Goal: Task Accomplishment & Management: Complete application form

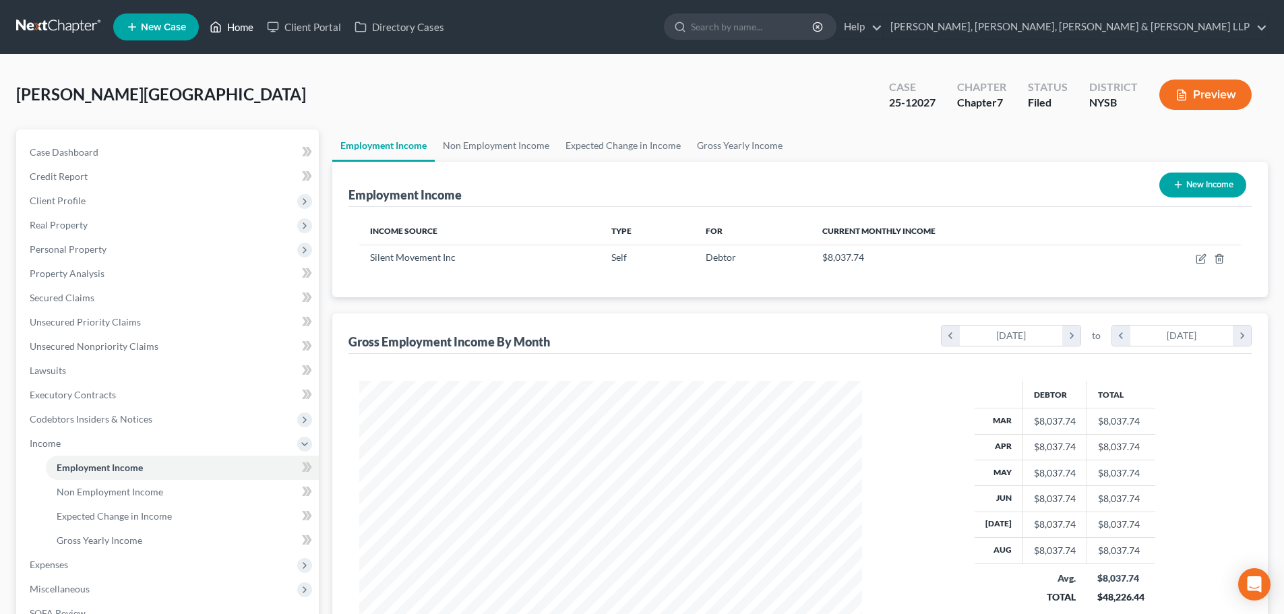
scroll to position [251, 530]
click at [236, 27] on link "Home" at bounding box center [231, 27] width 57 height 24
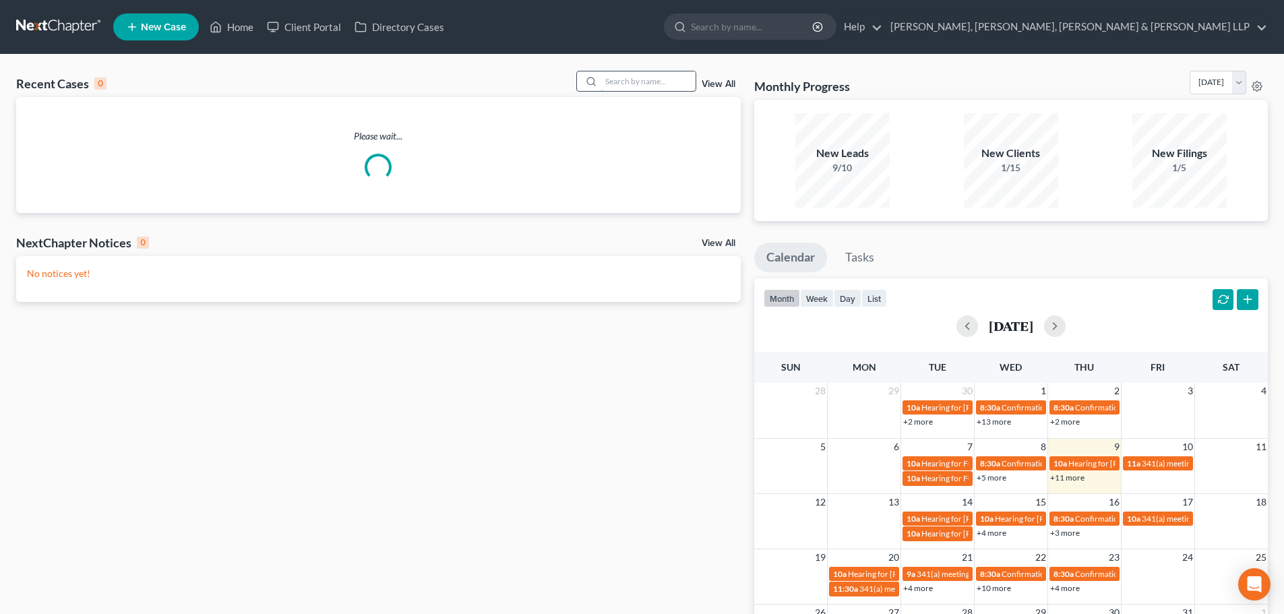
click at [681, 78] on input "search" at bounding box center [648, 81] width 94 height 20
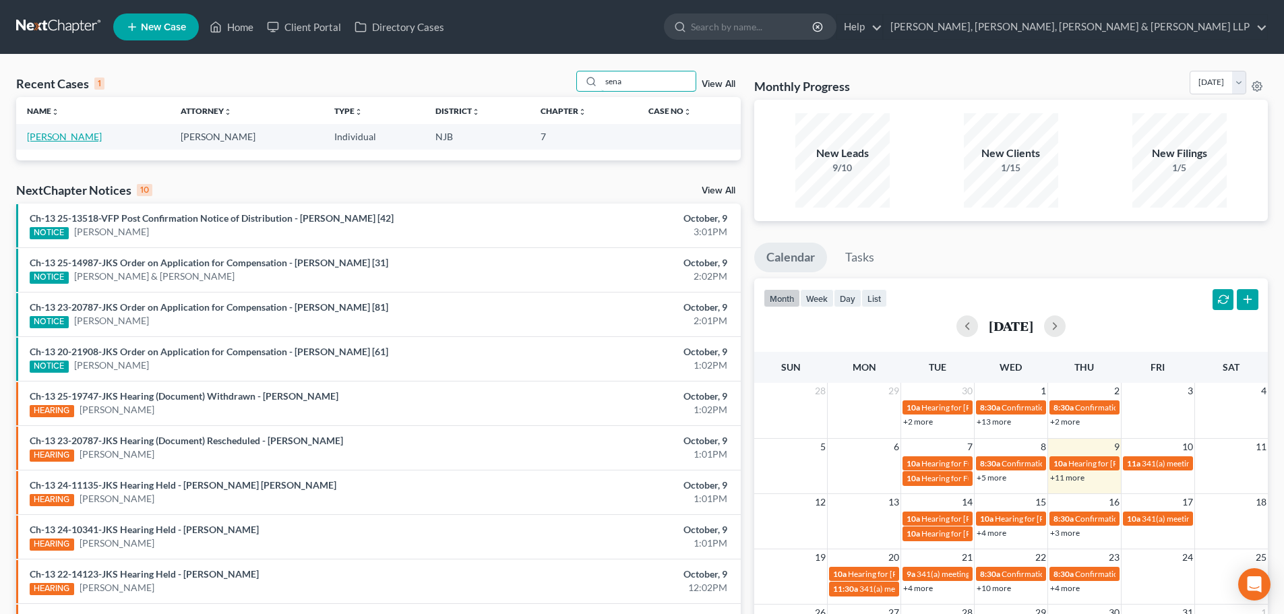
type input "sena"
click at [65, 138] on link "[PERSON_NAME]" at bounding box center [64, 136] width 75 height 11
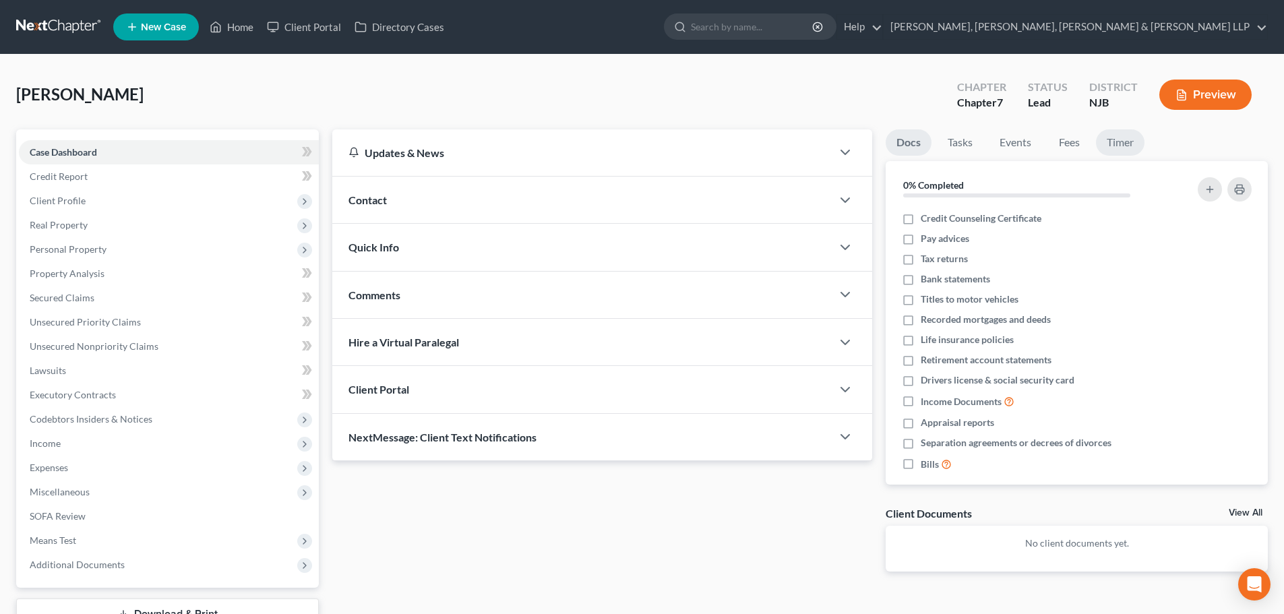
click at [1110, 142] on link "Timer" at bounding box center [1120, 142] width 49 height 26
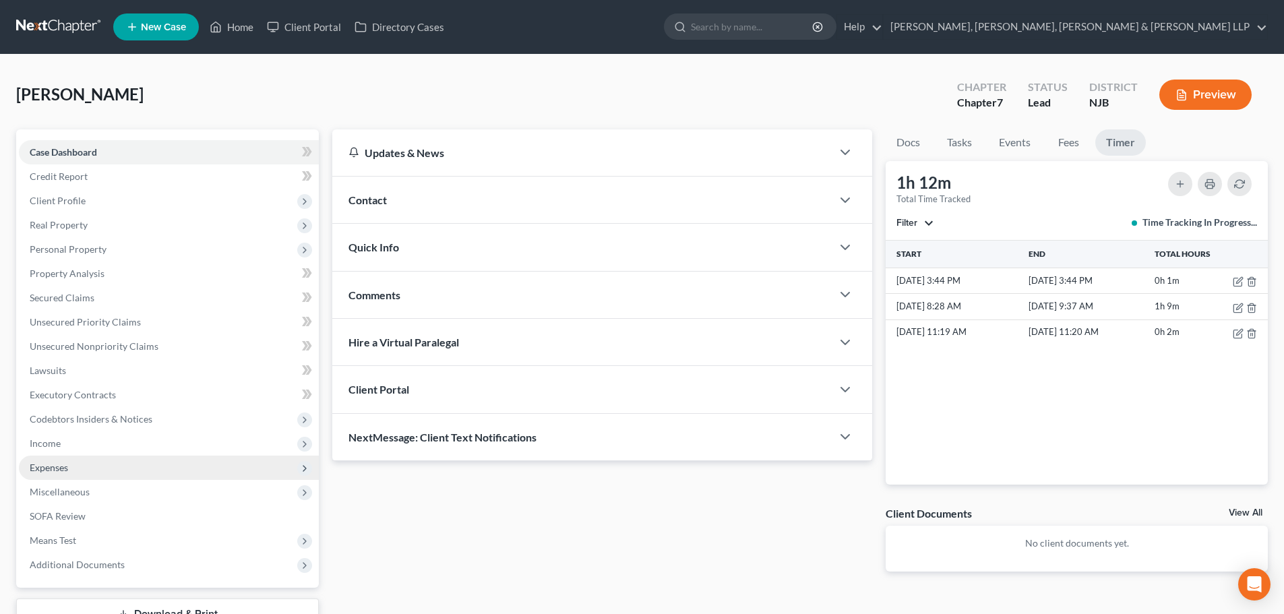
click at [69, 471] on span "Expenses" at bounding box center [169, 468] width 300 height 24
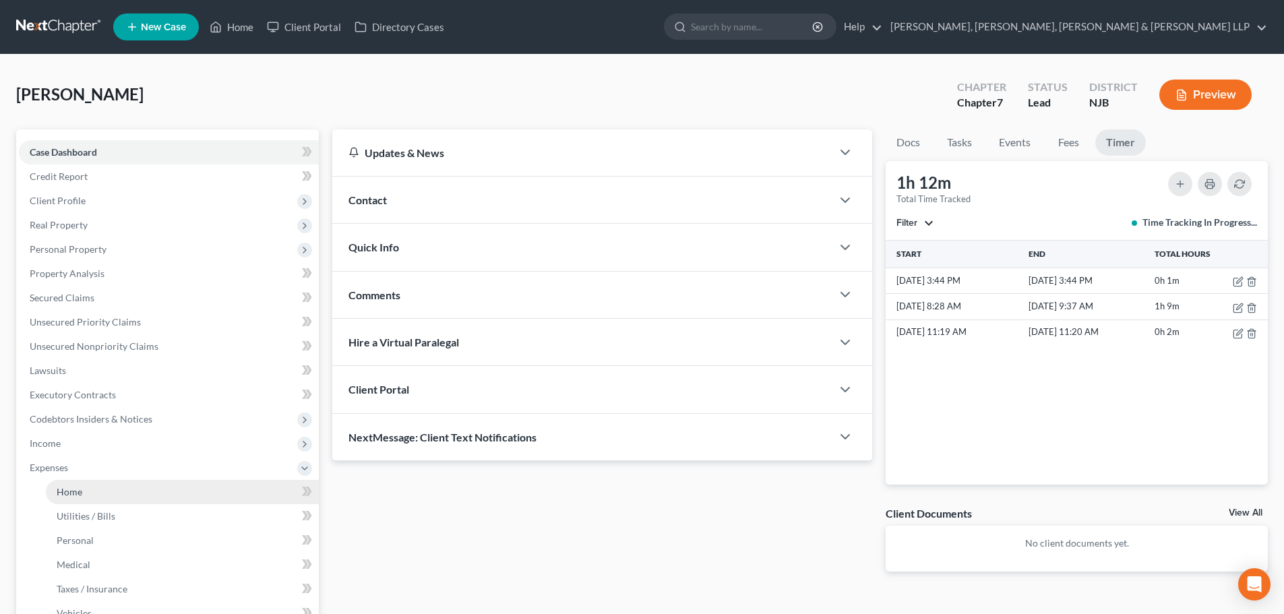
click at [69, 481] on link "Home" at bounding box center [182, 492] width 273 height 24
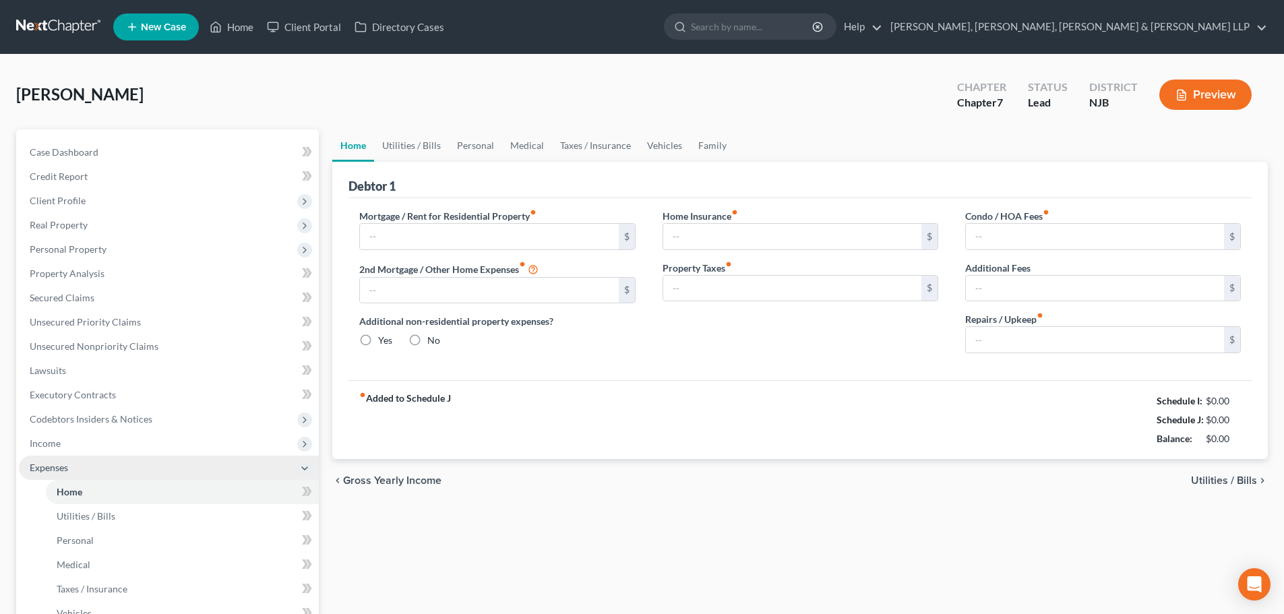
type input "2,500.00"
type input "0.00"
radio input "true"
type input "0.00"
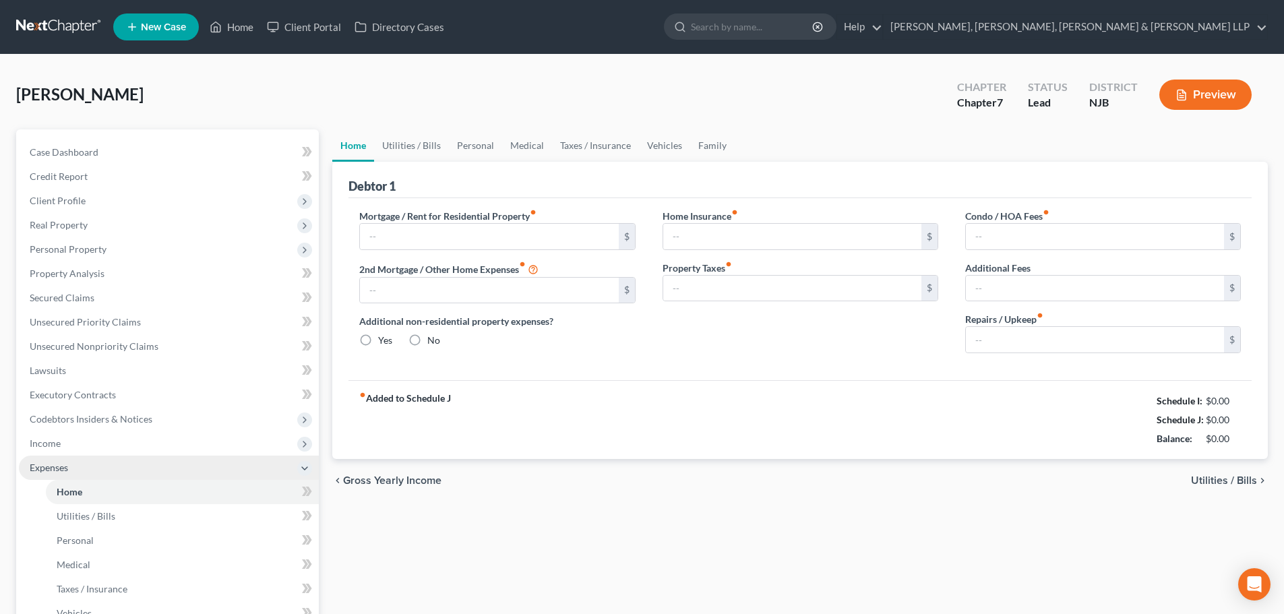
type input "0.00"
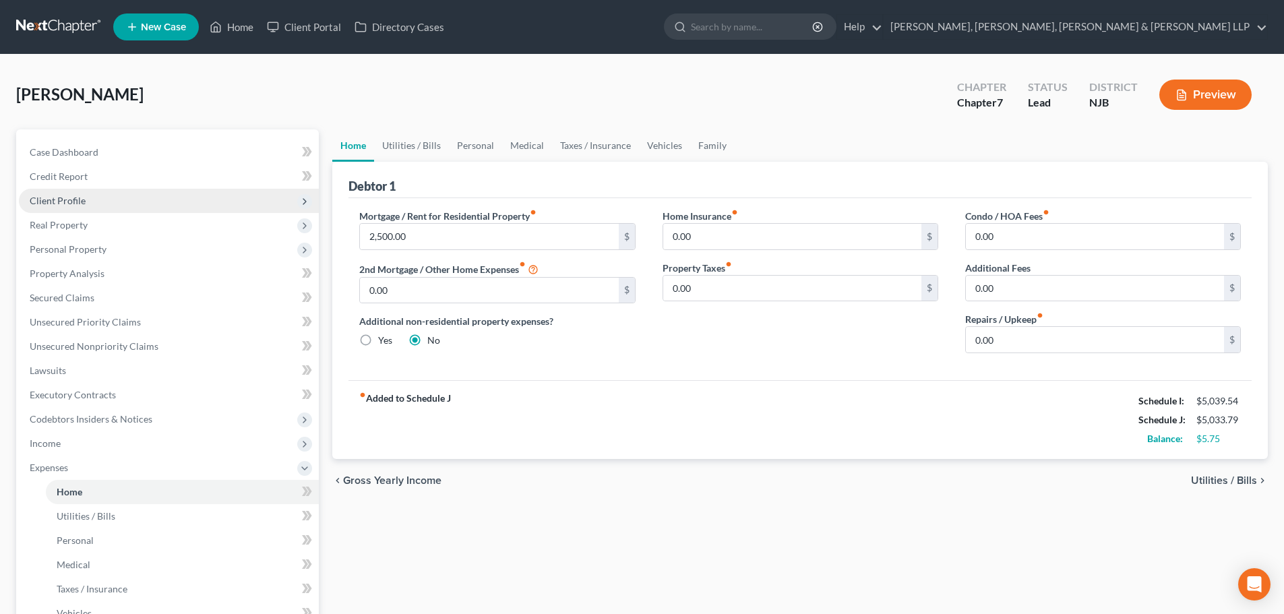
drag, startPoint x: 119, startPoint y: 200, endPoint x: 115, endPoint y: 207, distance: 8.4
click at [119, 200] on span "Client Profile" at bounding box center [169, 201] width 300 height 24
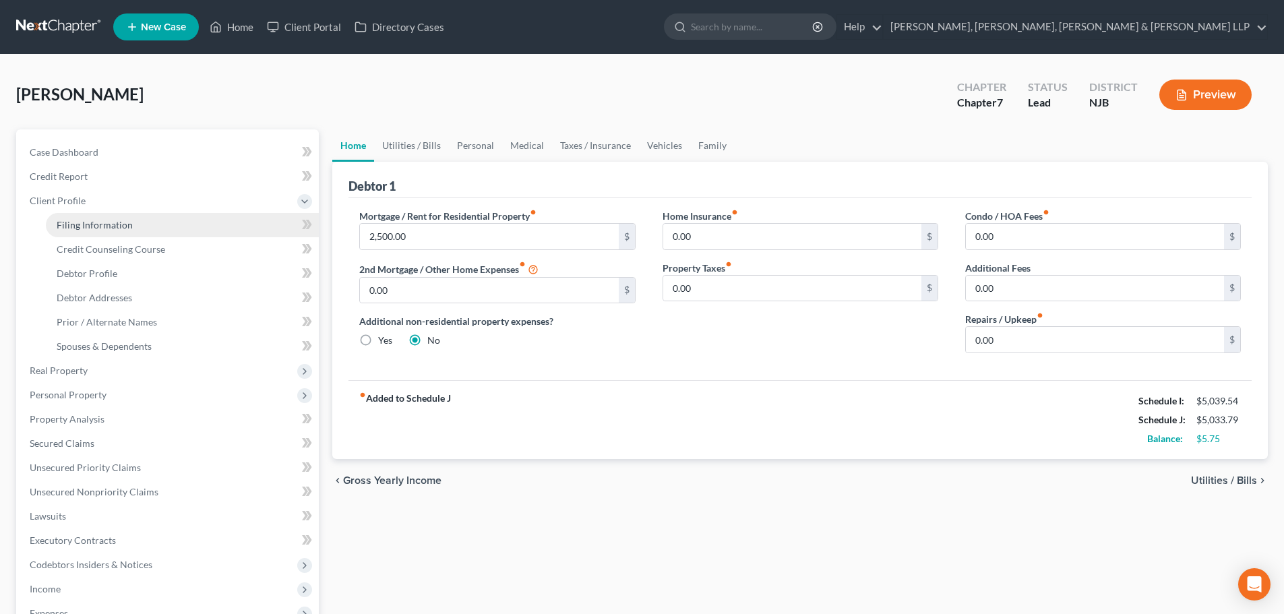
click at [103, 223] on span "Filing Information" at bounding box center [95, 224] width 76 height 11
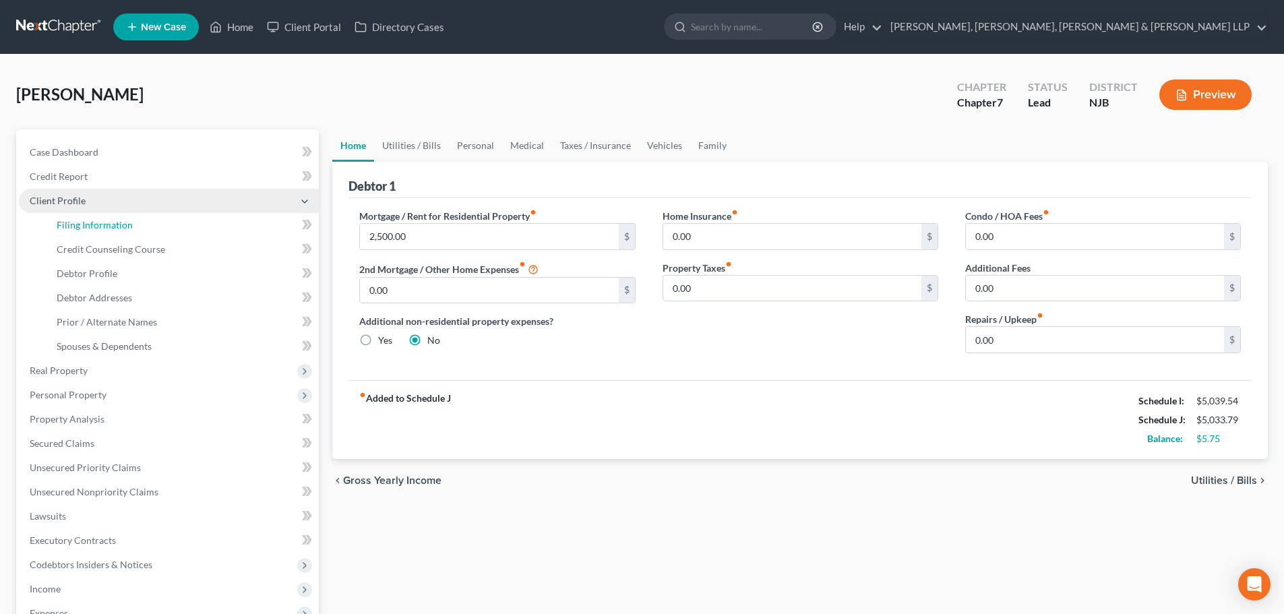
select select "1"
select select "0"
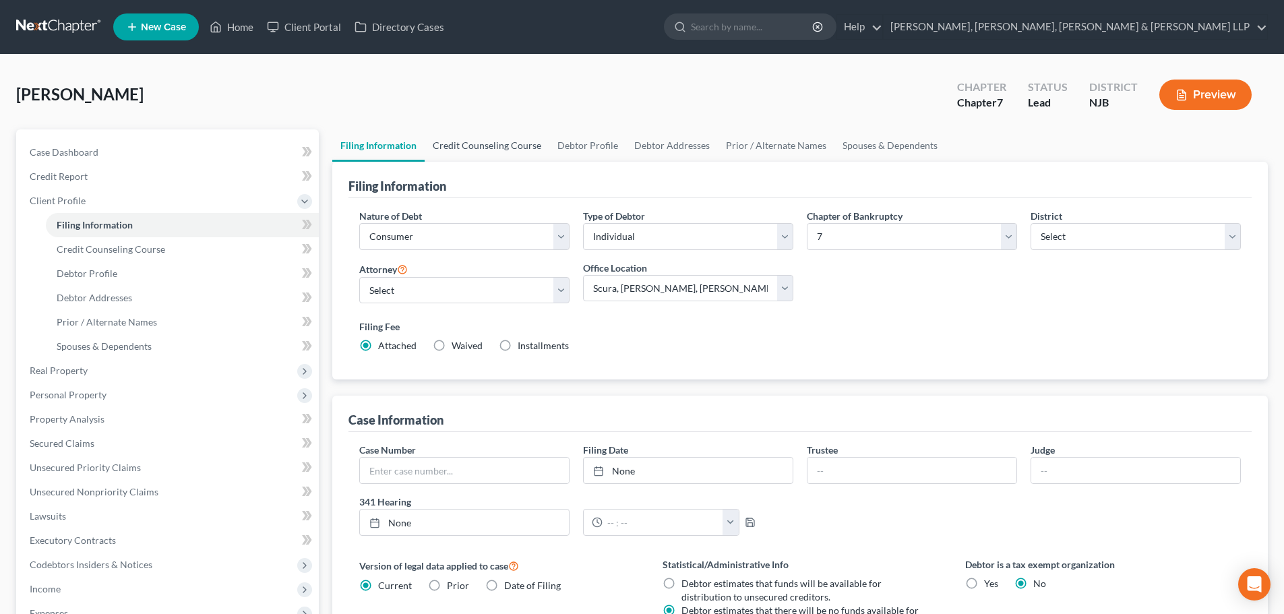
click at [505, 135] on link "Credit Counseling Course" at bounding box center [487, 145] width 125 height 32
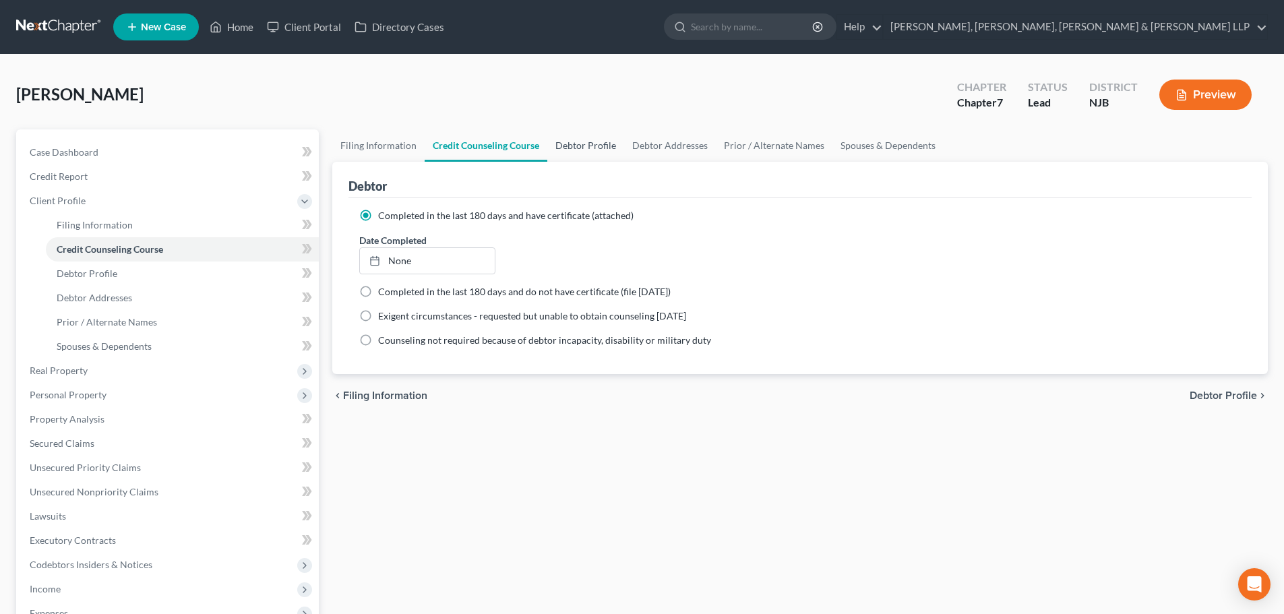
click at [589, 140] on link "Debtor Profile" at bounding box center [585, 145] width 77 height 32
select select "0"
select select "2"
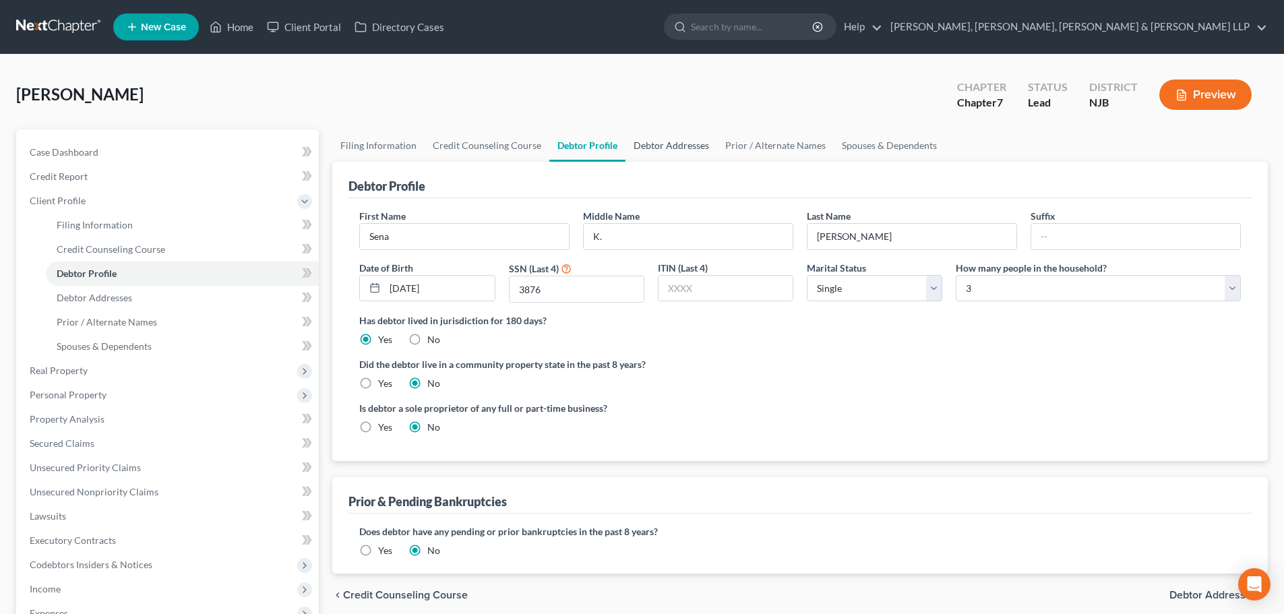
click at [663, 142] on link "Debtor Addresses" at bounding box center [672, 145] width 92 height 32
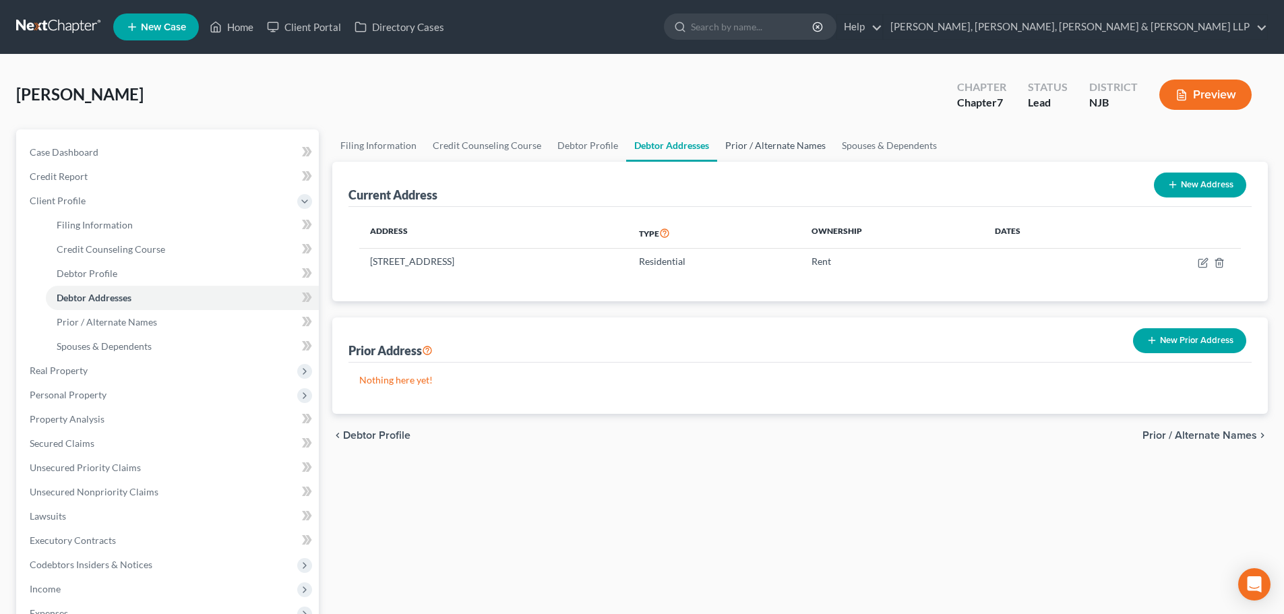
click at [770, 154] on link "Prior / Alternate Names" at bounding box center [775, 145] width 117 height 32
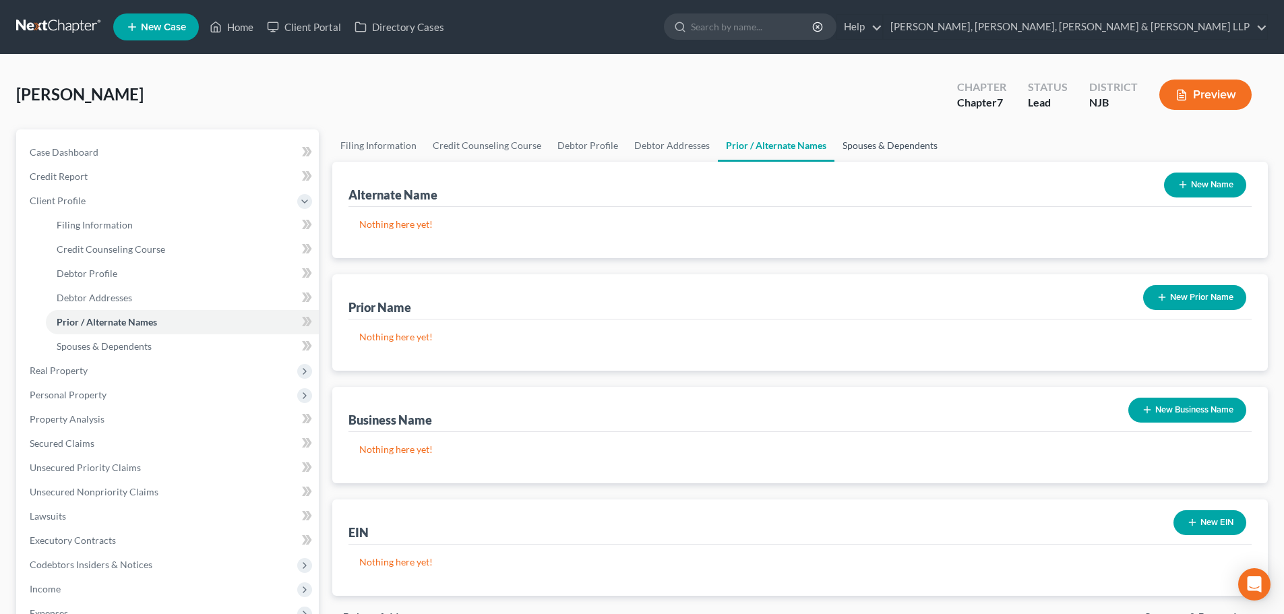
drag, startPoint x: 870, startPoint y: 143, endPoint x: 853, endPoint y: 146, distance: 17.1
click at [872, 143] on link "Spouses & Dependents" at bounding box center [890, 145] width 111 height 32
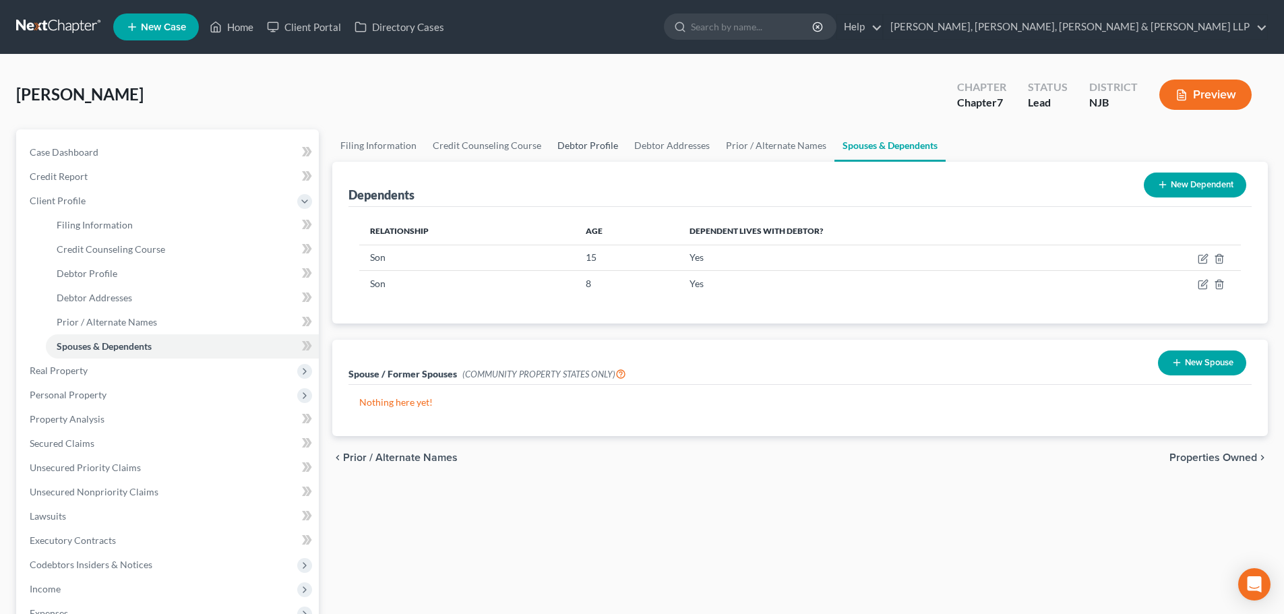
click at [600, 137] on link "Debtor Profile" at bounding box center [587, 145] width 77 height 32
select select "0"
select select "2"
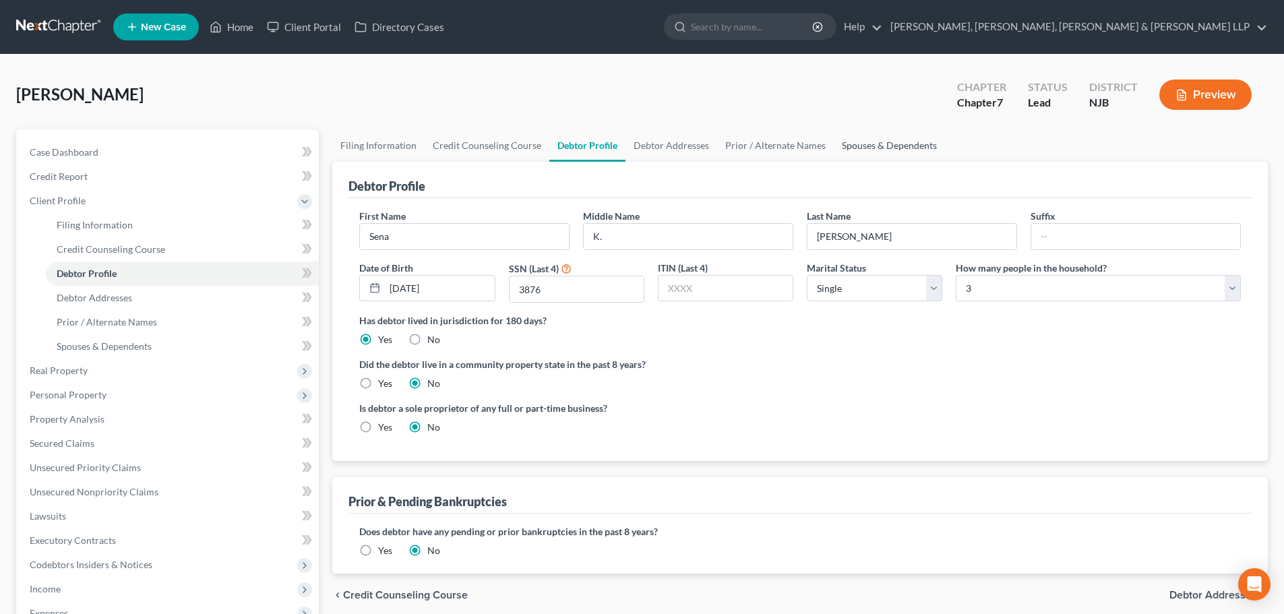
click at [838, 150] on link "Spouses & Dependents" at bounding box center [889, 145] width 111 height 32
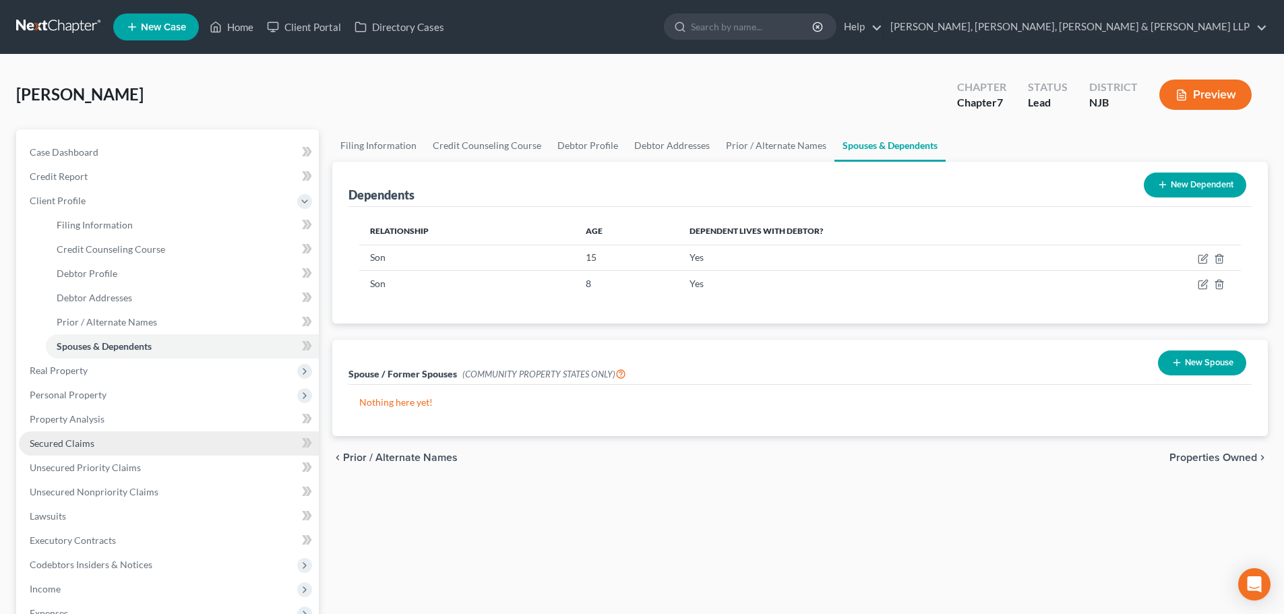
click at [84, 454] on link "Secured Claims" at bounding box center [169, 444] width 300 height 24
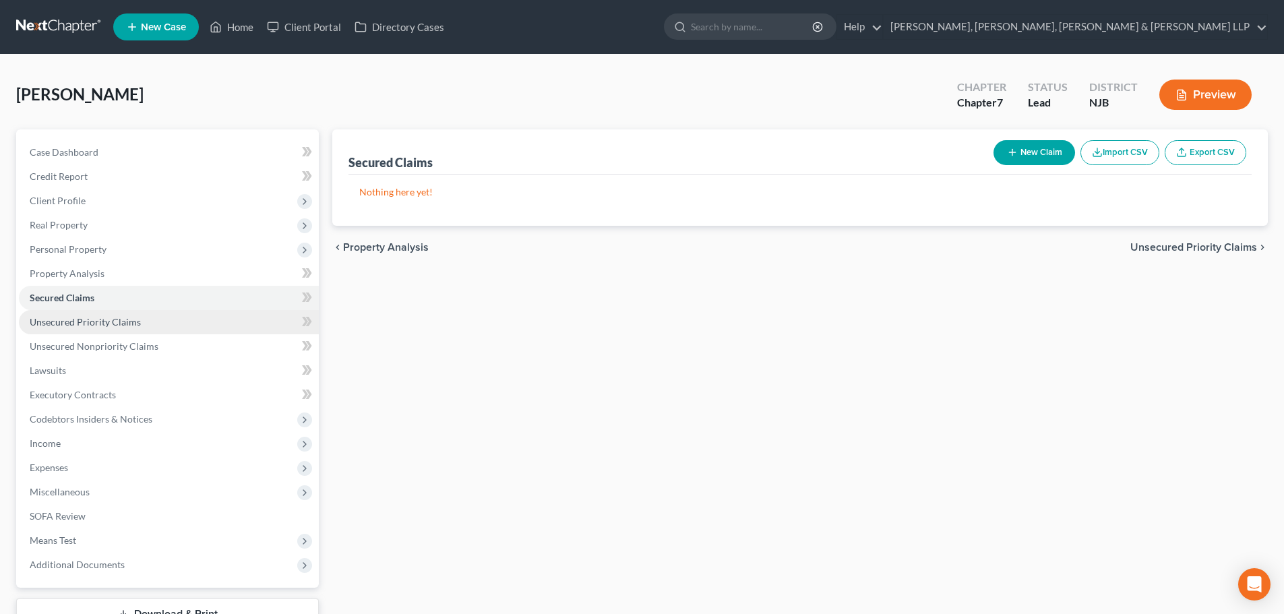
click at [128, 331] on link "Unsecured Priority Claims" at bounding box center [169, 322] width 300 height 24
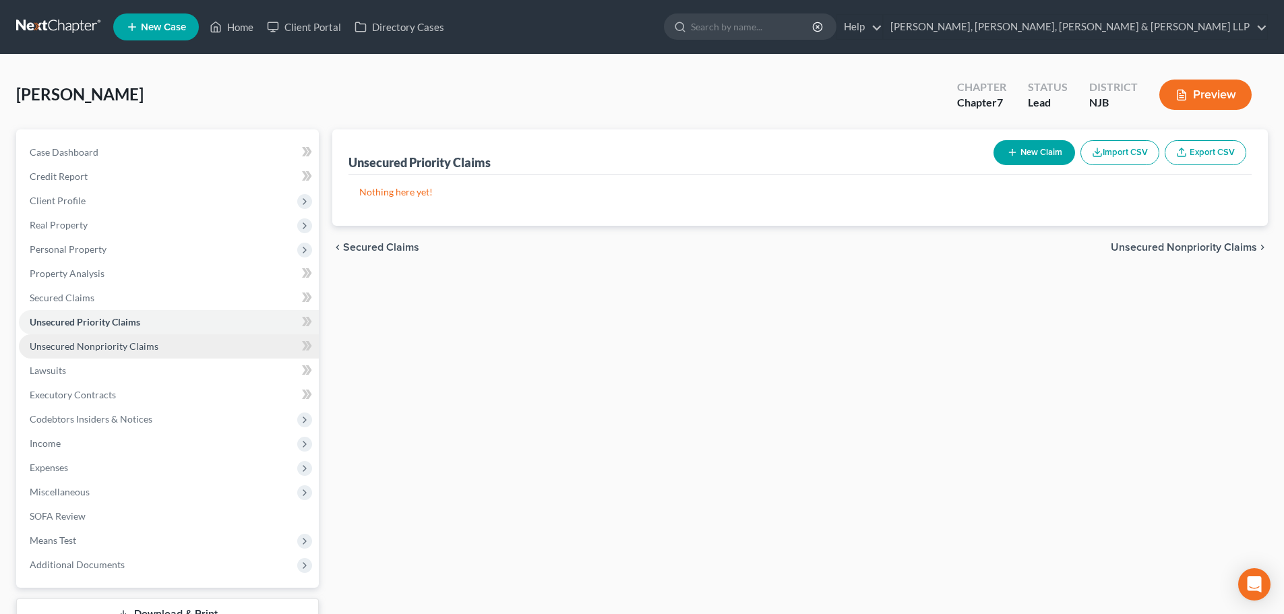
click at [131, 343] on span "Unsecured Nonpriority Claims" at bounding box center [94, 345] width 129 height 11
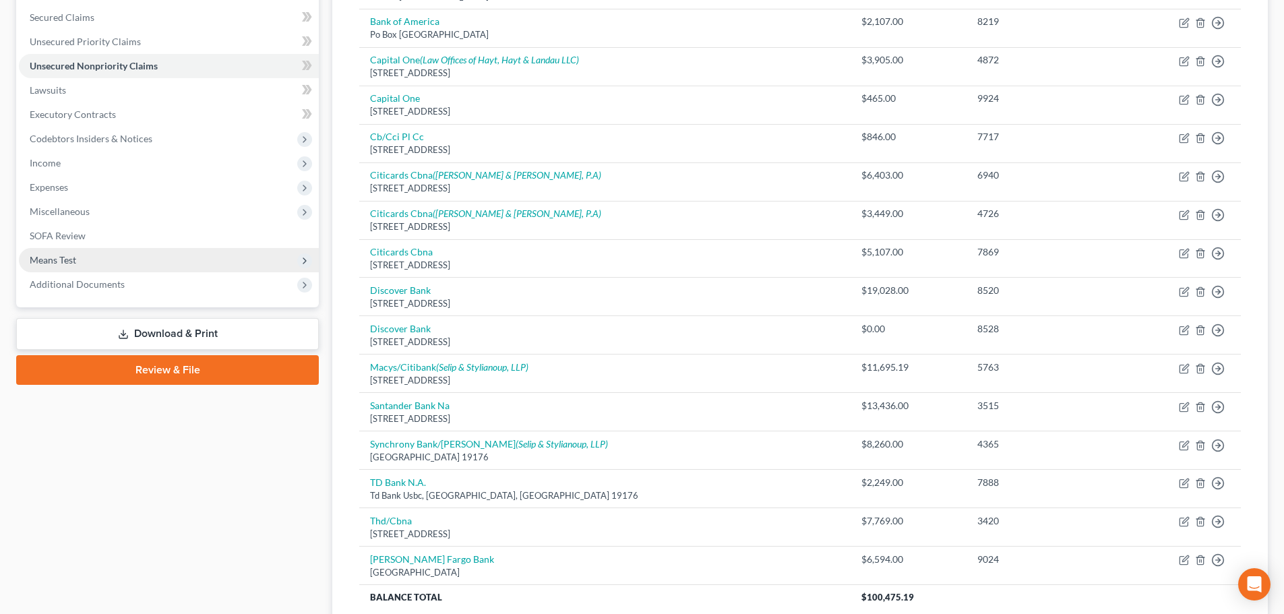
scroll to position [262, 0]
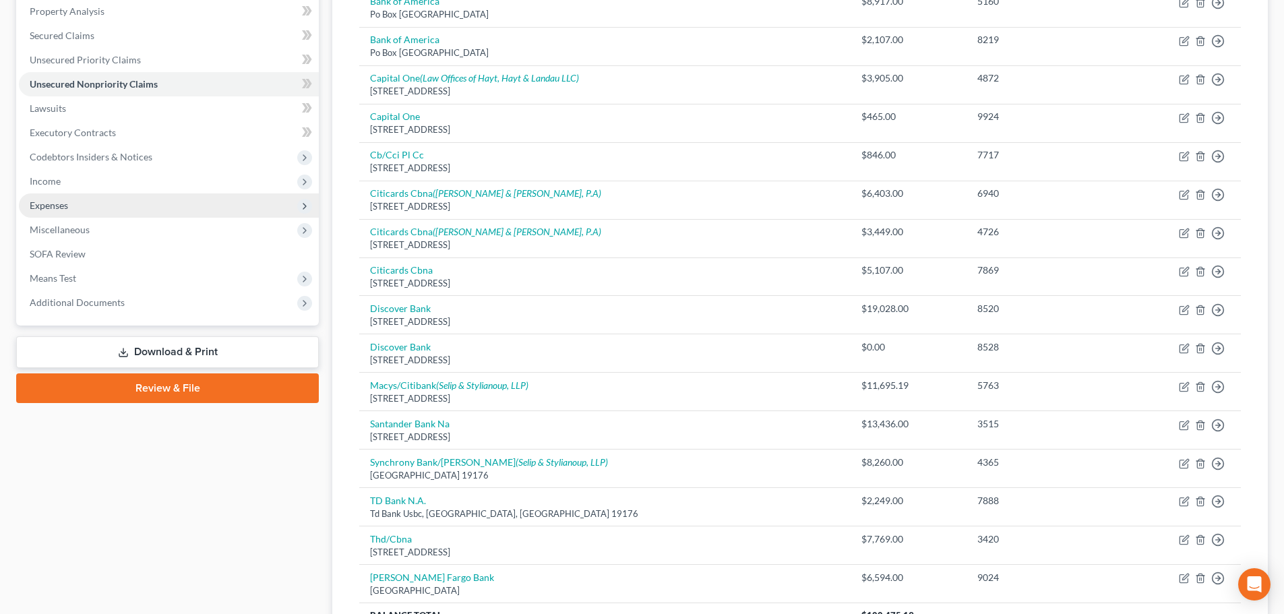
click at [79, 198] on span "Expenses" at bounding box center [169, 206] width 300 height 24
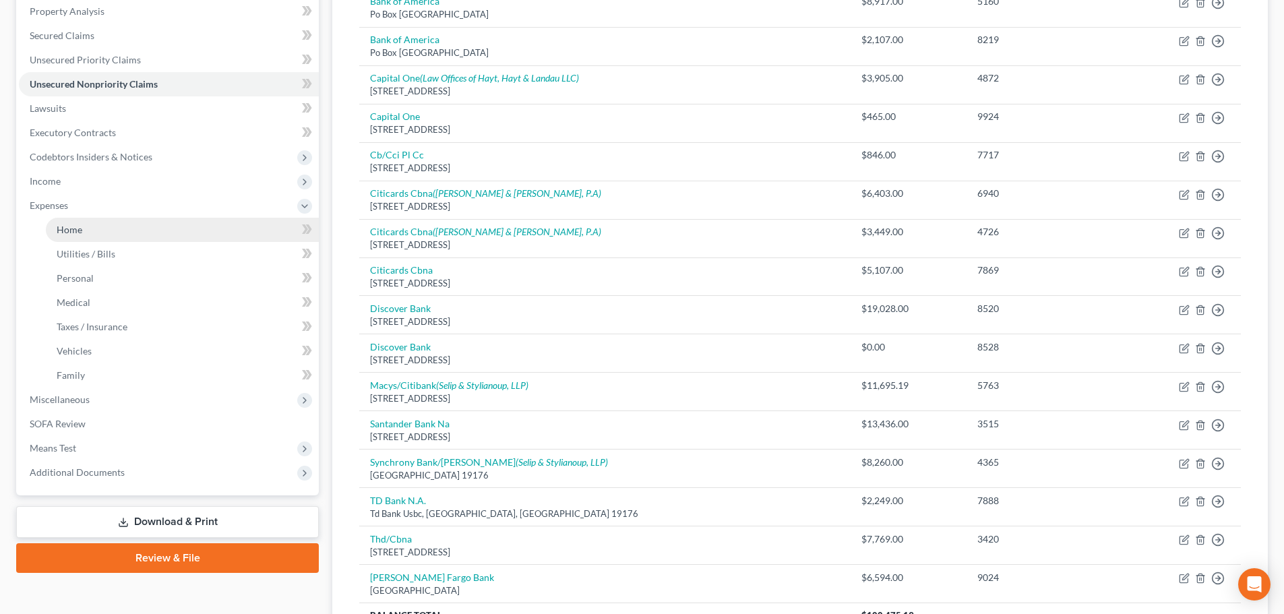
click at [81, 239] on link "Home" at bounding box center [182, 230] width 273 height 24
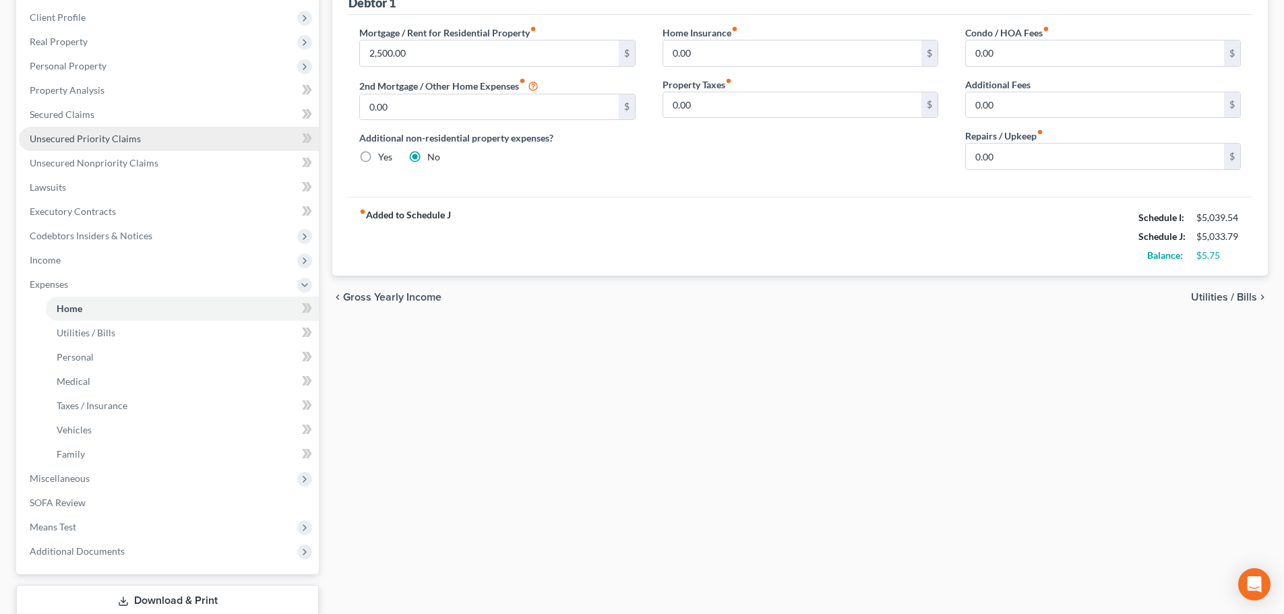
scroll to position [202, 0]
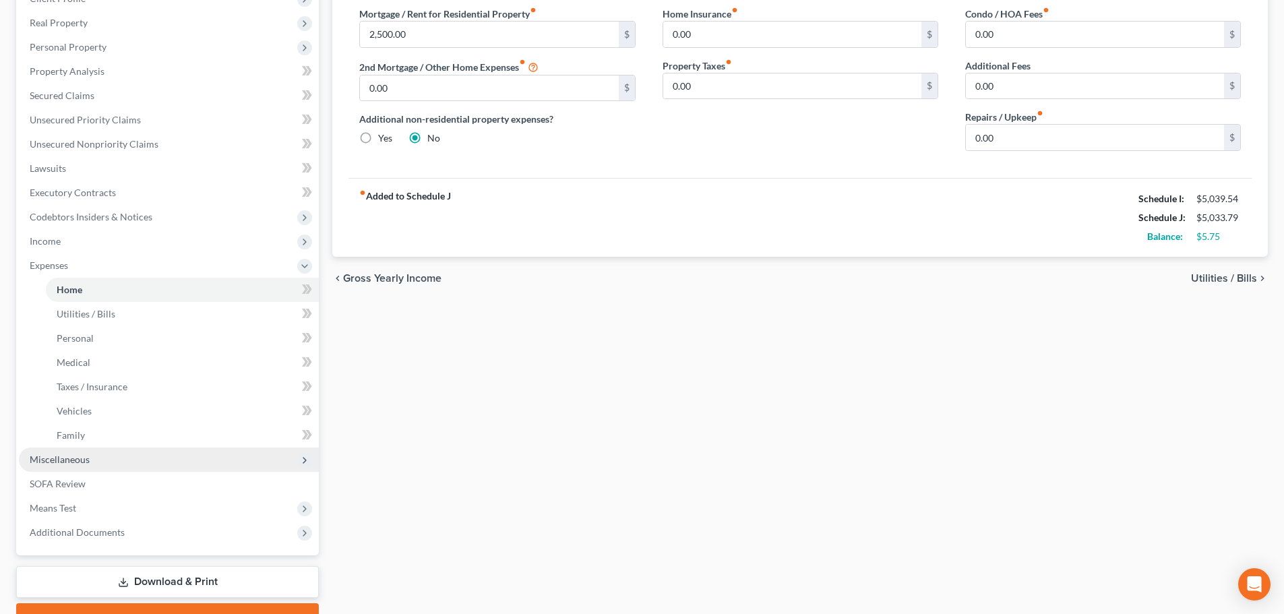
click at [86, 455] on span "Miscellaneous" at bounding box center [60, 459] width 60 height 11
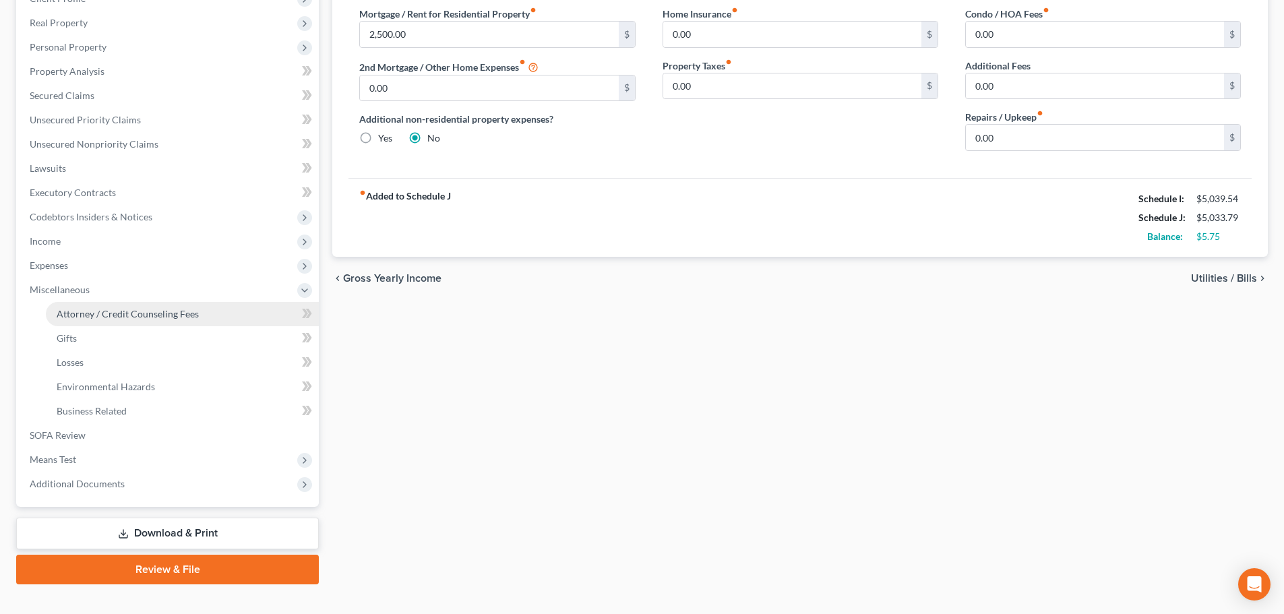
click at [161, 324] on link "Attorney / Credit Counseling Fees" at bounding box center [182, 314] width 273 height 24
select select "1"
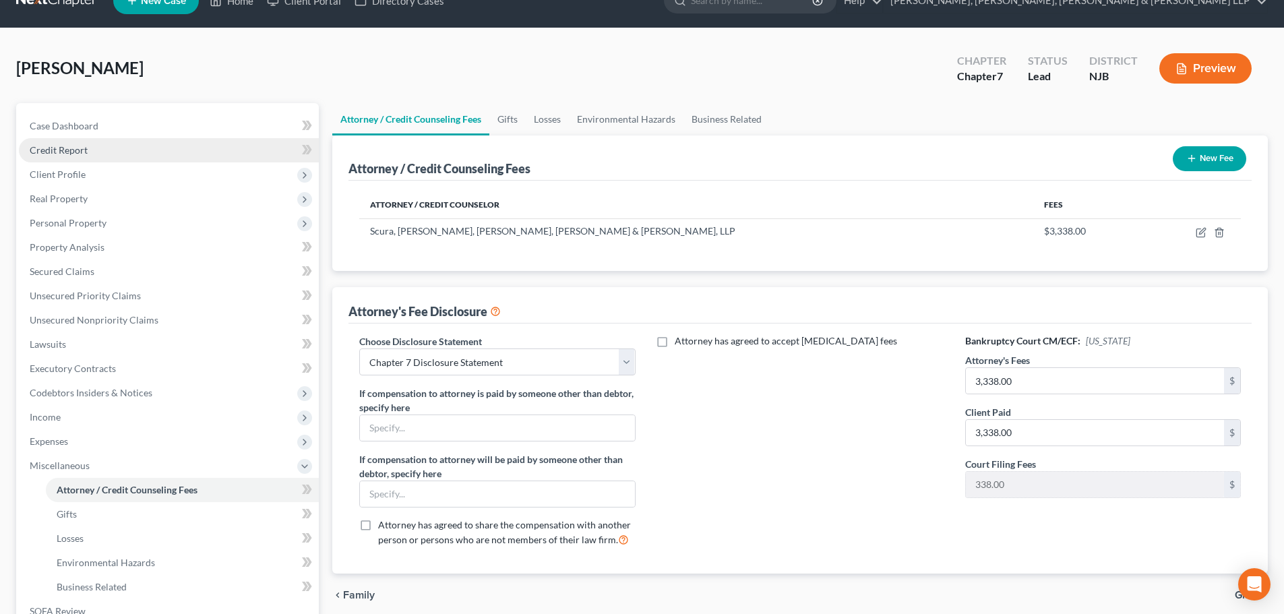
scroll to position [22, 0]
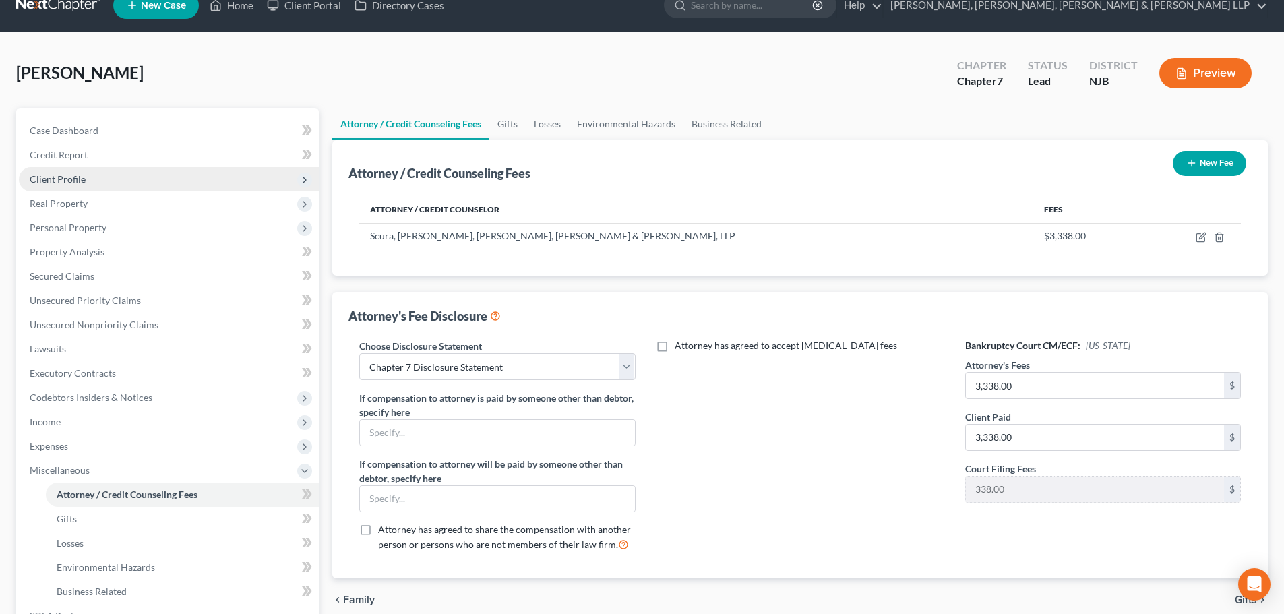
click at [79, 179] on span "Client Profile" at bounding box center [58, 178] width 56 height 11
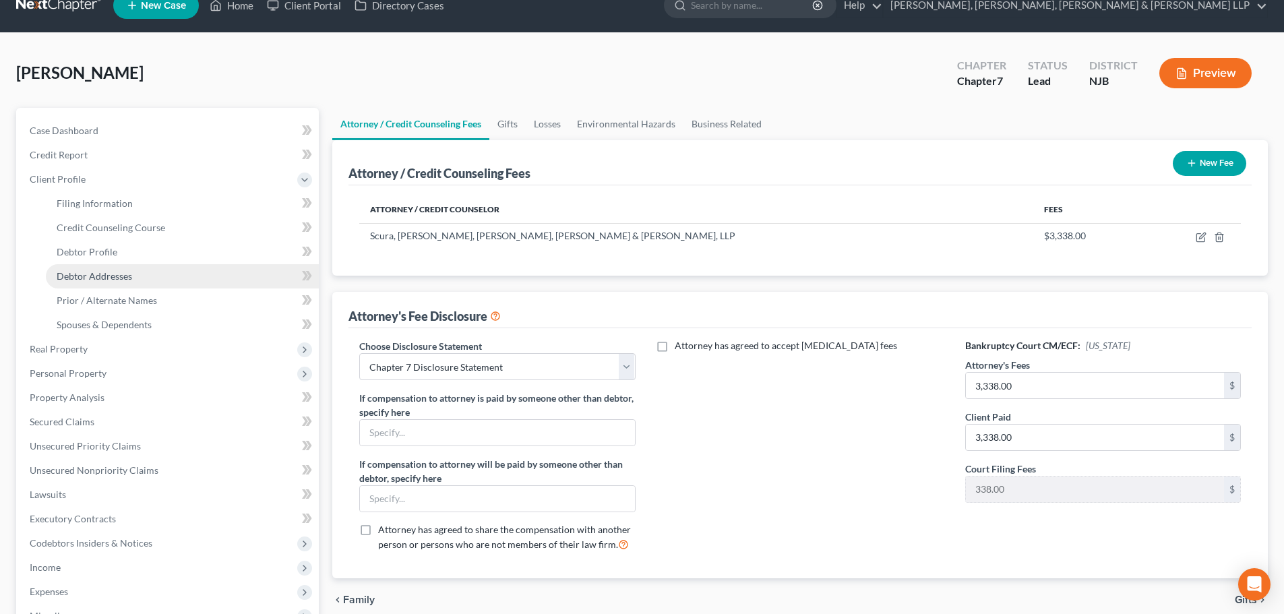
click at [123, 274] on span "Debtor Addresses" at bounding box center [95, 275] width 76 height 11
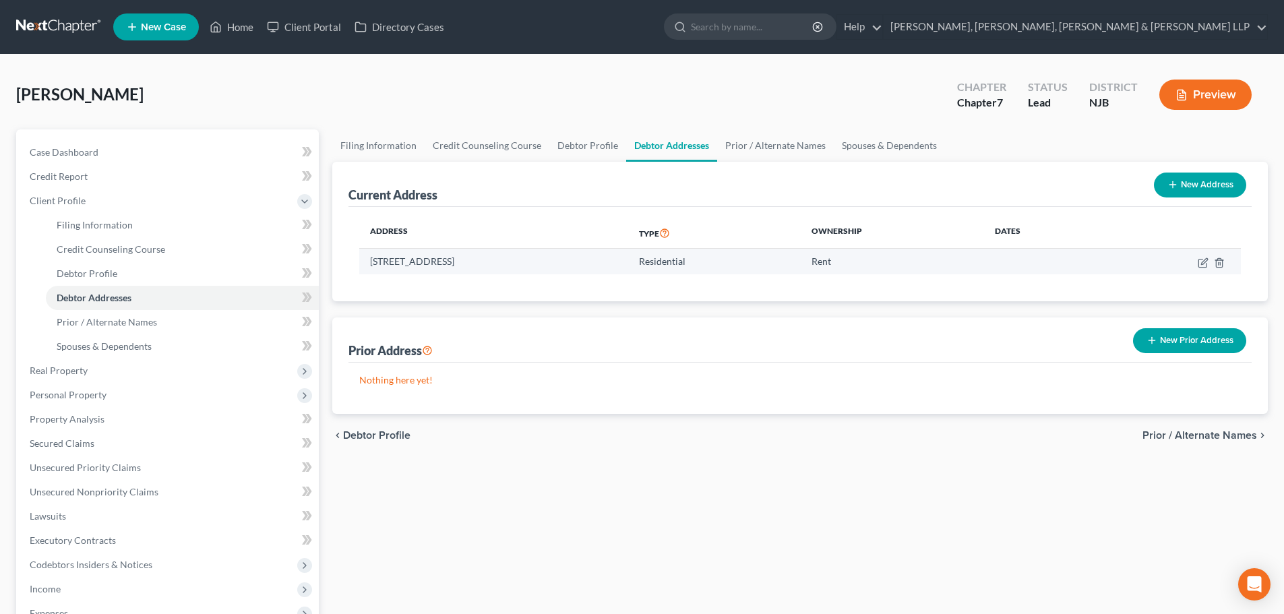
drag, startPoint x: 515, startPoint y: 267, endPoint x: 363, endPoint y: 268, distance: 152.4
click at [363, 268] on td "[STREET_ADDRESS]" at bounding box center [493, 262] width 269 height 26
copy td "[STREET_ADDRESS]"
click at [589, 154] on link "Debtor Profile" at bounding box center [587, 145] width 77 height 32
select select "0"
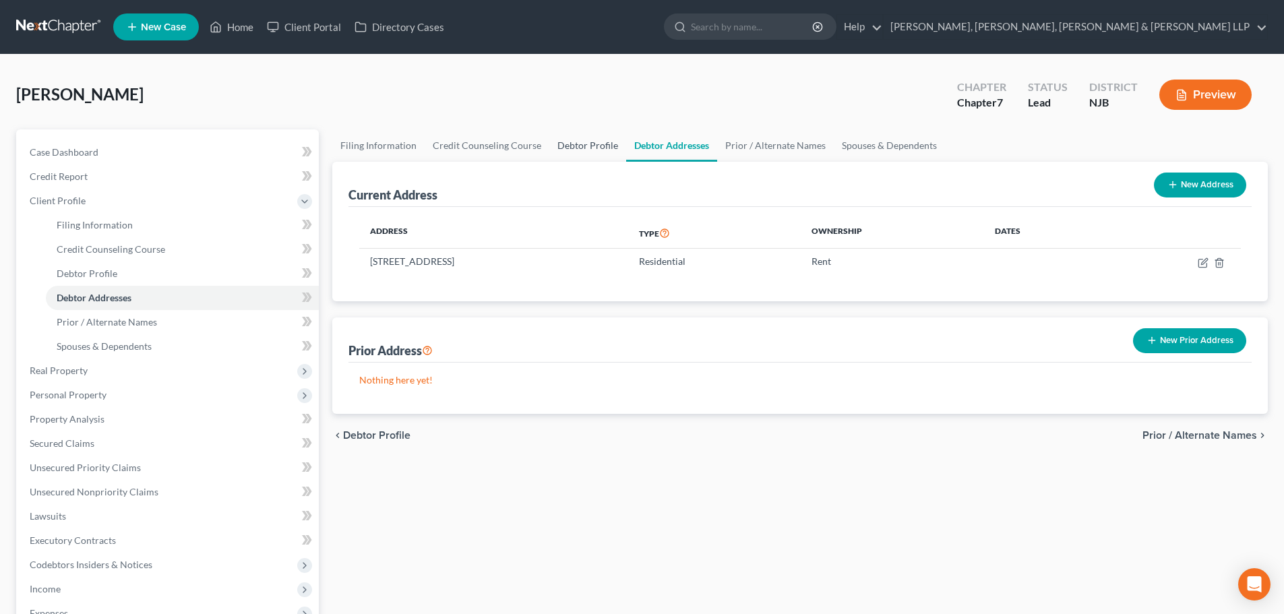
select select "2"
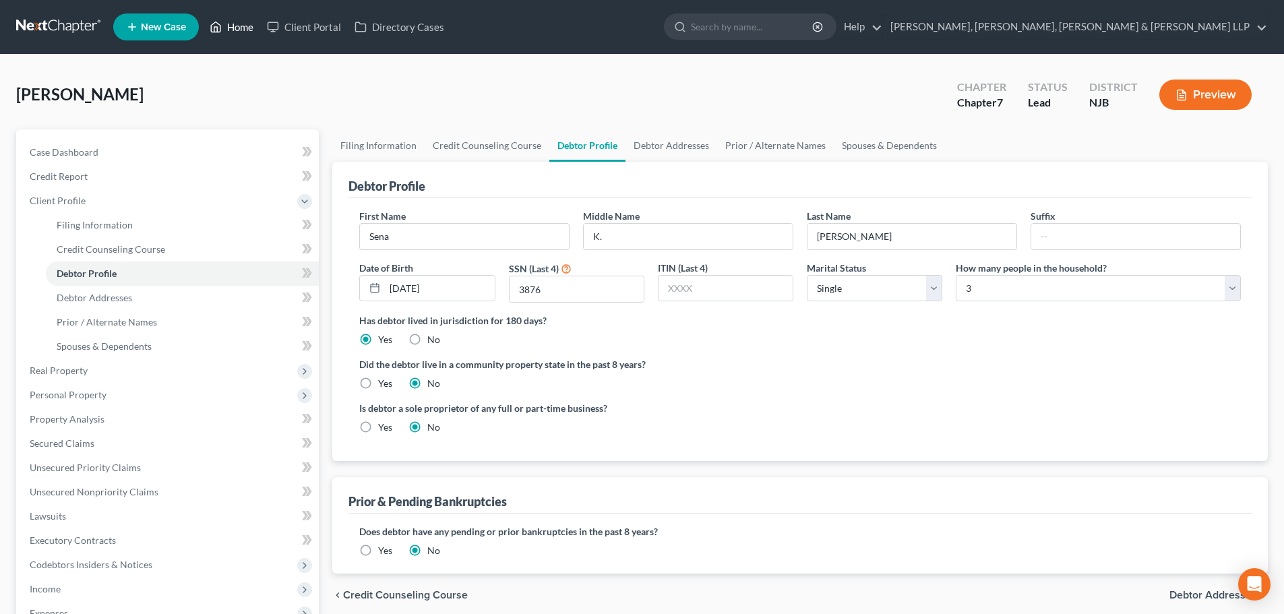
click at [227, 26] on link "Home" at bounding box center [231, 27] width 57 height 24
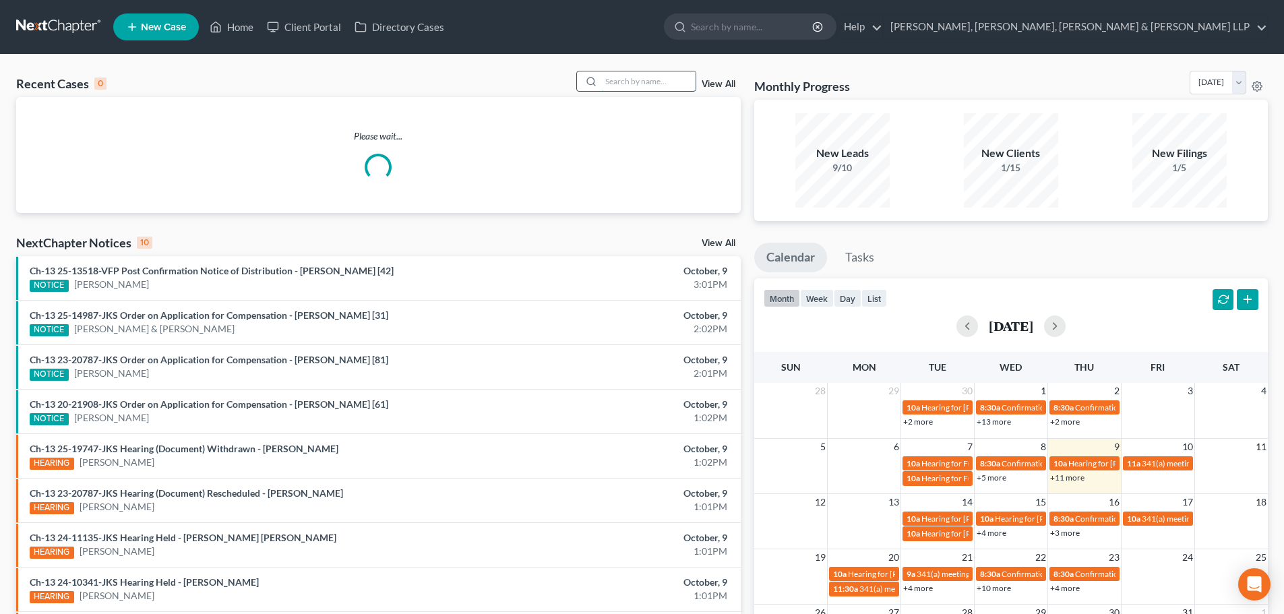
click at [636, 84] on input "search" at bounding box center [648, 81] width 94 height 20
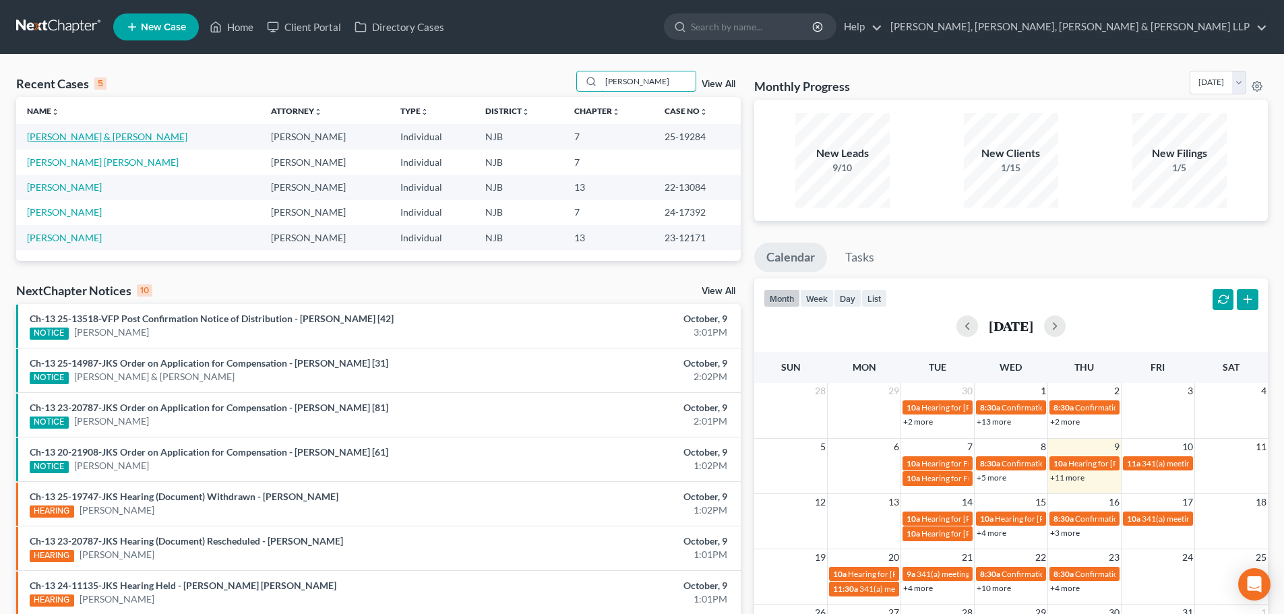
type input "[PERSON_NAME]"
click at [86, 141] on link "[PERSON_NAME] & [PERSON_NAME]" at bounding box center [107, 136] width 160 height 11
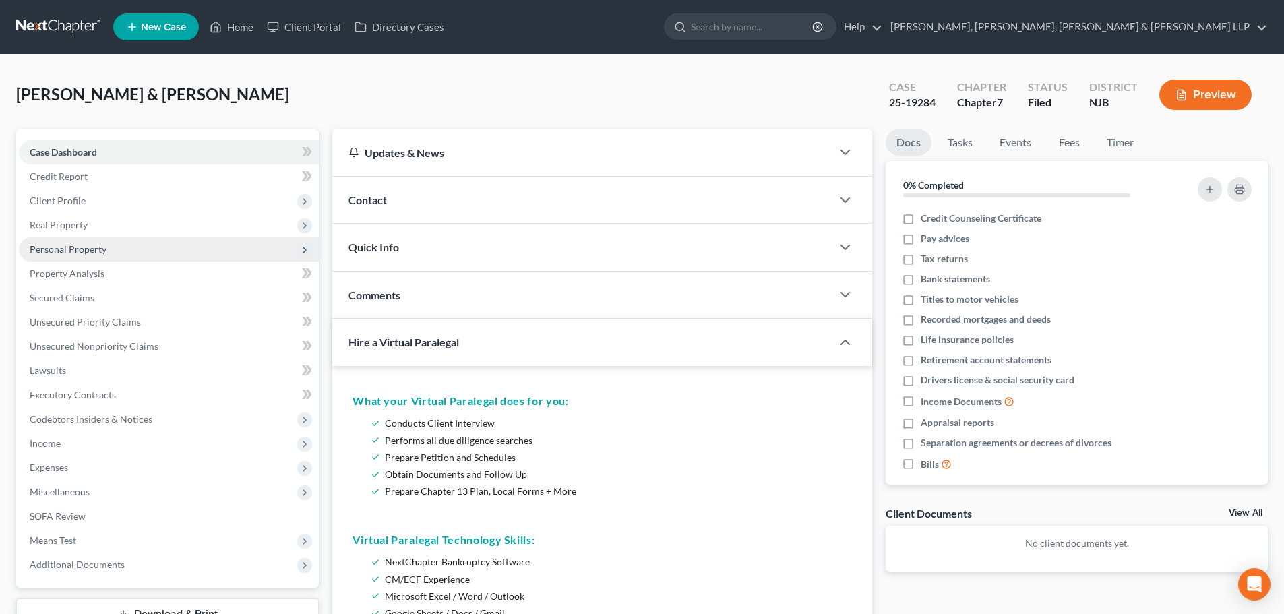
click at [111, 250] on span "Personal Property" at bounding box center [169, 249] width 300 height 24
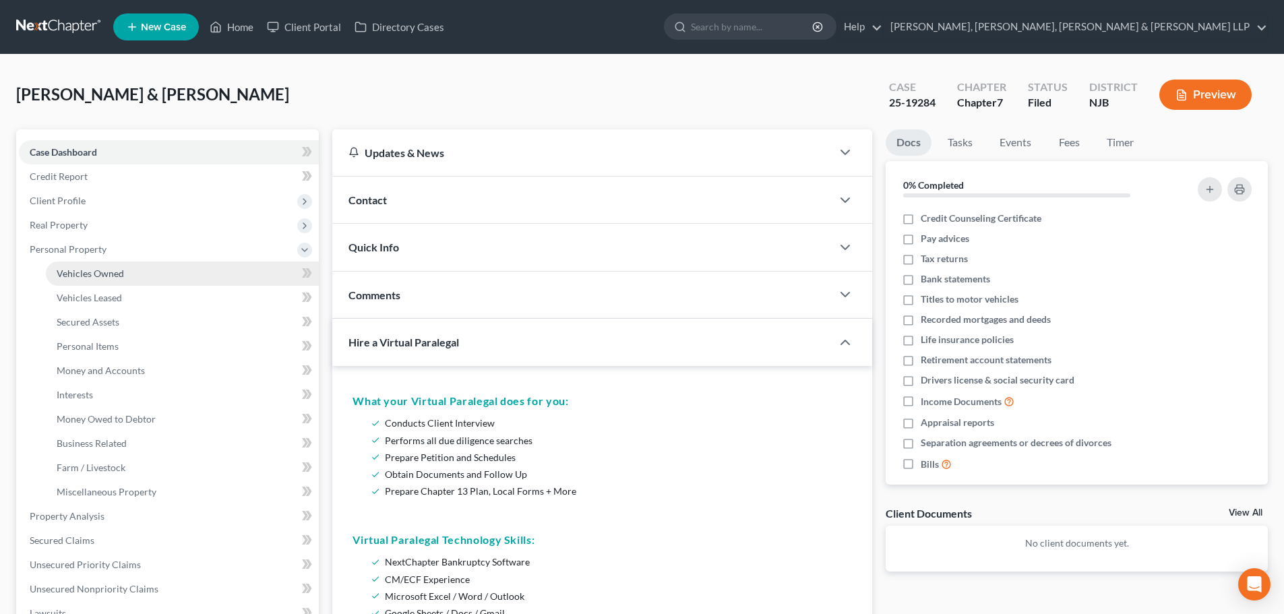
click at [113, 271] on span "Vehicles Owned" at bounding box center [90, 273] width 67 height 11
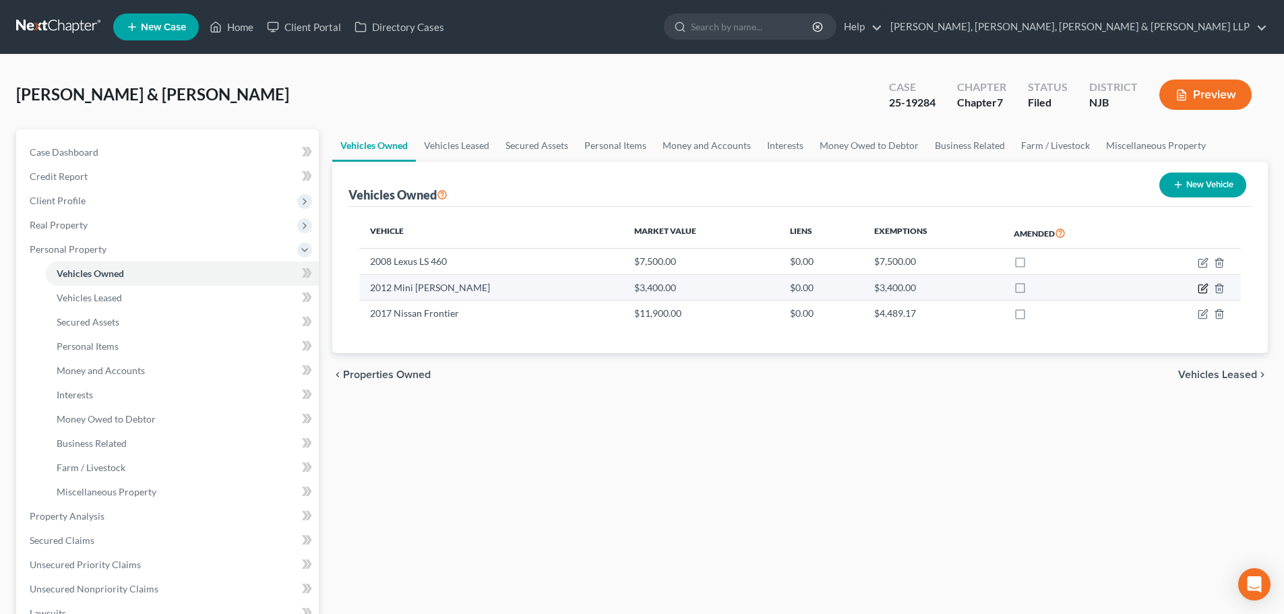
click at [1205, 287] on icon "button" at bounding box center [1203, 288] width 11 height 11
select select "0"
select select "14"
select select "2"
select select "1"
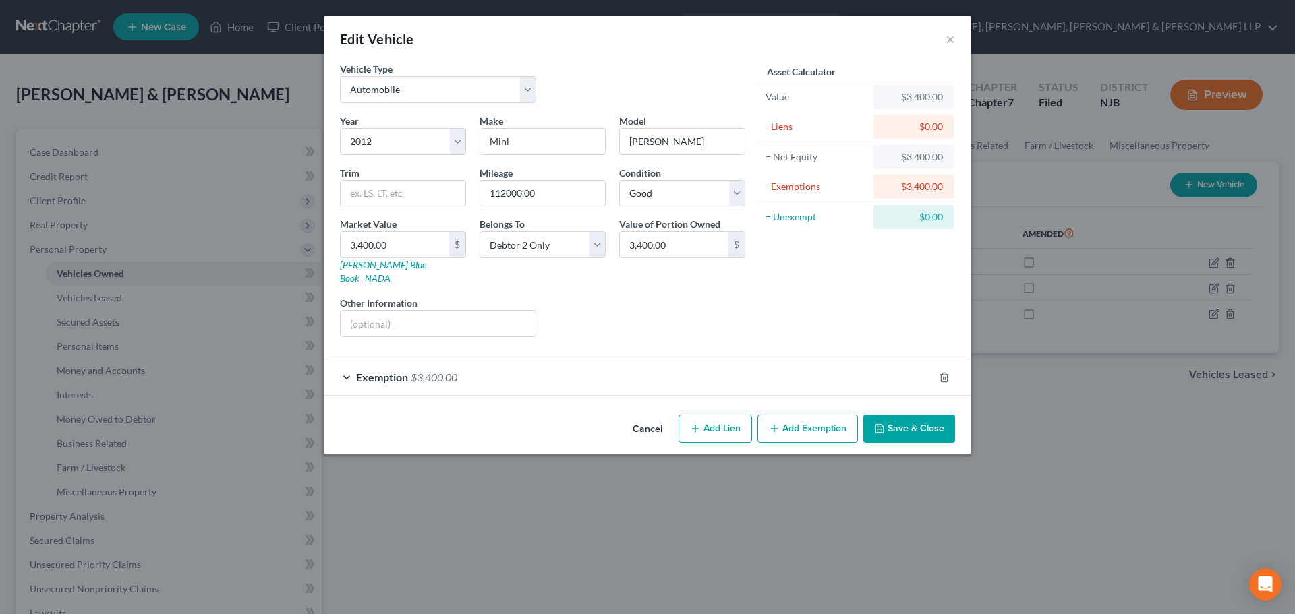
click at [897, 415] on button "Save & Close" at bounding box center [909, 429] width 92 height 28
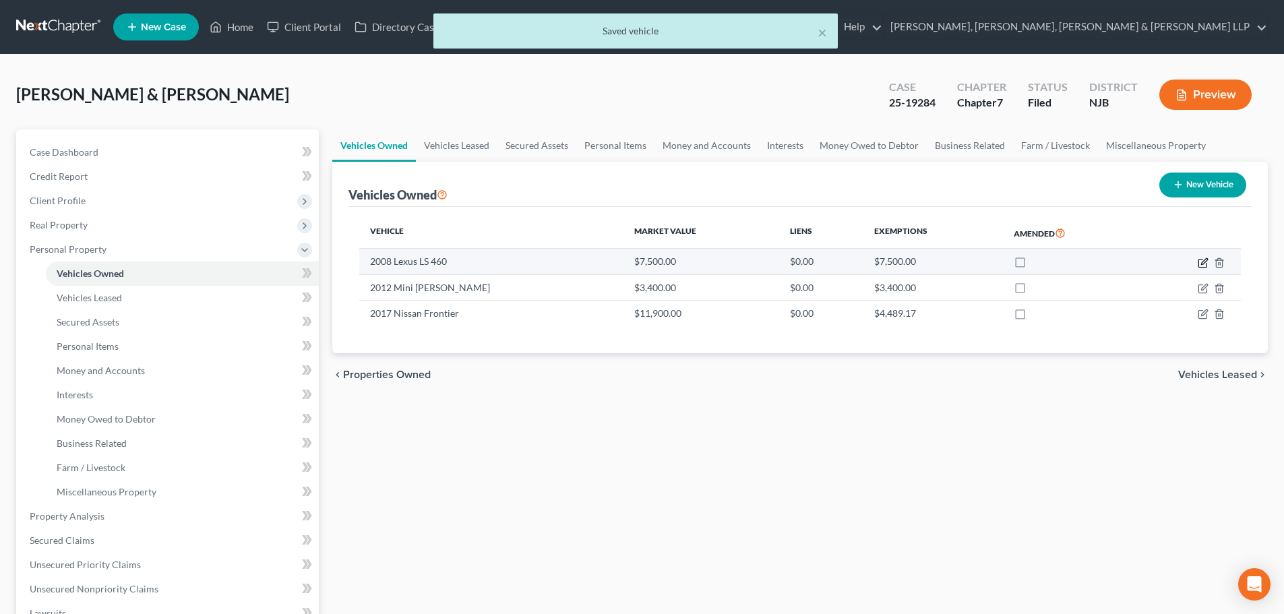
click at [1208, 258] on icon "button" at bounding box center [1204, 261] width 6 height 6
select select "0"
select select "18"
select select "2"
select select "0"
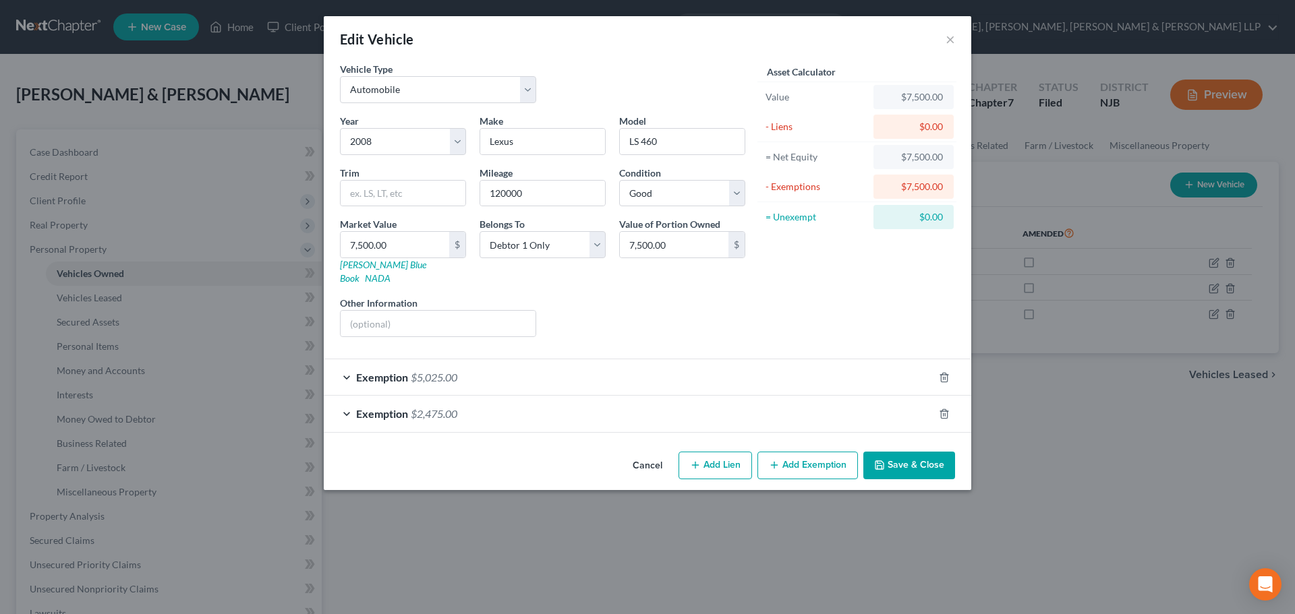
click at [941, 453] on button "Save & Close" at bounding box center [909, 466] width 92 height 28
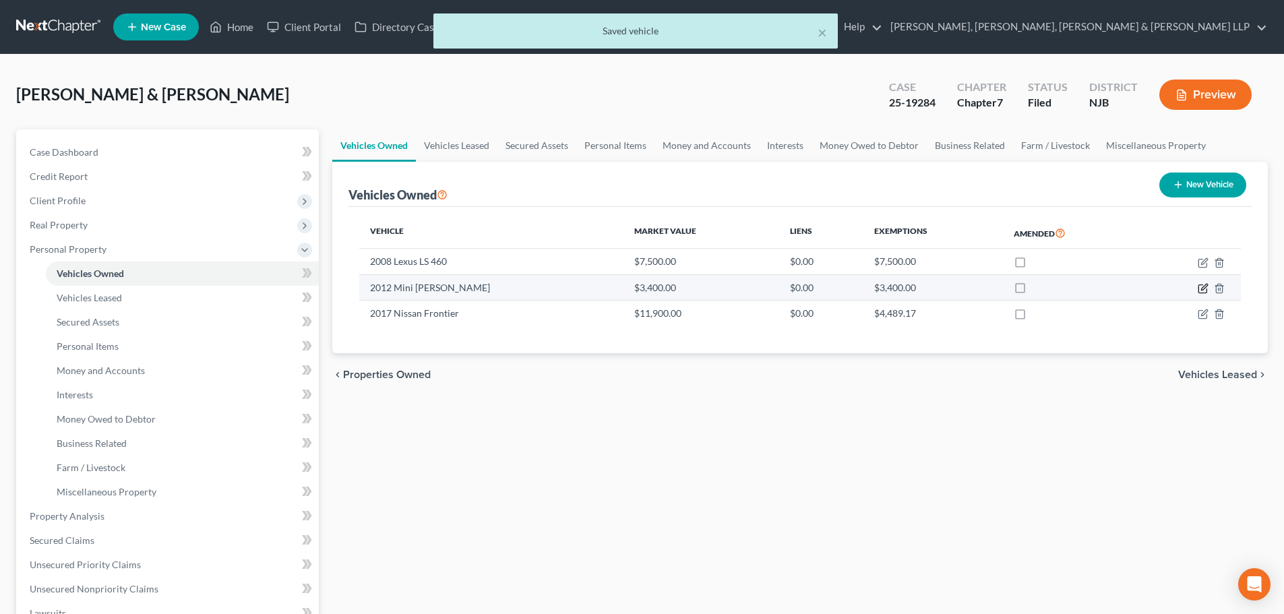
click at [1199, 288] on icon "button" at bounding box center [1203, 289] width 8 height 8
select select "0"
select select "14"
select select "2"
select select "1"
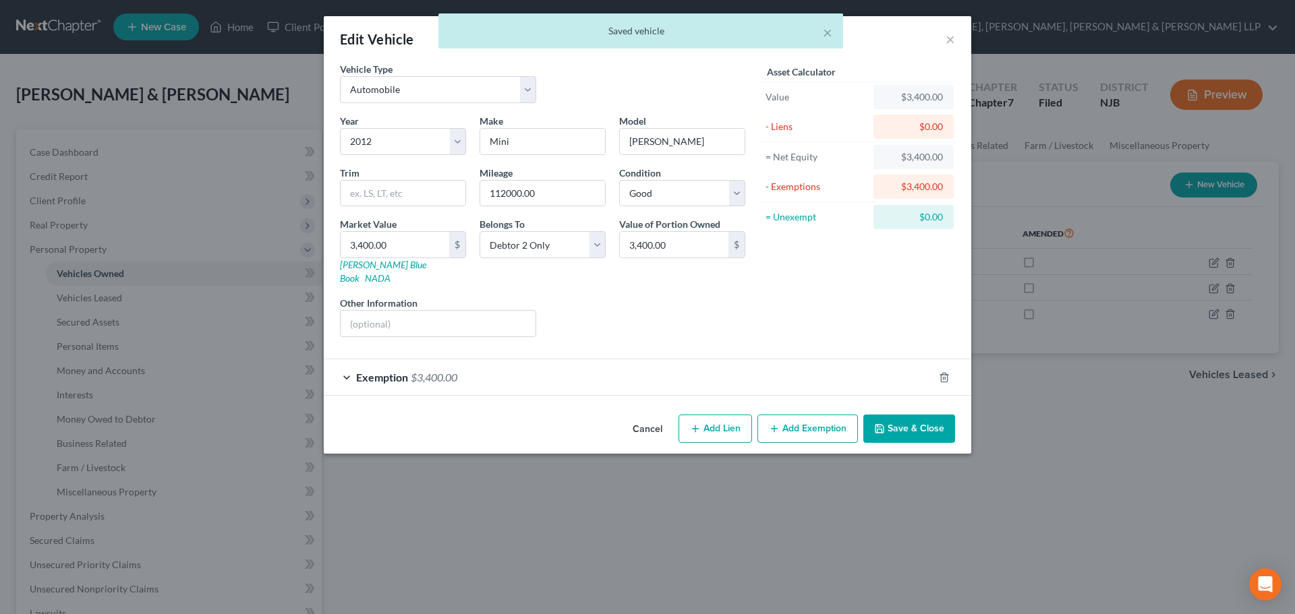
click at [923, 415] on button "Save & Close" at bounding box center [909, 429] width 92 height 28
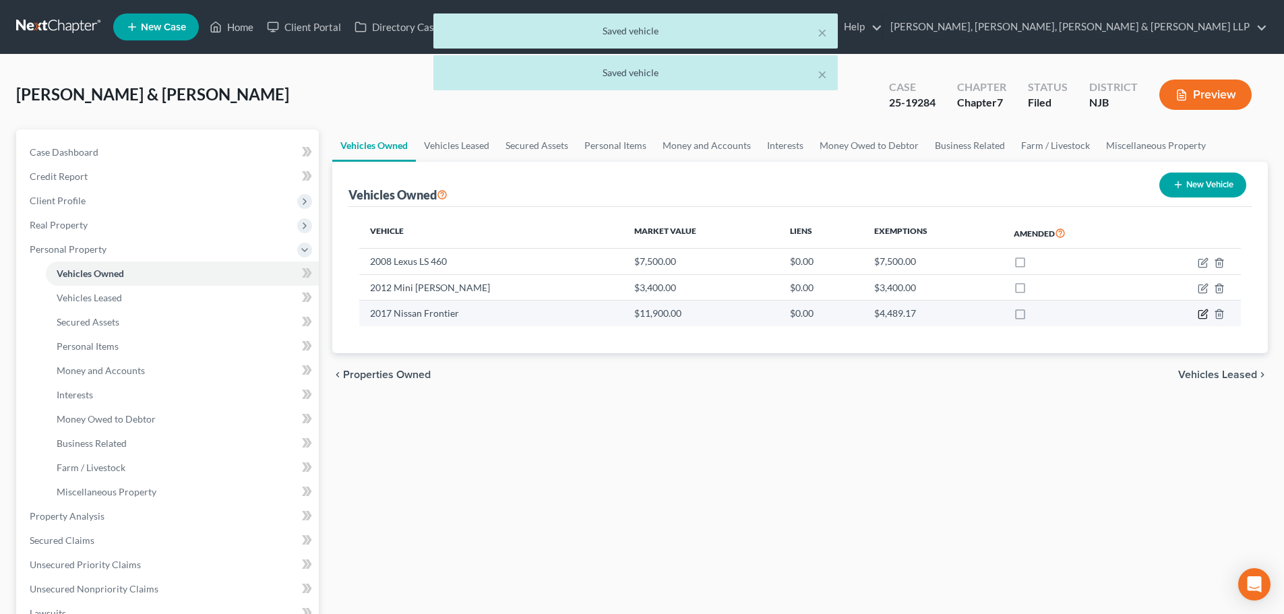
click at [1200, 317] on icon "button" at bounding box center [1203, 314] width 11 height 11
select select "0"
select select "9"
select select "2"
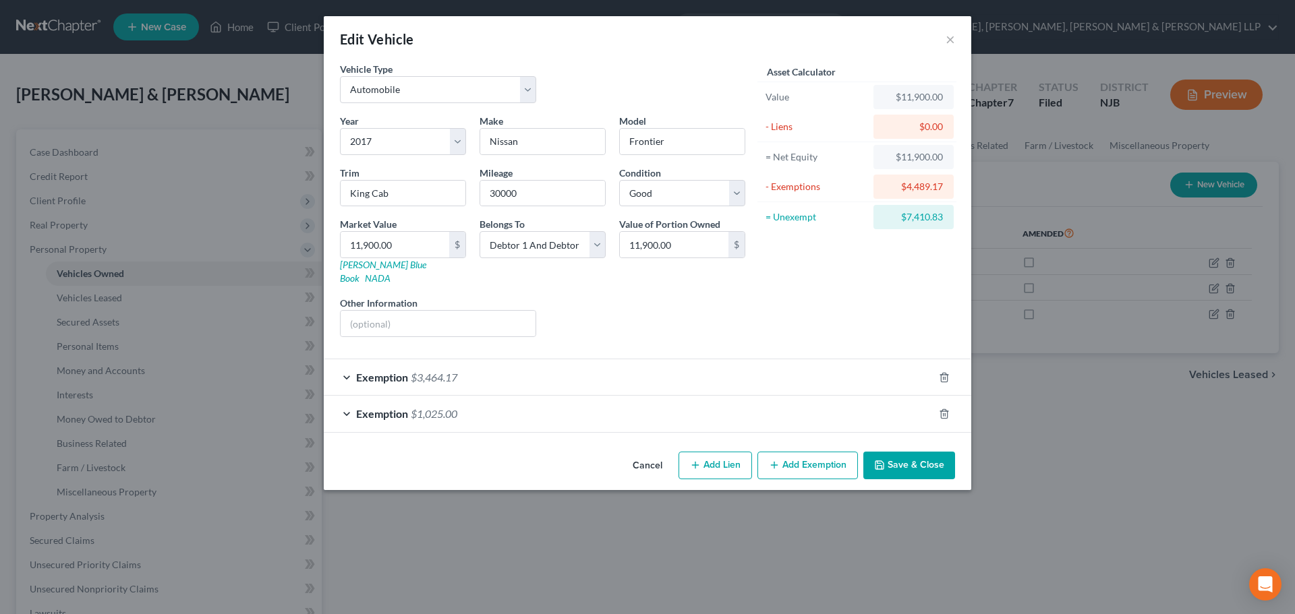
click at [901, 456] on button "Save & Close" at bounding box center [909, 466] width 92 height 28
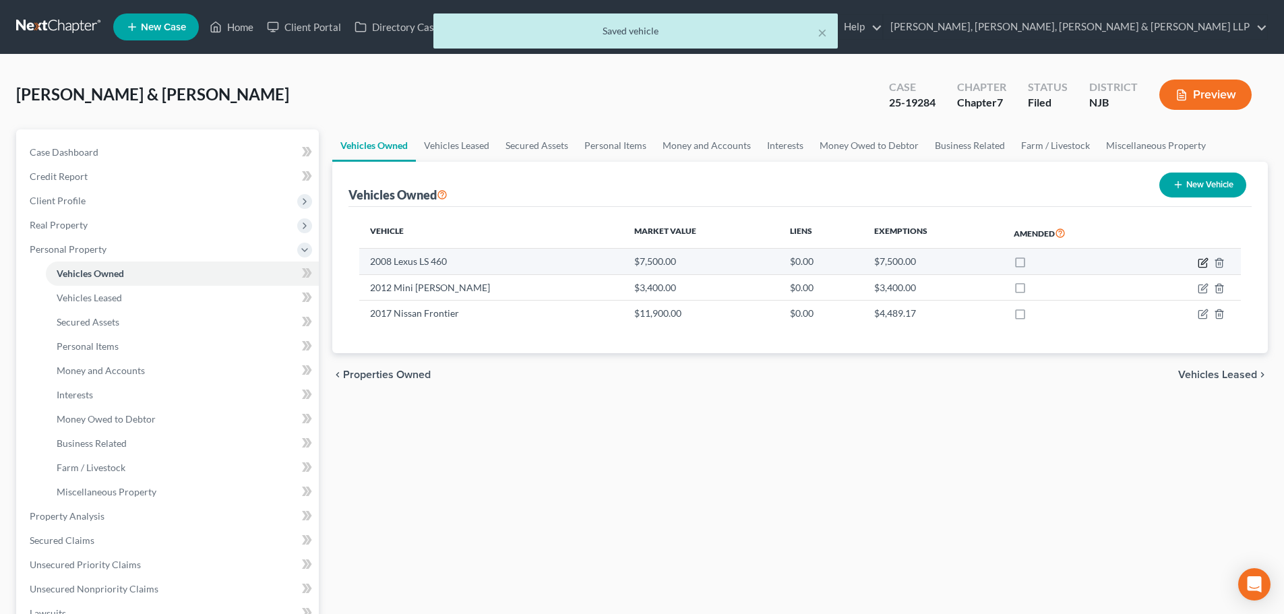
click at [1204, 260] on icon "button" at bounding box center [1204, 261] width 6 height 6
select select "0"
select select "18"
select select "2"
select select "0"
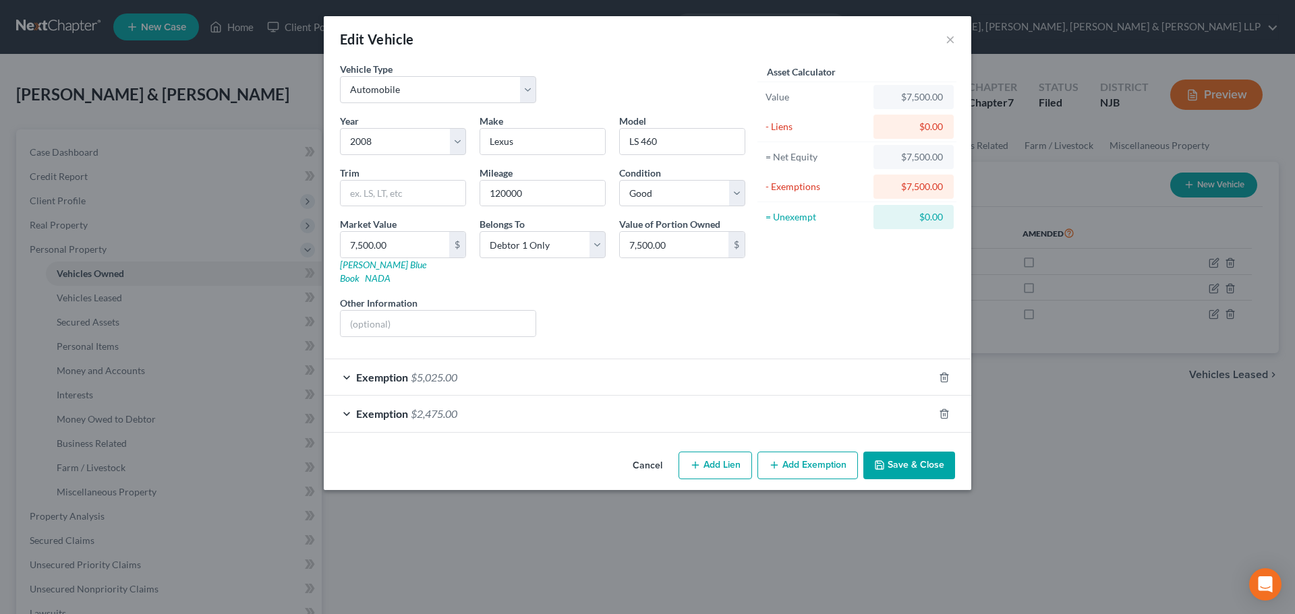
click at [507, 401] on div "Exemption $2,475.00" at bounding box center [629, 414] width 610 height 36
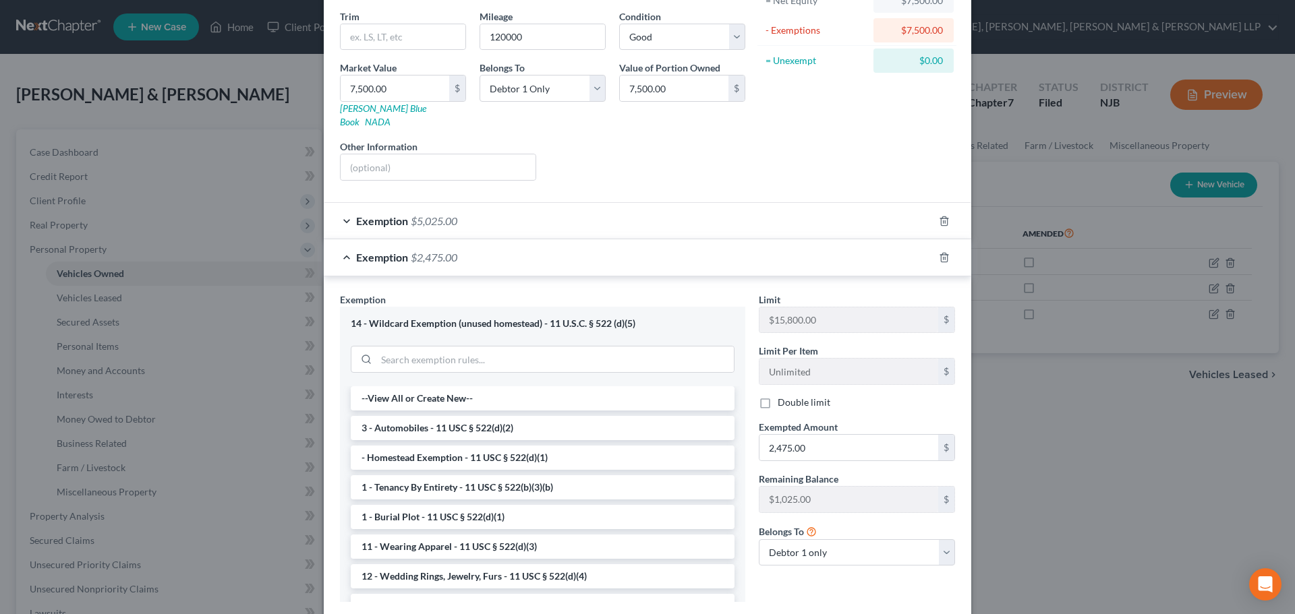
scroll to position [202, 0]
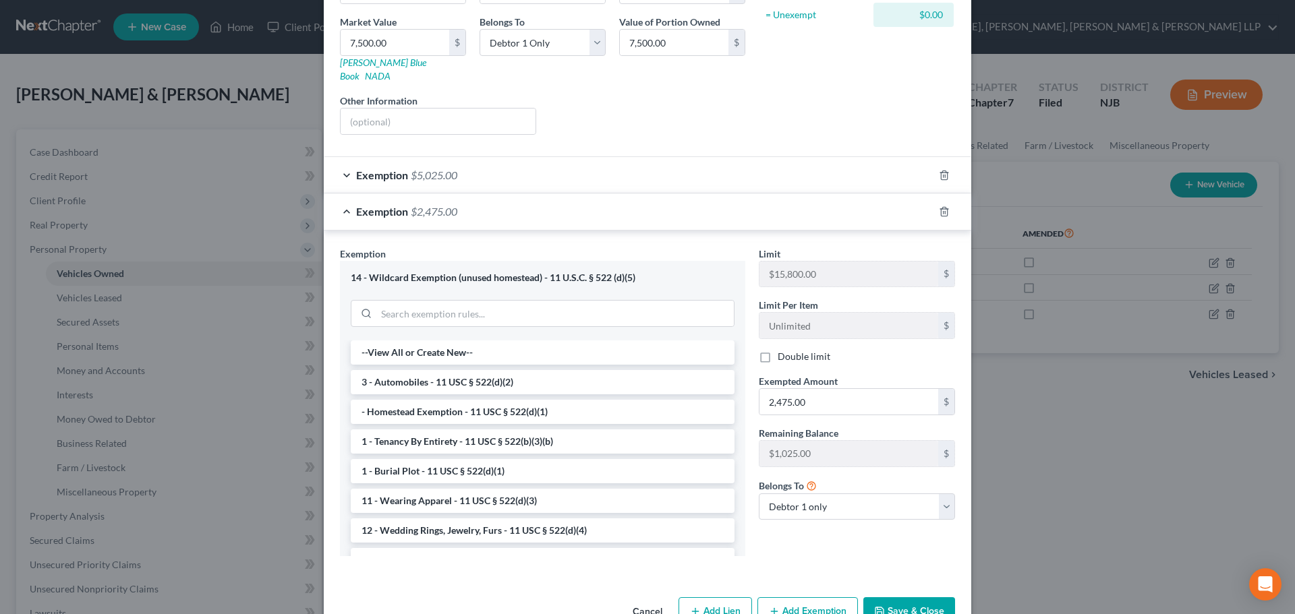
click at [897, 597] on button "Save & Close" at bounding box center [909, 611] width 92 height 28
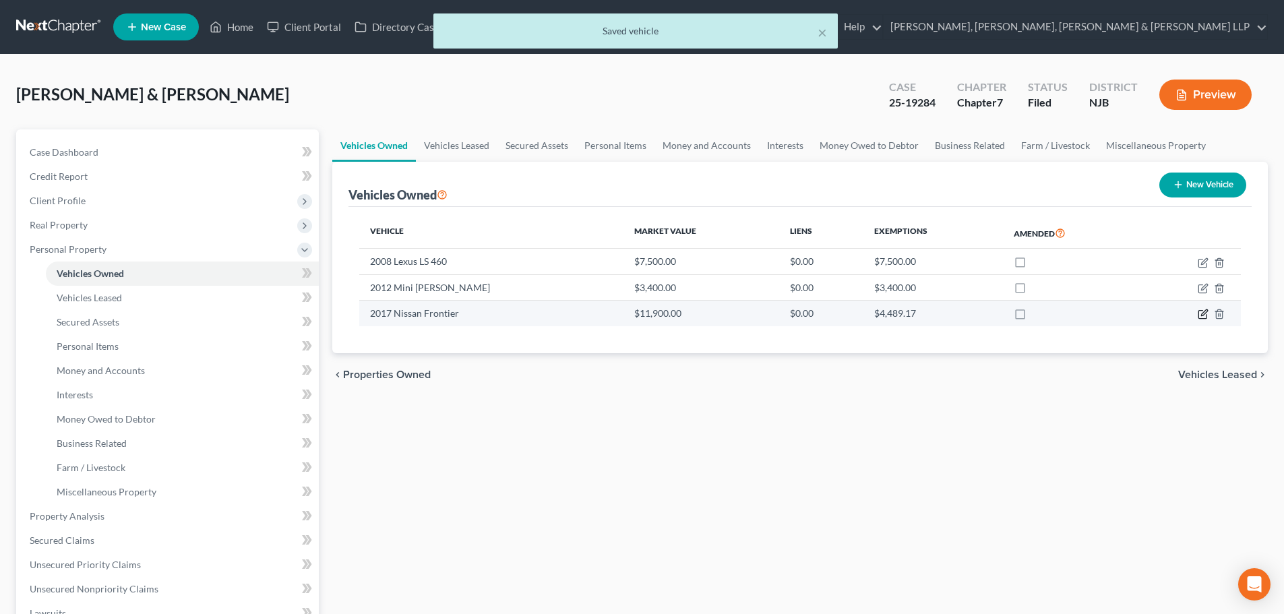
click at [1203, 317] on icon "button" at bounding box center [1203, 314] width 11 height 11
select select "0"
select select "9"
select select "2"
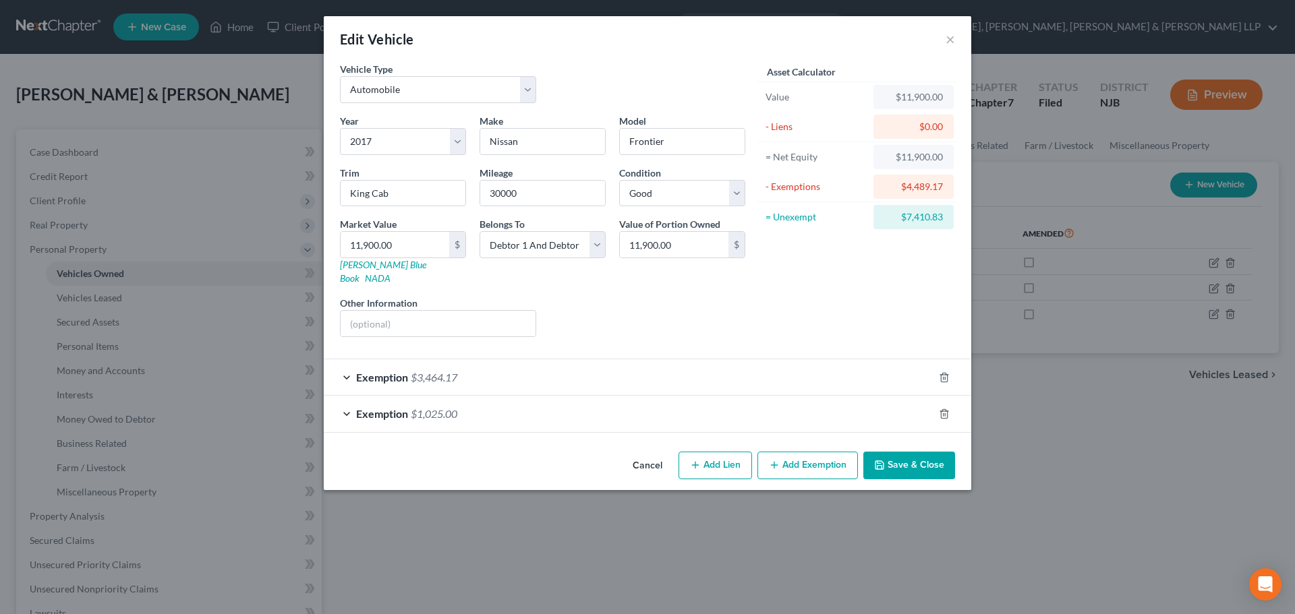
click at [513, 411] on div "Exemption $1,025.00" at bounding box center [629, 414] width 610 height 36
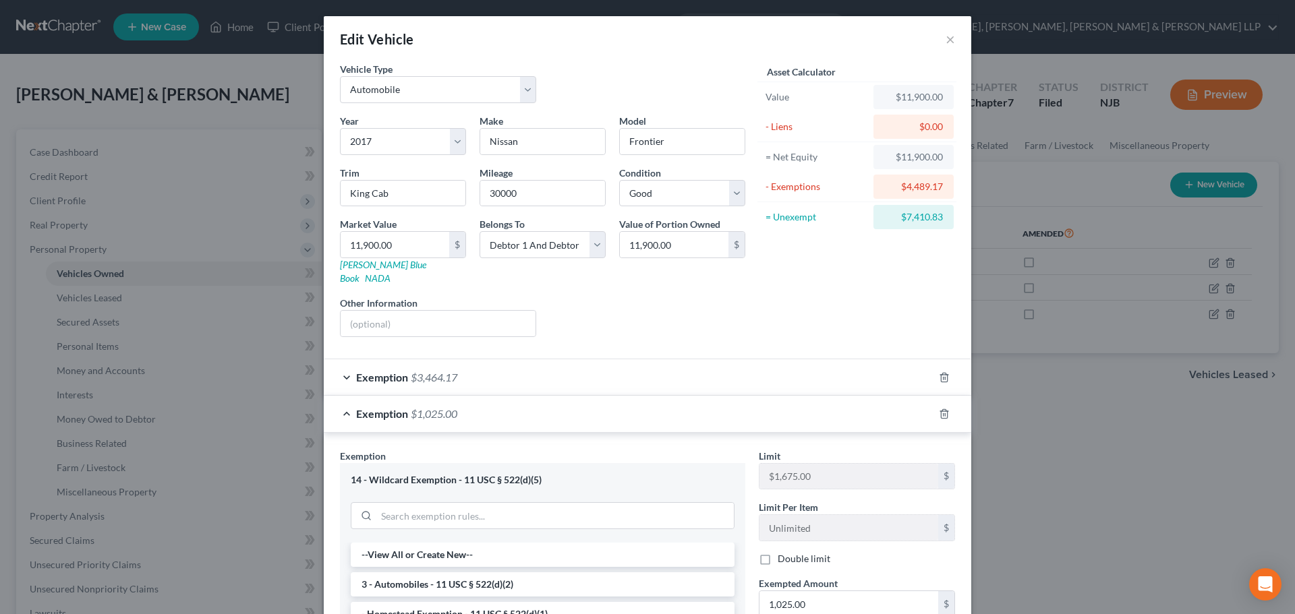
scroll to position [67, 0]
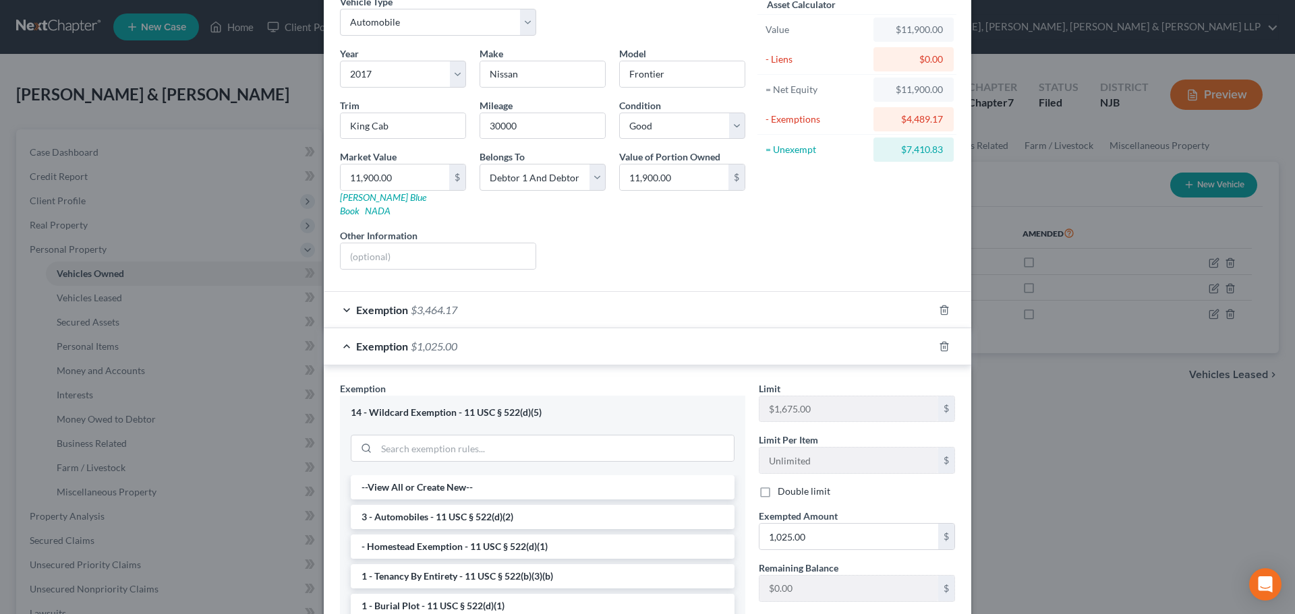
click at [573, 328] on div "Exemption $1,025.00" at bounding box center [629, 346] width 610 height 36
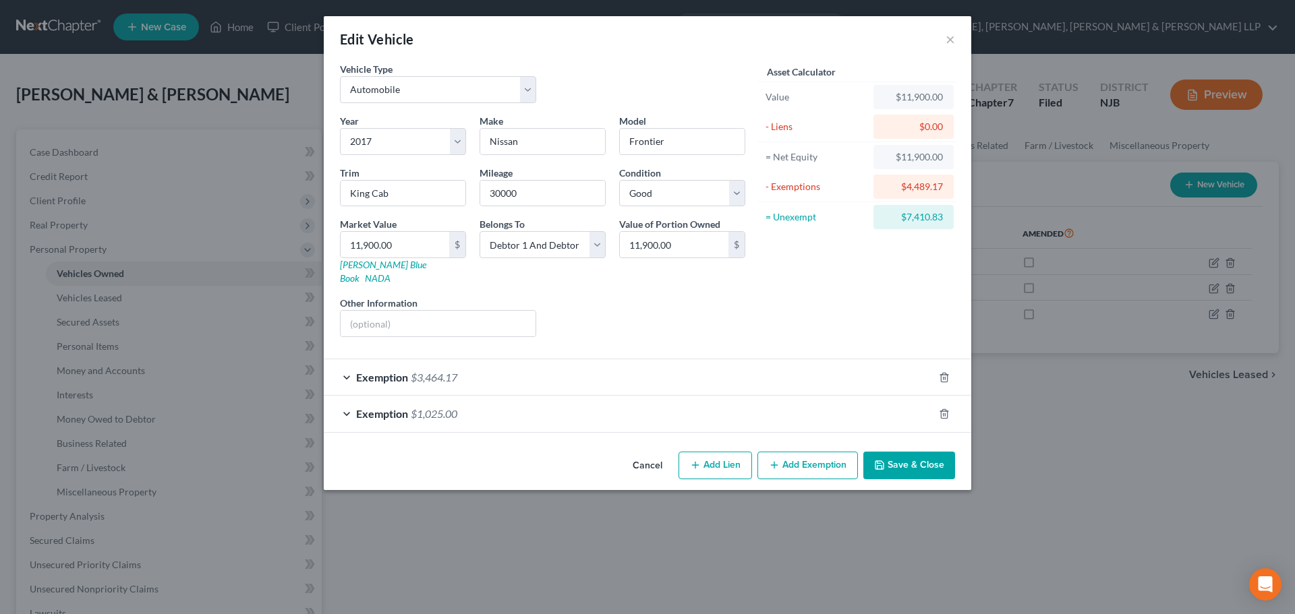
scroll to position [0, 0]
click at [800, 452] on button "Add Exemption" at bounding box center [807, 466] width 100 height 28
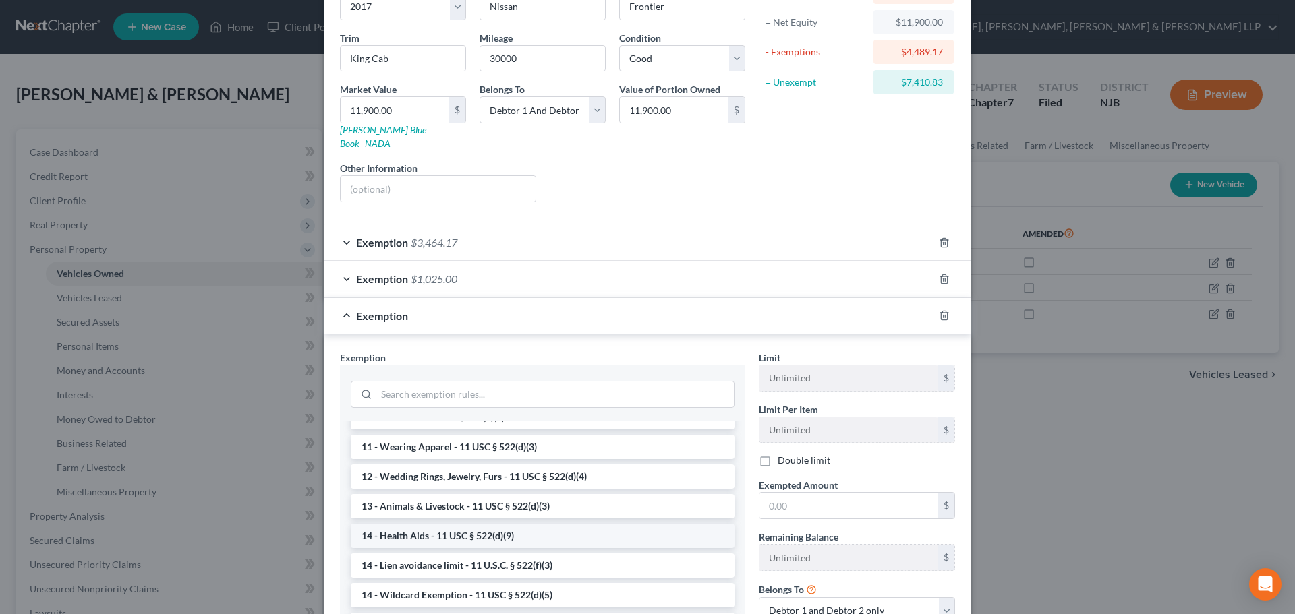
scroll to position [202, 0]
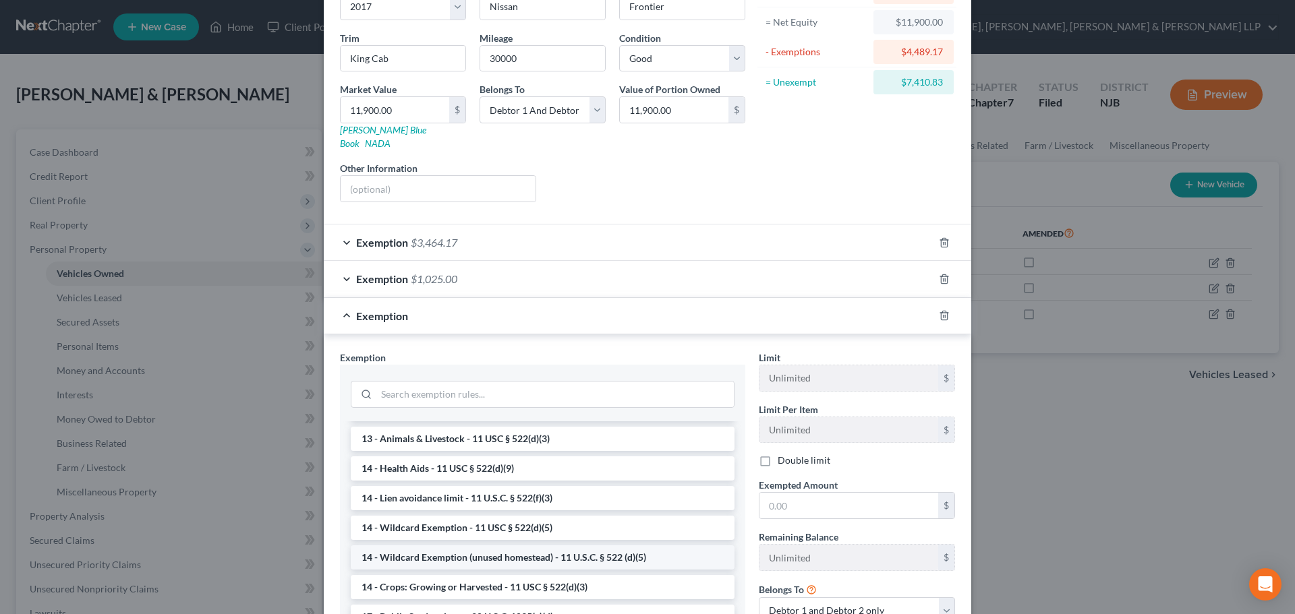
click at [450, 545] on li "14 - Wildcard Exemption (unused homestead) - 11 U.S.C. § 522 (d)(5)" at bounding box center [543, 557] width 384 height 24
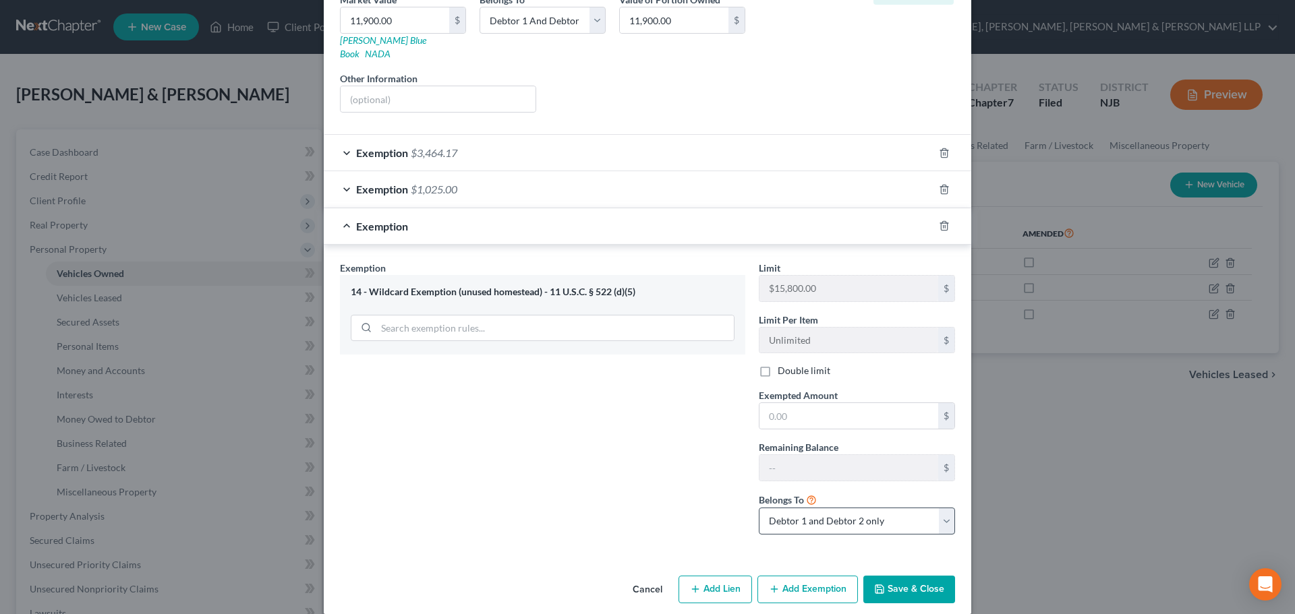
scroll to position [227, 0]
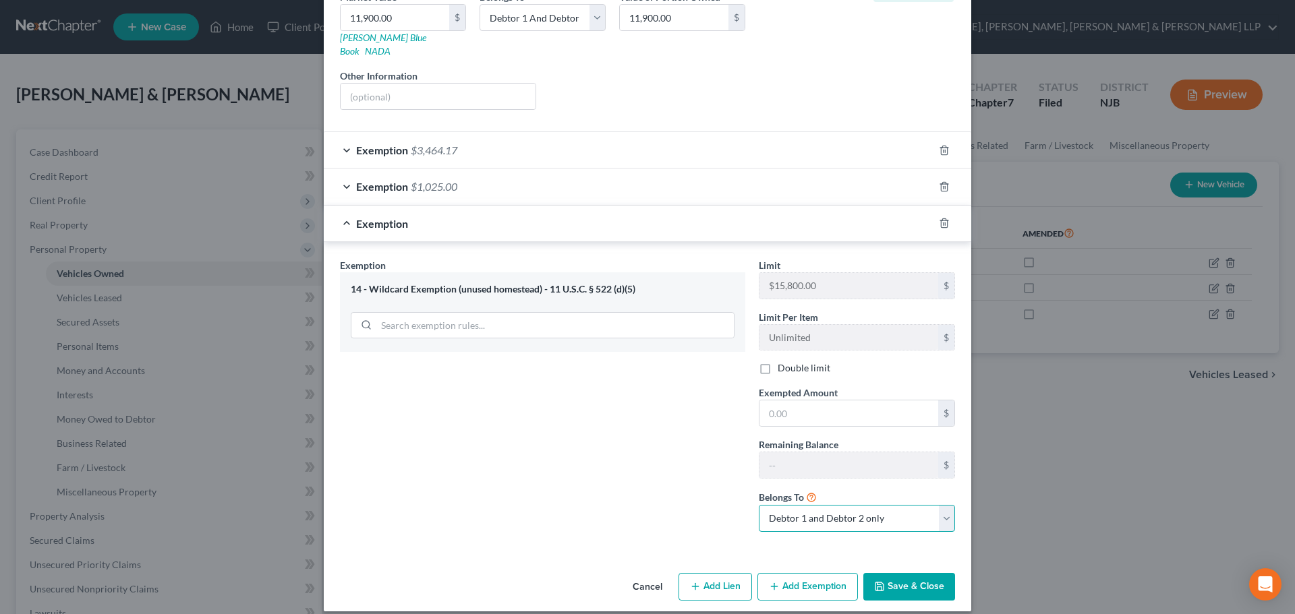
click at [824, 505] on select "Debtor 1 only Debtor 2 only Debtor 1 and Debtor 2 only" at bounding box center [857, 518] width 196 height 27
select select "0"
click at [759, 505] on select "Debtor 1 only Debtor 2 only Debtor 1 and Debtor 2 only" at bounding box center [857, 518] width 196 height 27
click at [808, 401] on input "text" at bounding box center [848, 413] width 179 height 26
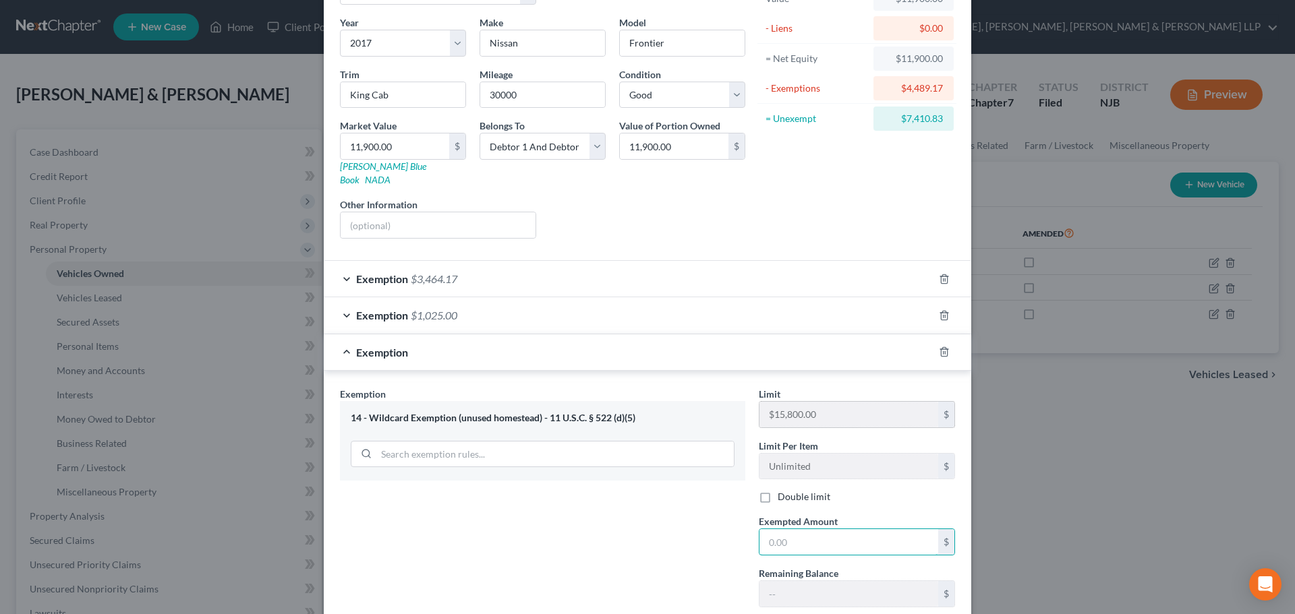
scroll to position [92, 0]
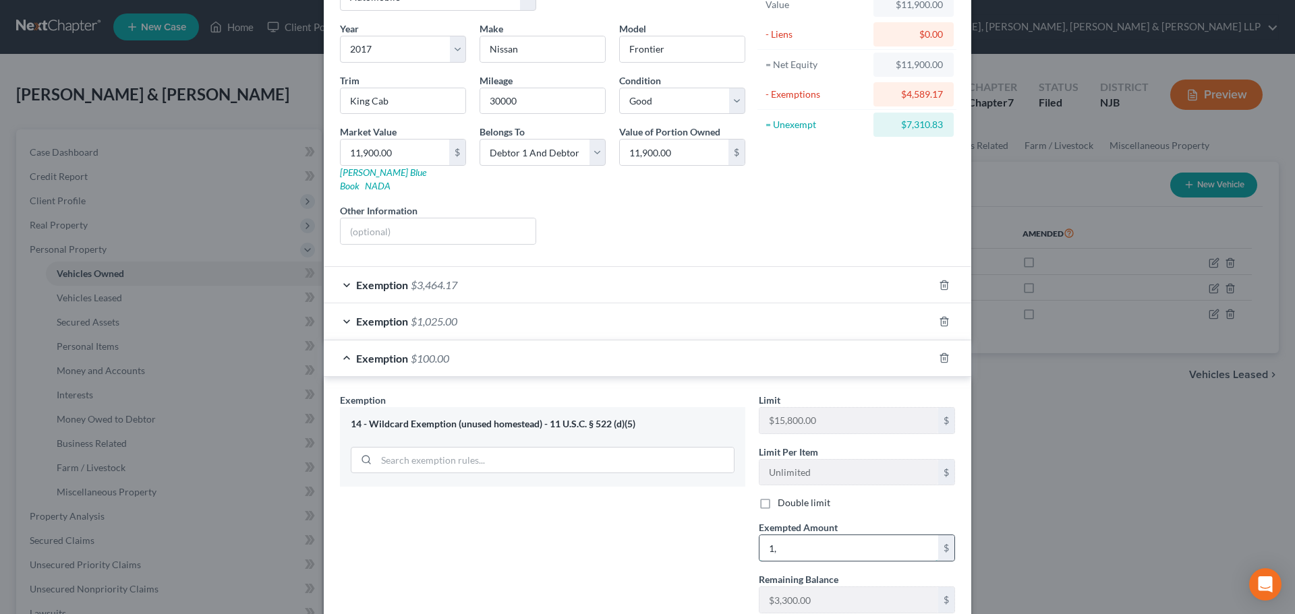
type input "1"
type input "2"
type input "1"
type input "2"
type input "1"
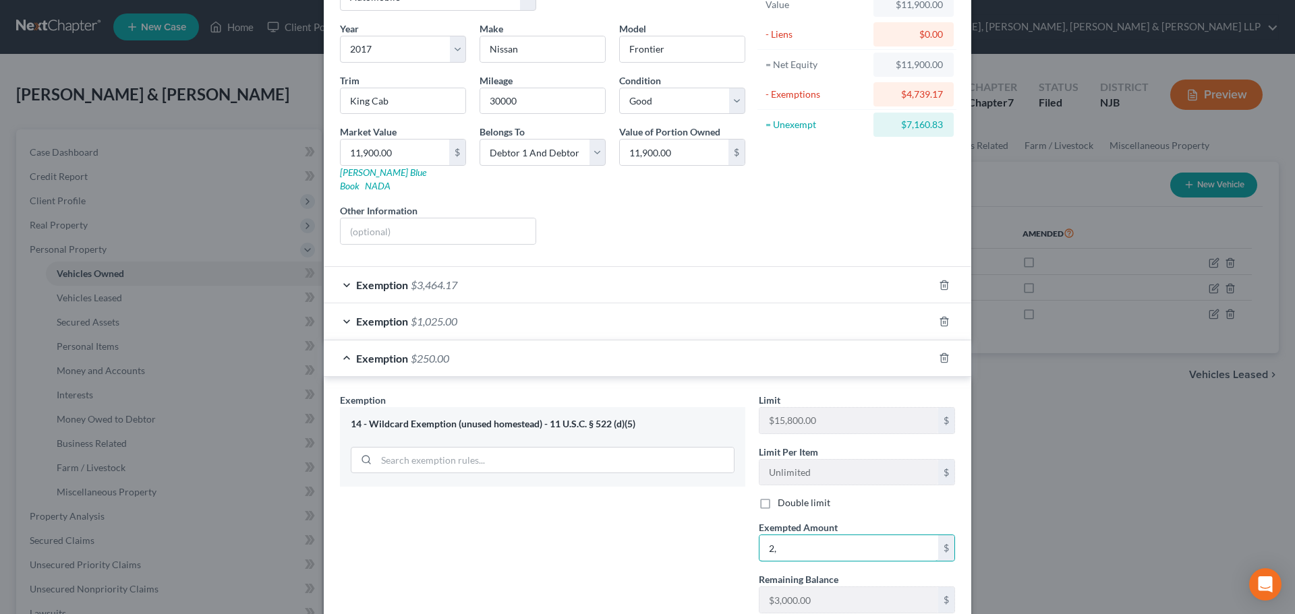
type input "2"
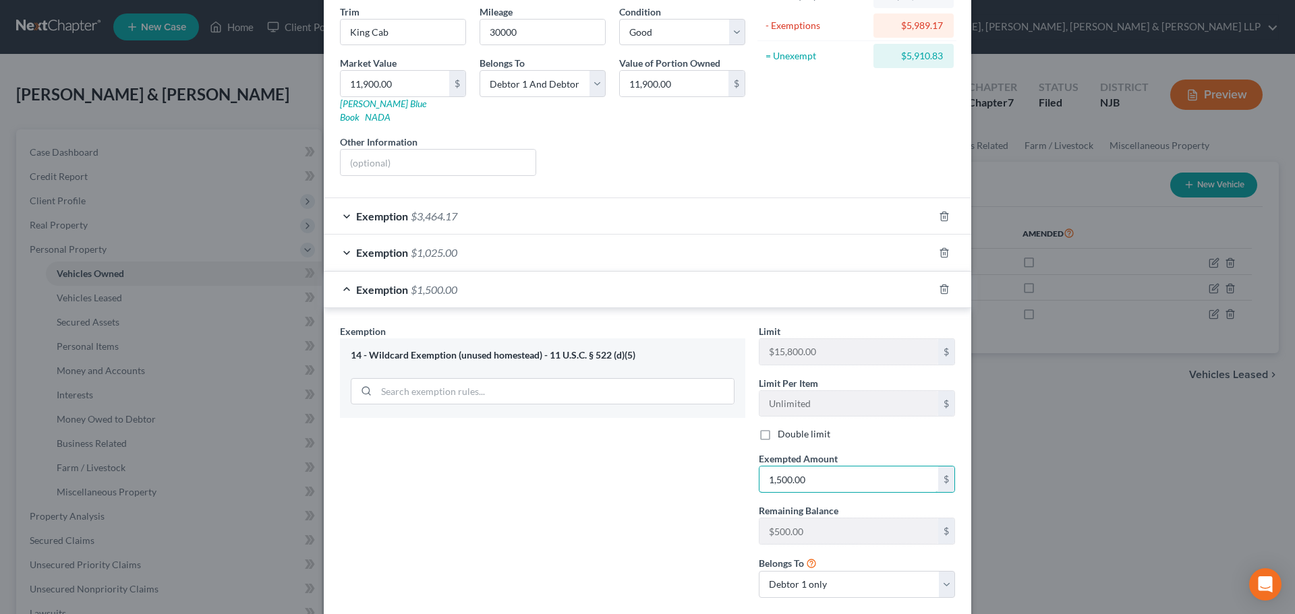
scroll to position [227, 0]
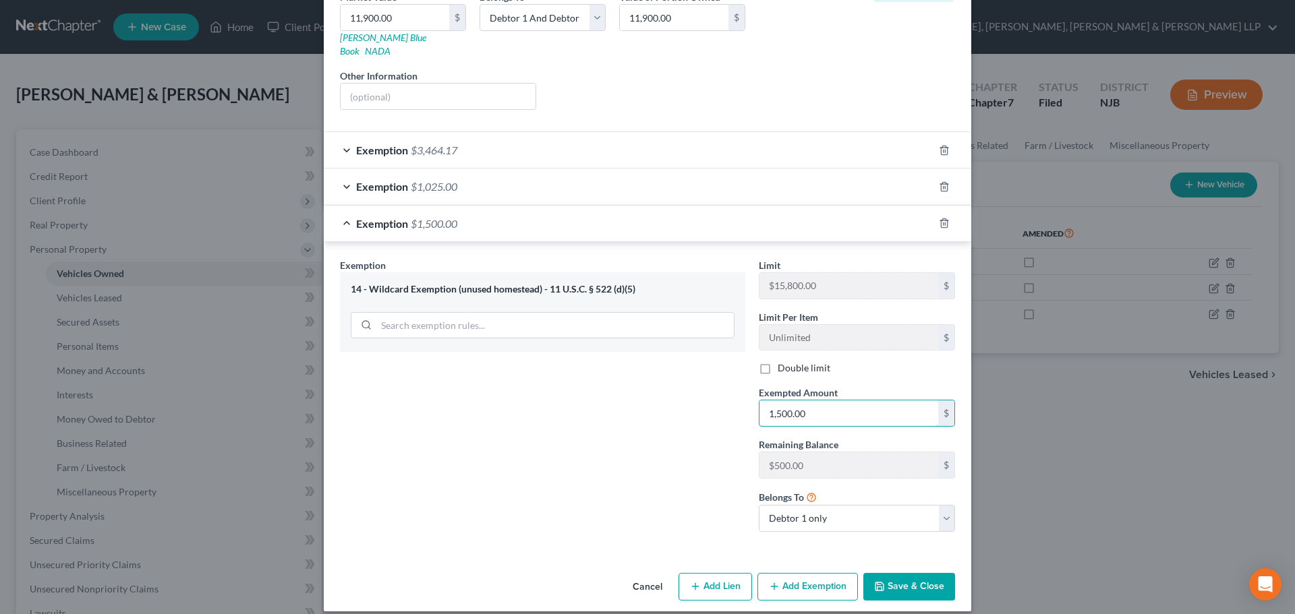
type input "1,500.00"
click at [902, 576] on button "Save & Close" at bounding box center [909, 587] width 92 height 28
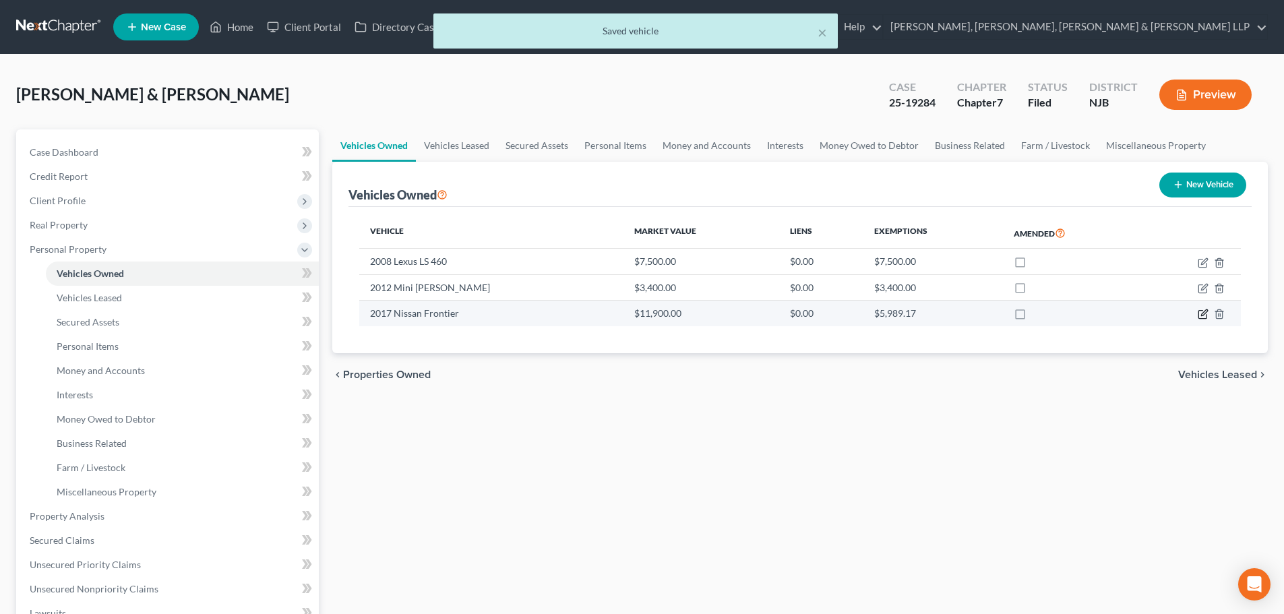
click at [1203, 313] on icon "button" at bounding box center [1204, 313] width 6 height 6
select select "0"
select select "9"
select select "2"
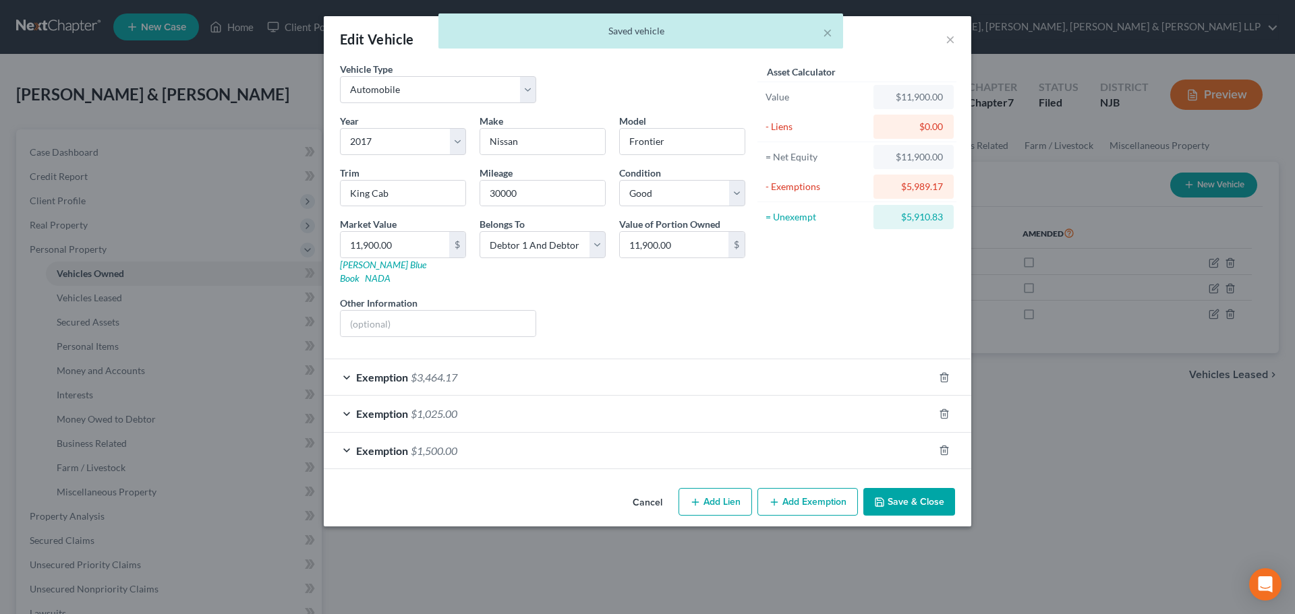
click at [538, 433] on div "Exemption $1,500.00" at bounding box center [629, 451] width 610 height 36
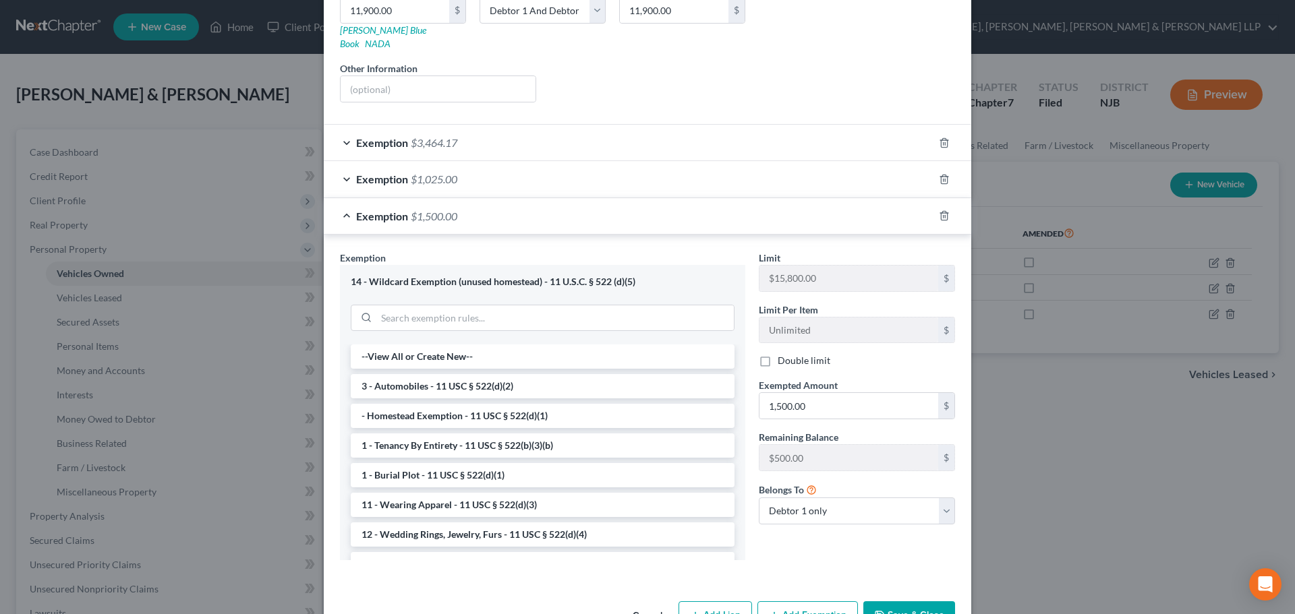
scroll to position [264, 0]
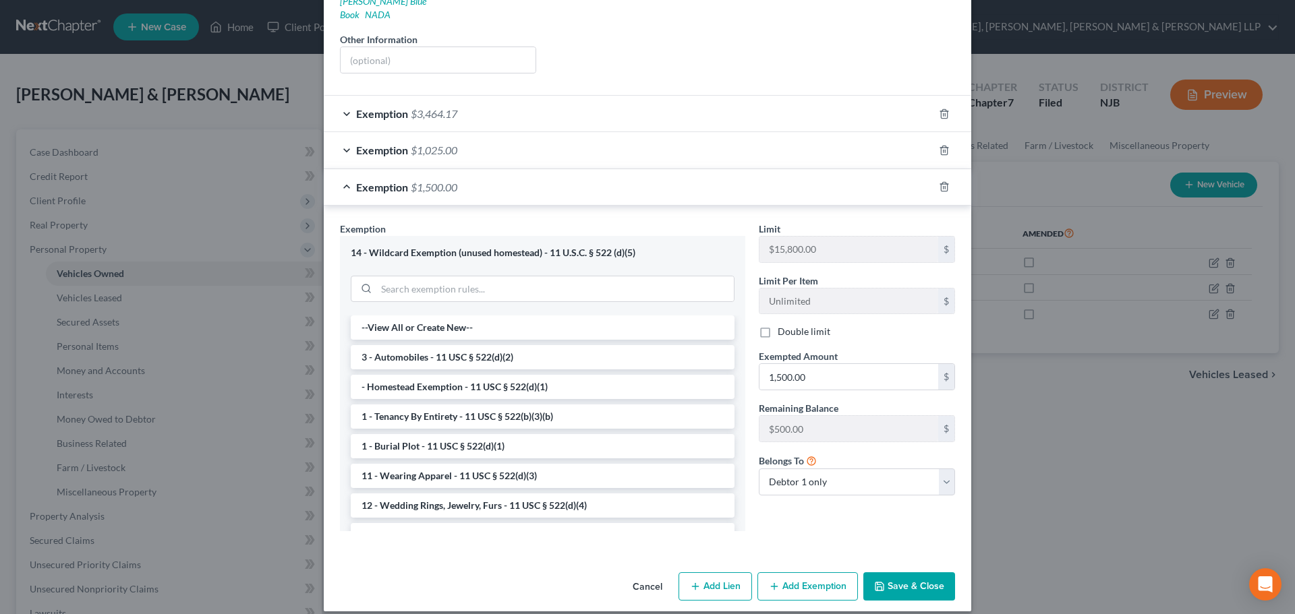
click at [910, 572] on button "Save & Close" at bounding box center [909, 586] width 92 height 28
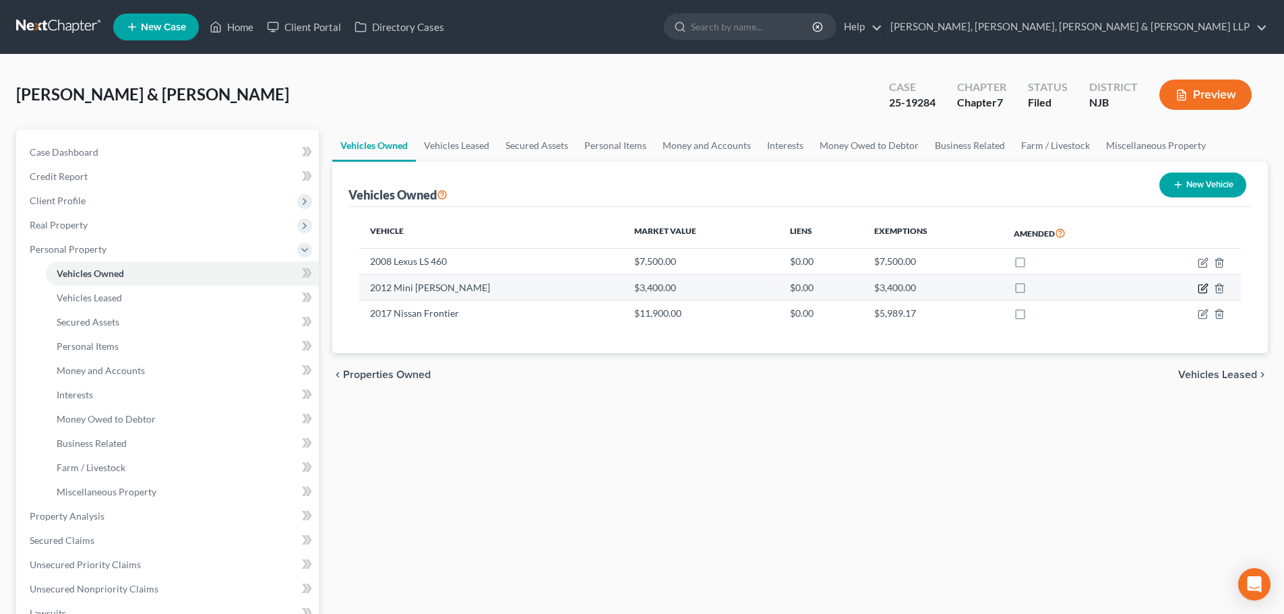
click at [1206, 287] on icon "button" at bounding box center [1203, 288] width 11 height 11
select select "0"
select select "14"
select select "2"
select select "1"
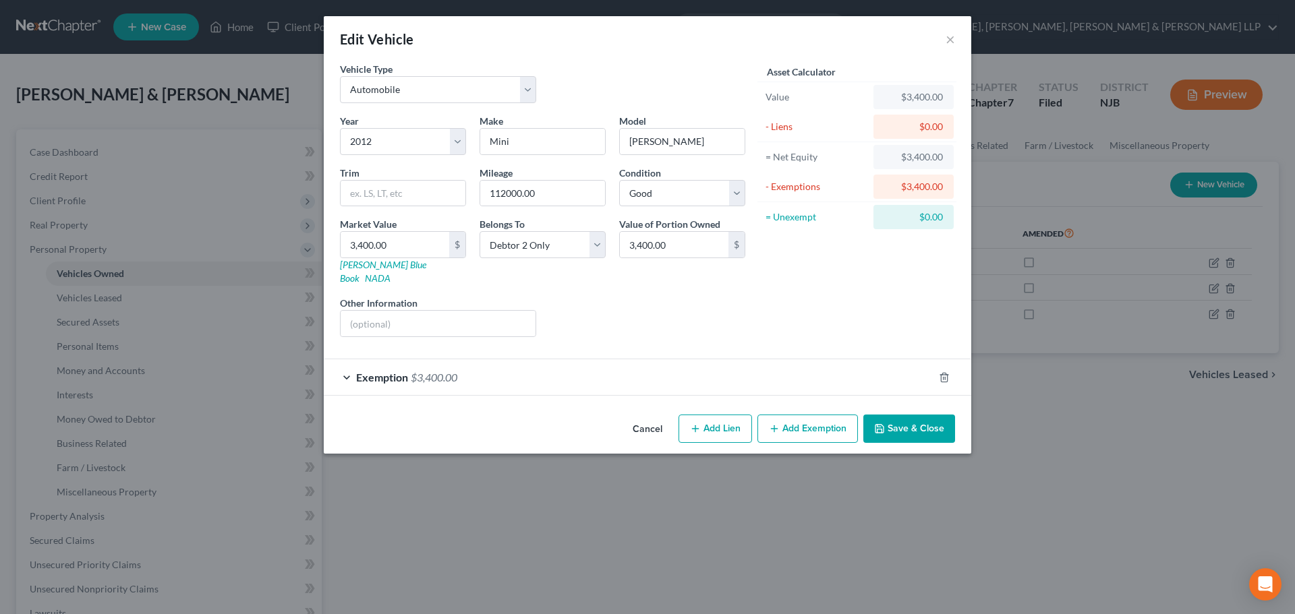
click at [910, 415] on button "Save & Close" at bounding box center [909, 429] width 92 height 28
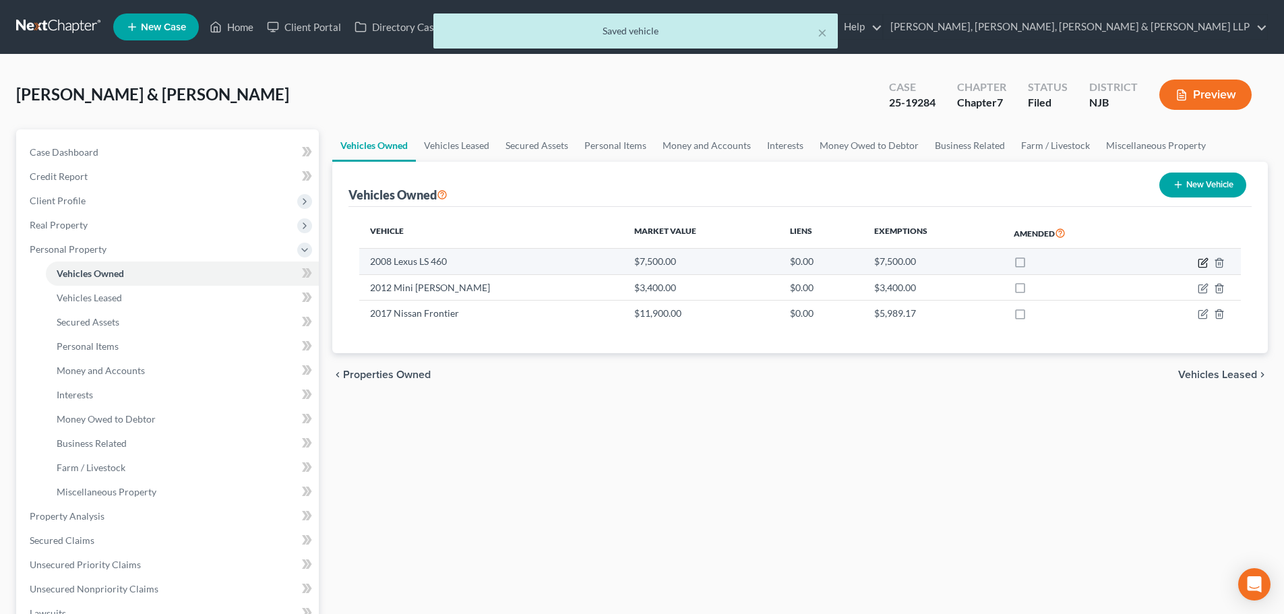
click at [1199, 261] on icon "button" at bounding box center [1203, 263] width 8 height 8
select select "0"
select select "18"
select select "2"
select select "0"
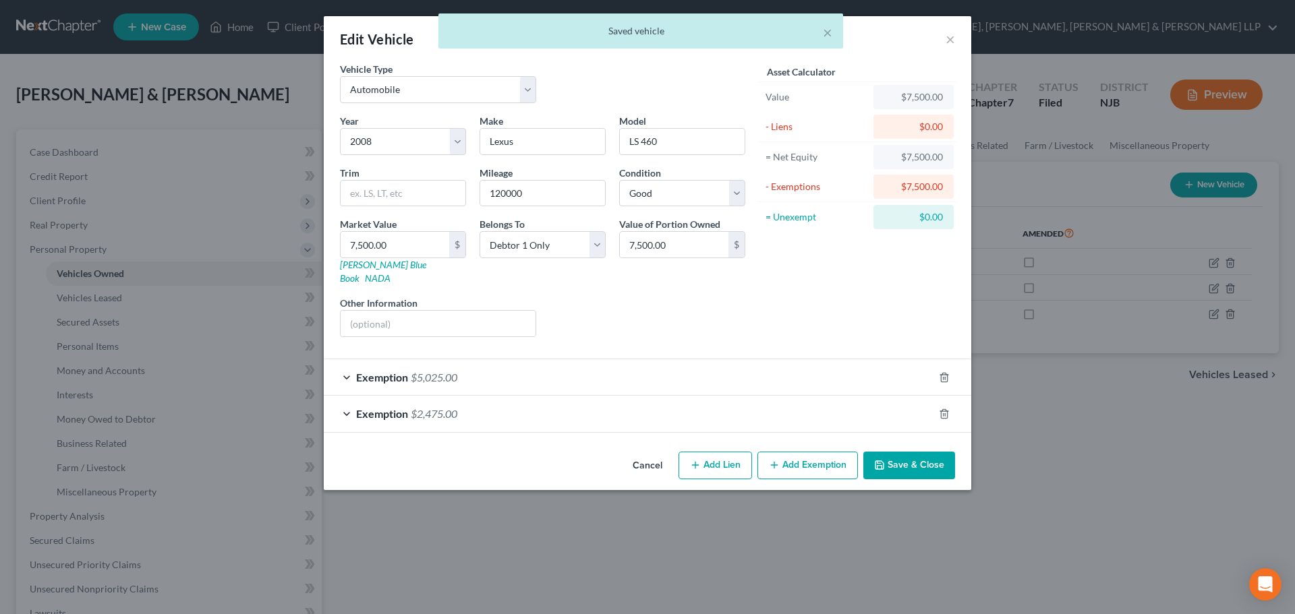
click at [504, 396] on div "Exemption $2,475.00" at bounding box center [629, 414] width 610 height 36
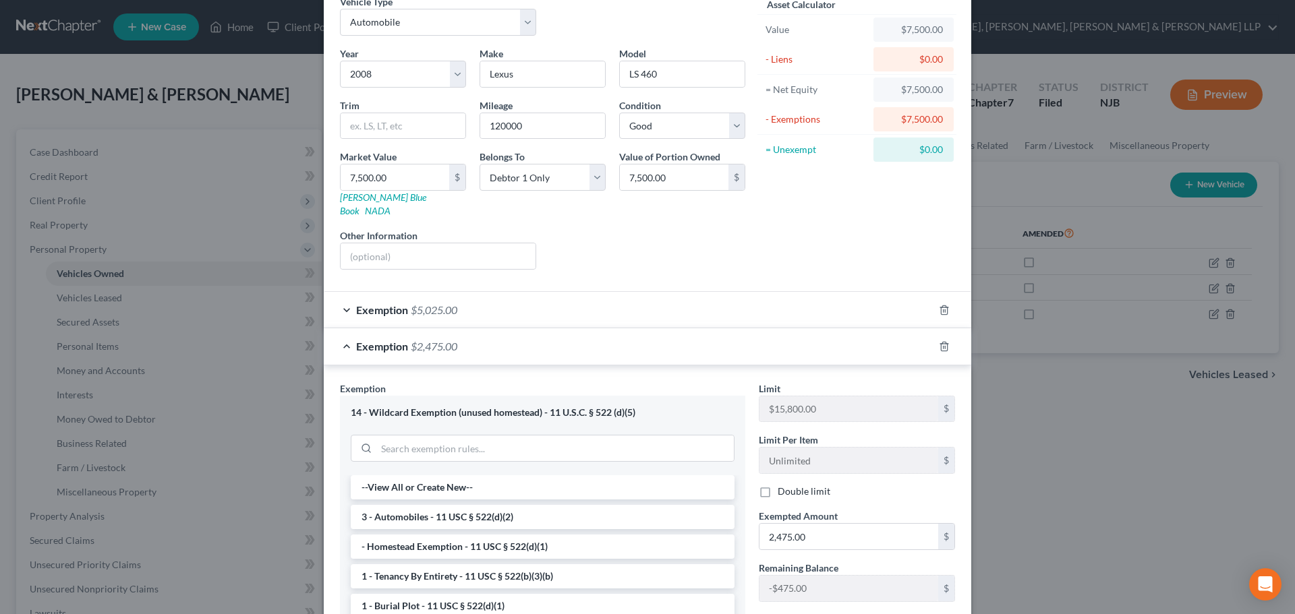
scroll to position [135, 0]
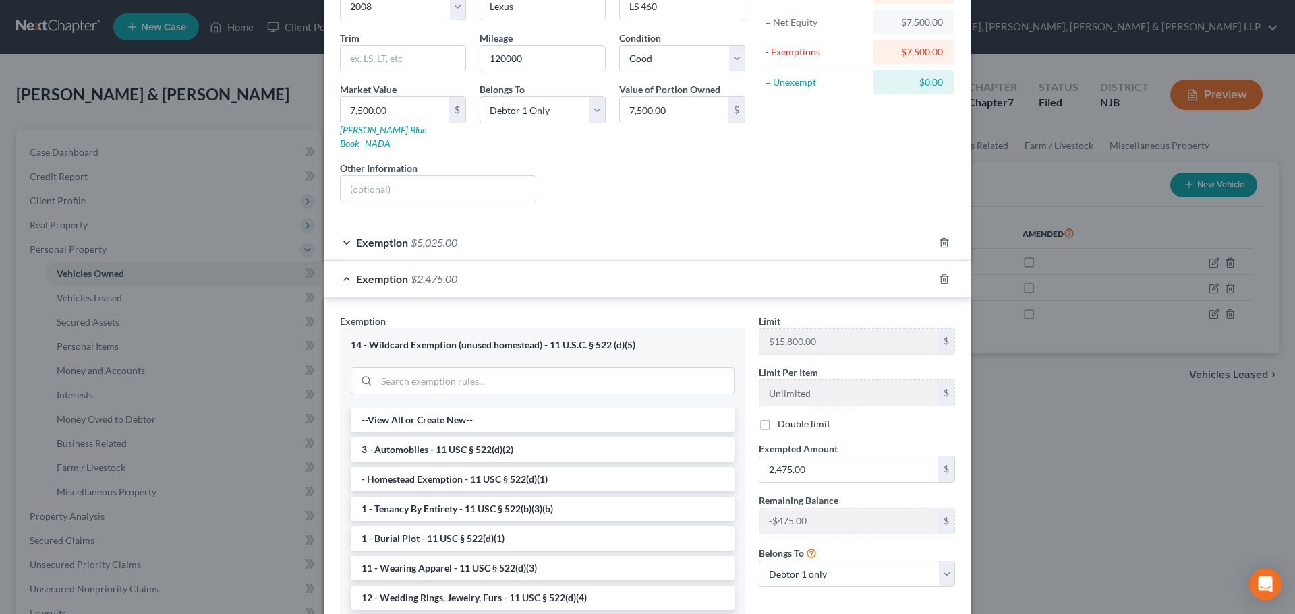
click at [502, 263] on div "Exemption $2,475.00" at bounding box center [629, 279] width 610 height 36
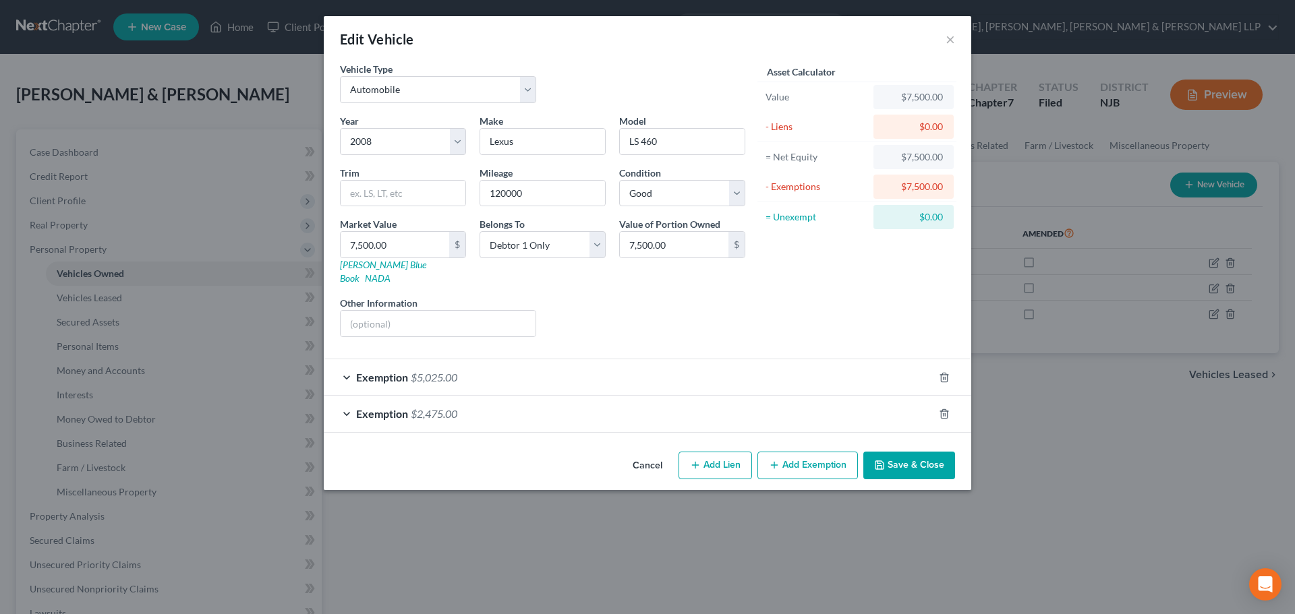
scroll to position [0, 0]
click at [906, 461] on button "Save & Close" at bounding box center [909, 466] width 92 height 28
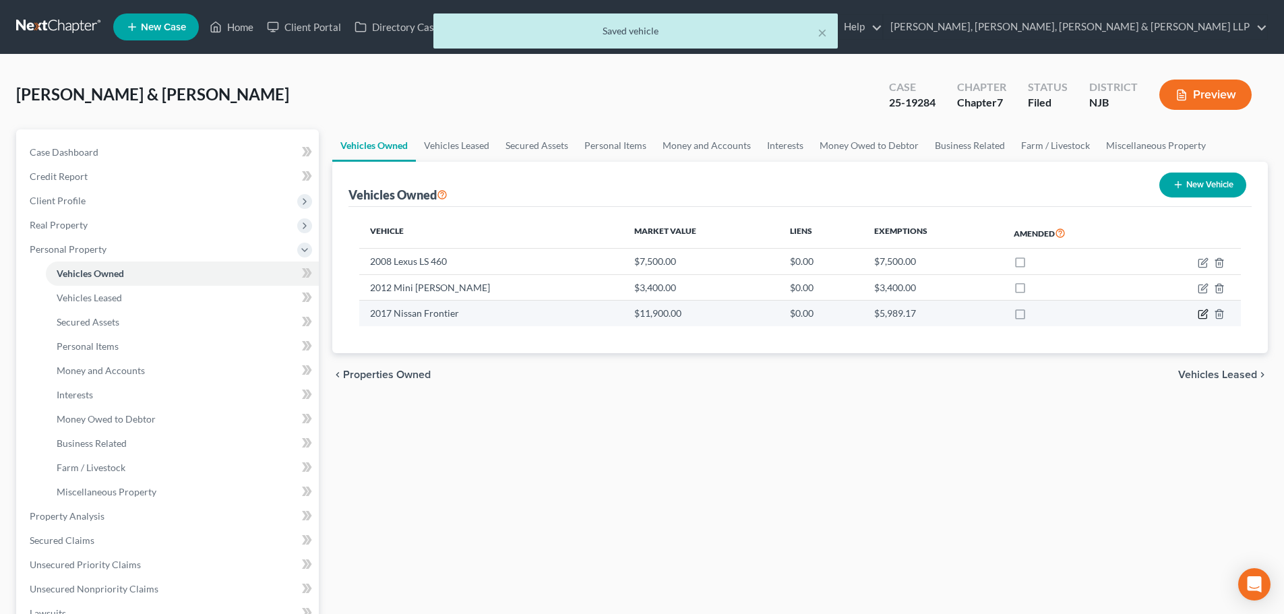
click at [1203, 317] on icon "button" at bounding box center [1203, 314] width 11 height 11
select select "0"
select select "9"
select select "2"
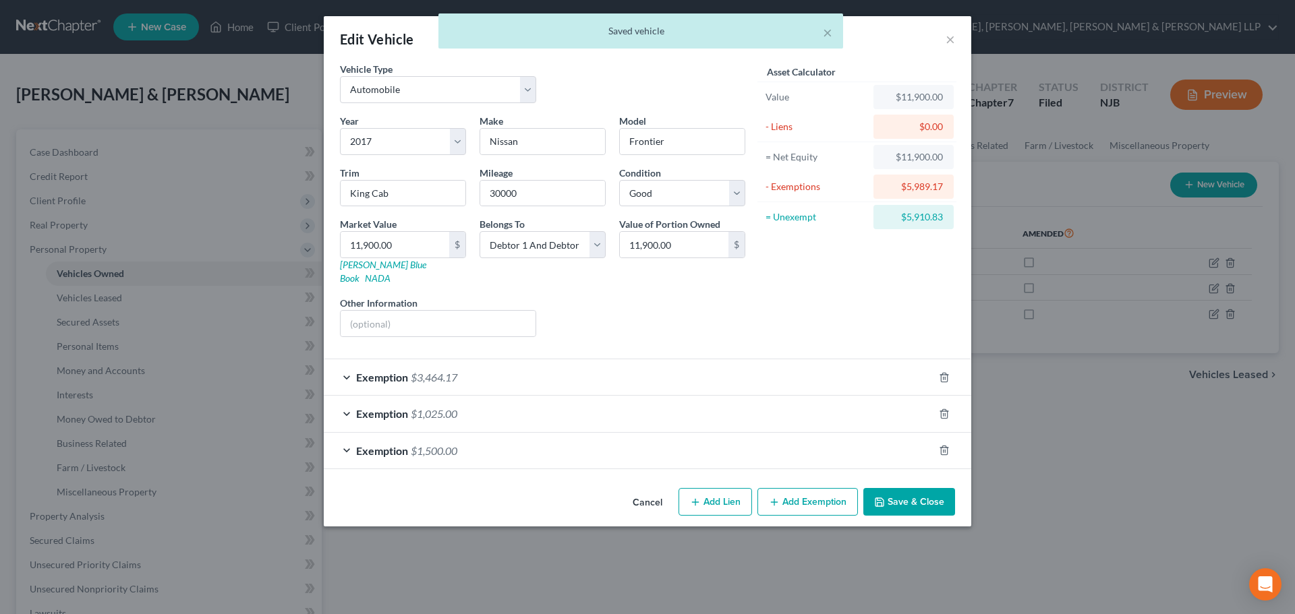
click at [514, 442] on div "Exemption $1,500.00" at bounding box center [629, 451] width 610 height 36
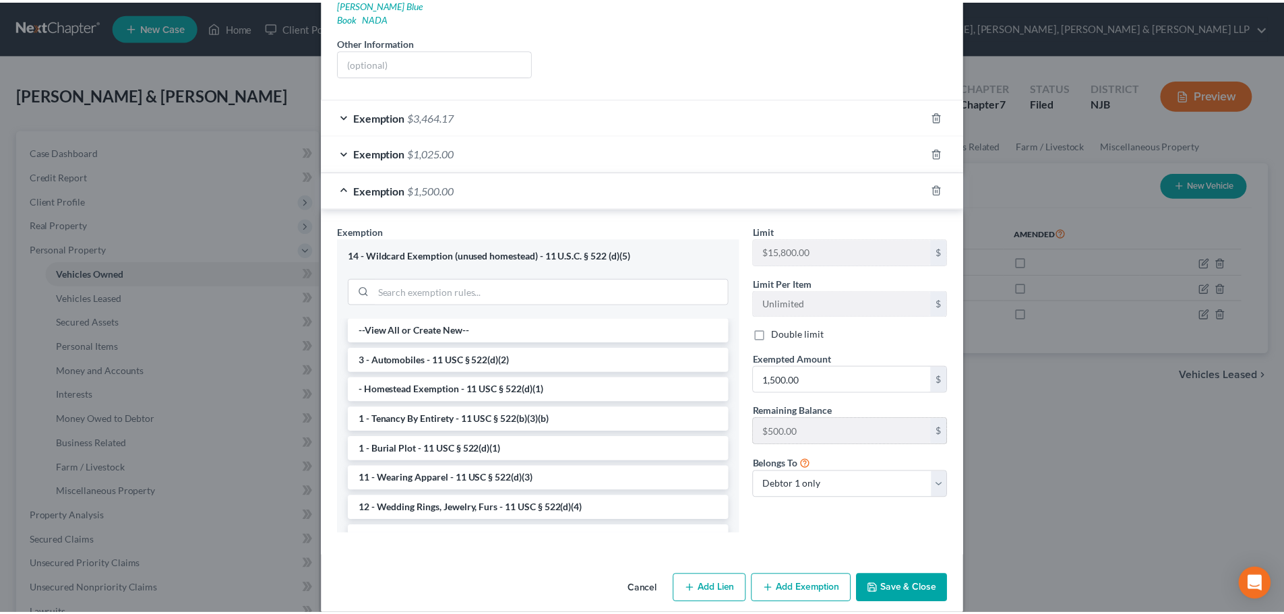
scroll to position [264, 0]
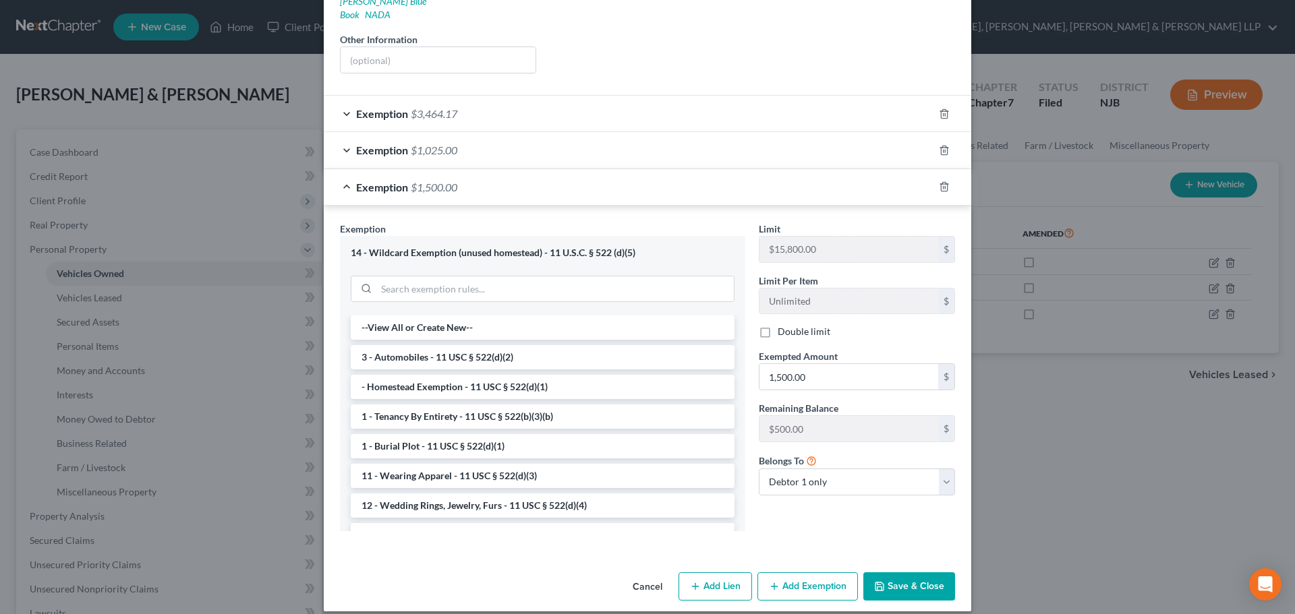
click at [895, 572] on button "Save & Close" at bounding box center [909, 586] width 92 height 28
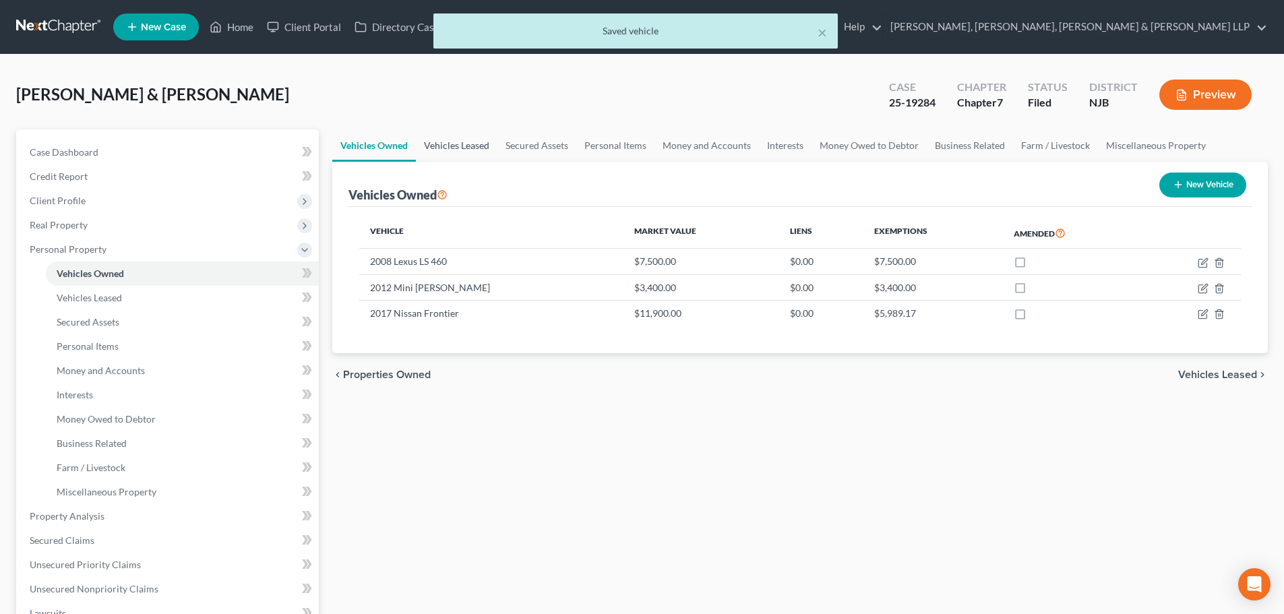
click at [430, 138] on link "Vehicles Leased" at bounding box center [457, 145] width 82 height 32
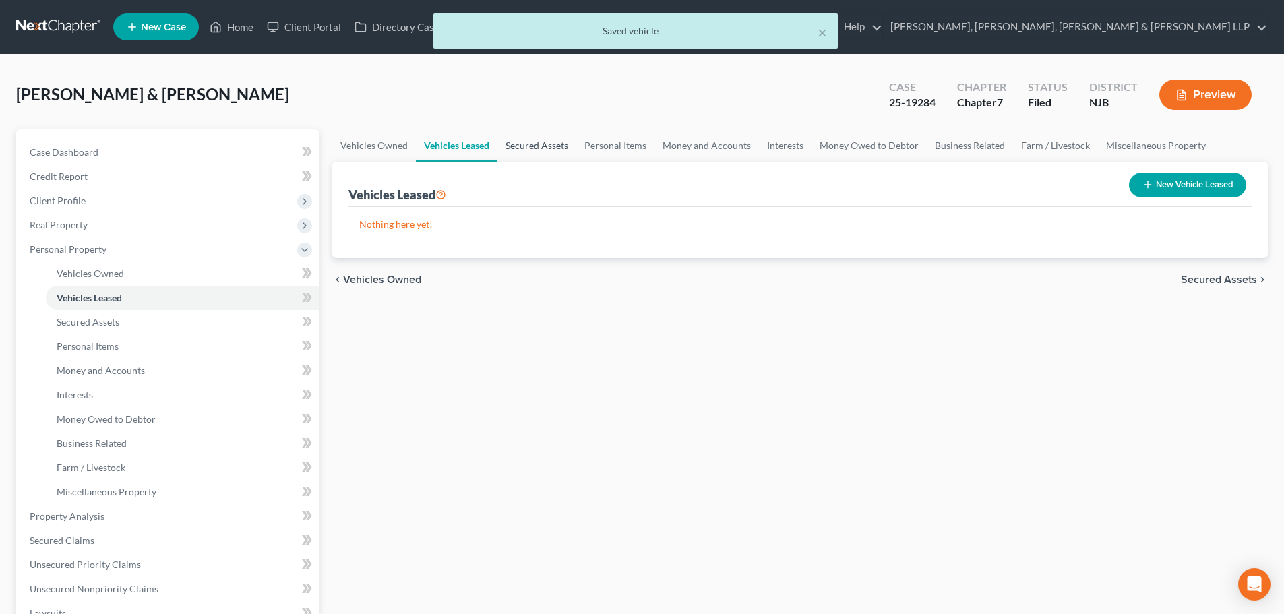
click at [529, 139] on link "Secured Assets" at bounding box center [537, 145] width 79 height 32
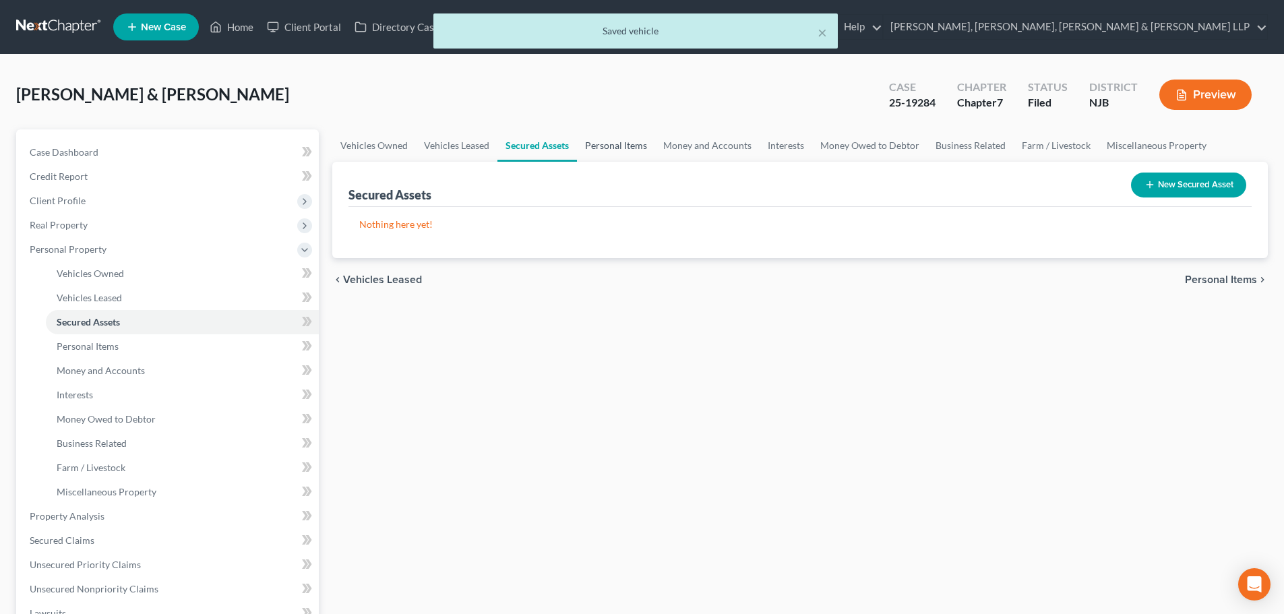
click at [628, 139] on link "Personal Items" at bounding box center [616, 145] width 78 height 32
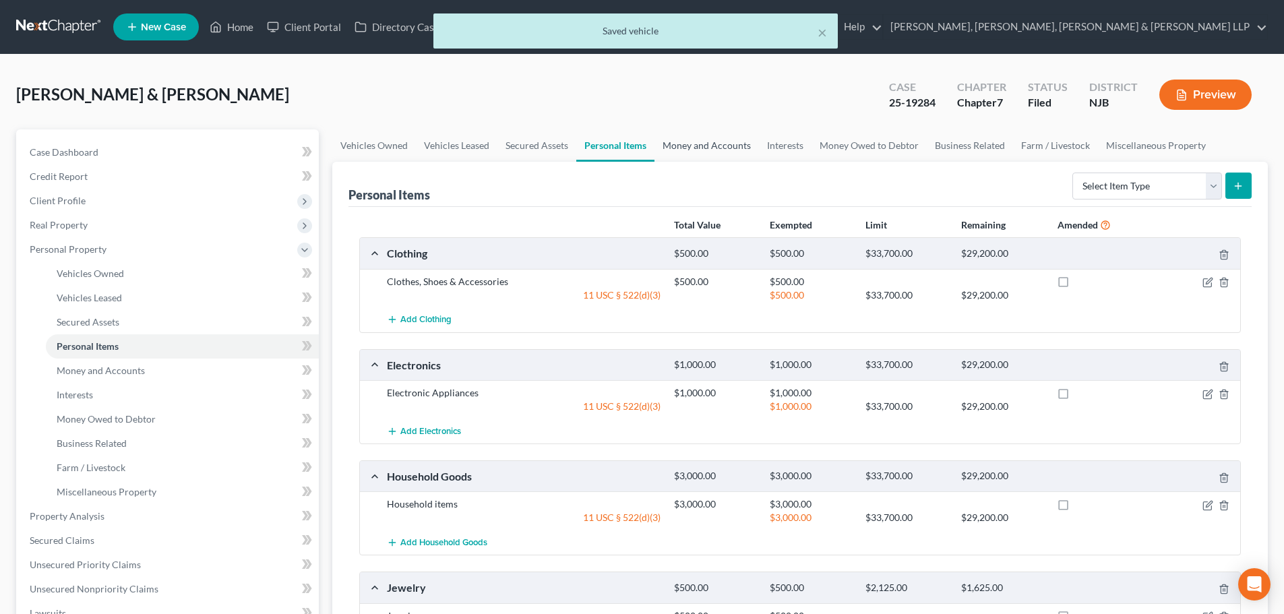
click at [694, 142] on link "Money and Accounts" at bounding box center [707, 145] width 105 height 32
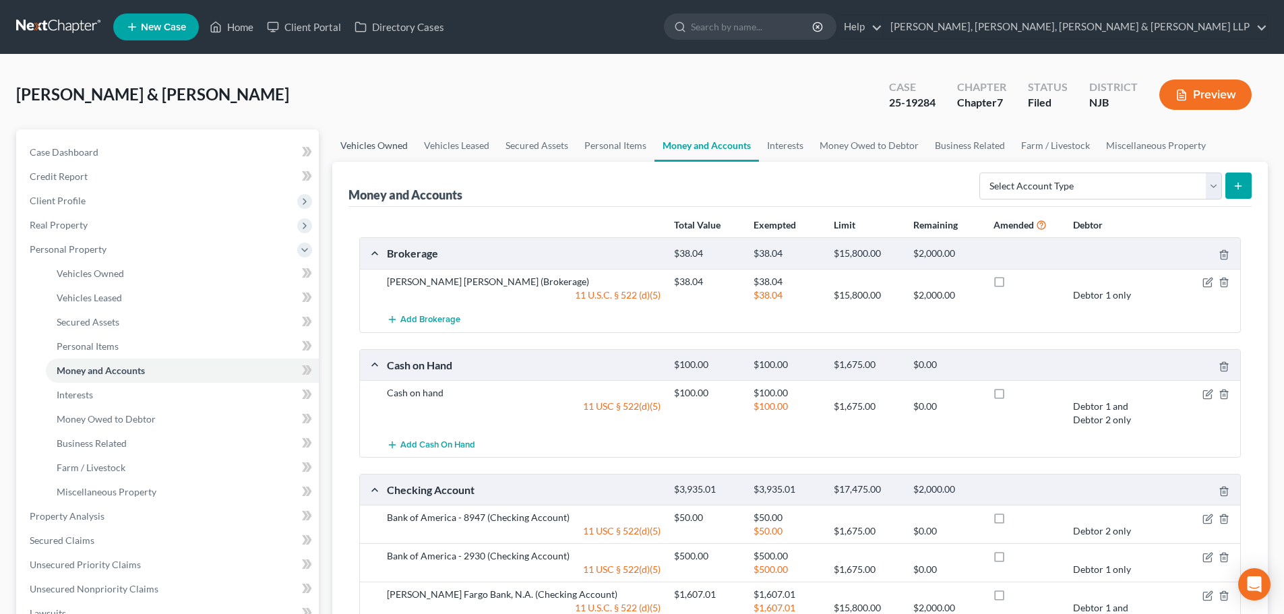
click at [399, 138] on link "Vehicles Owned" at bounding box center [374, 145] width 84 height 32
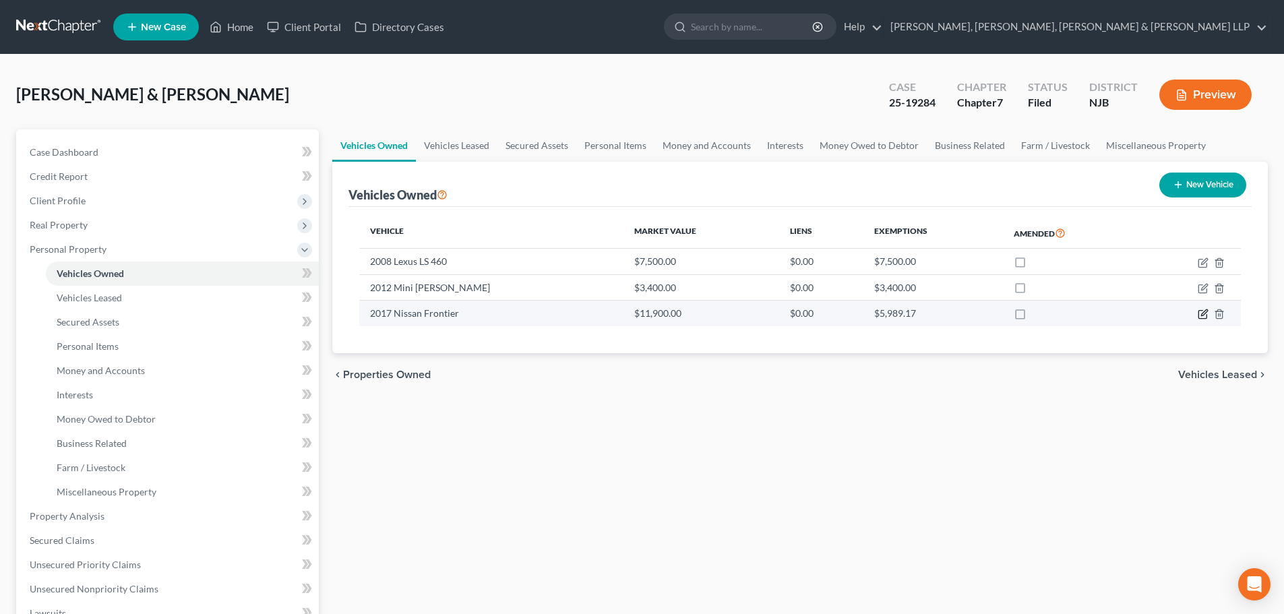
click at [1200, 311] on icon "button" at bounding box center [1203, 314] width 11 height 11
select select "0"
select select "9"
select select "2"
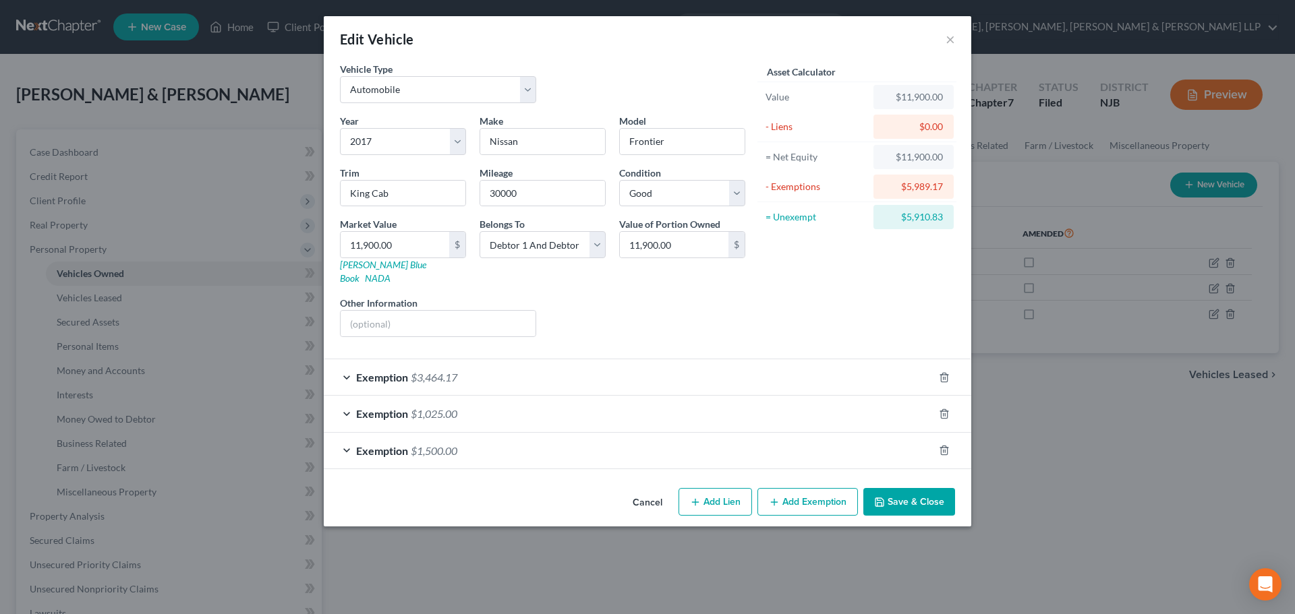
click at [562, 437] on div "Exemption $1,500.00" at bounding box center [629, 451] width 610 height 36
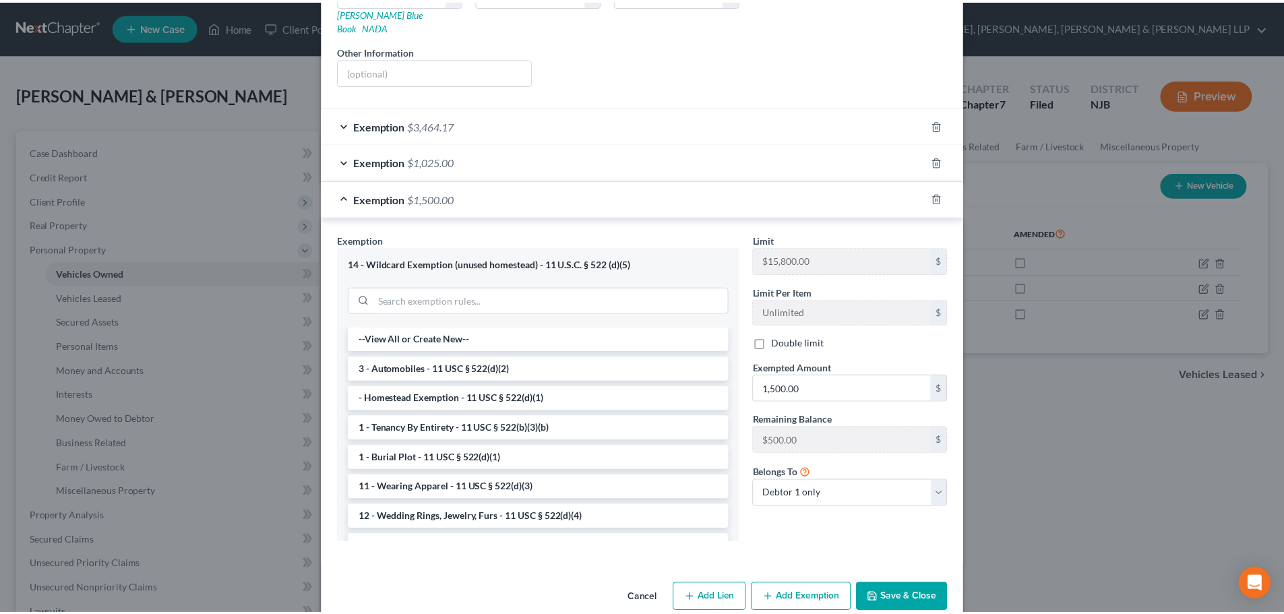
scroll to position [264, 0]
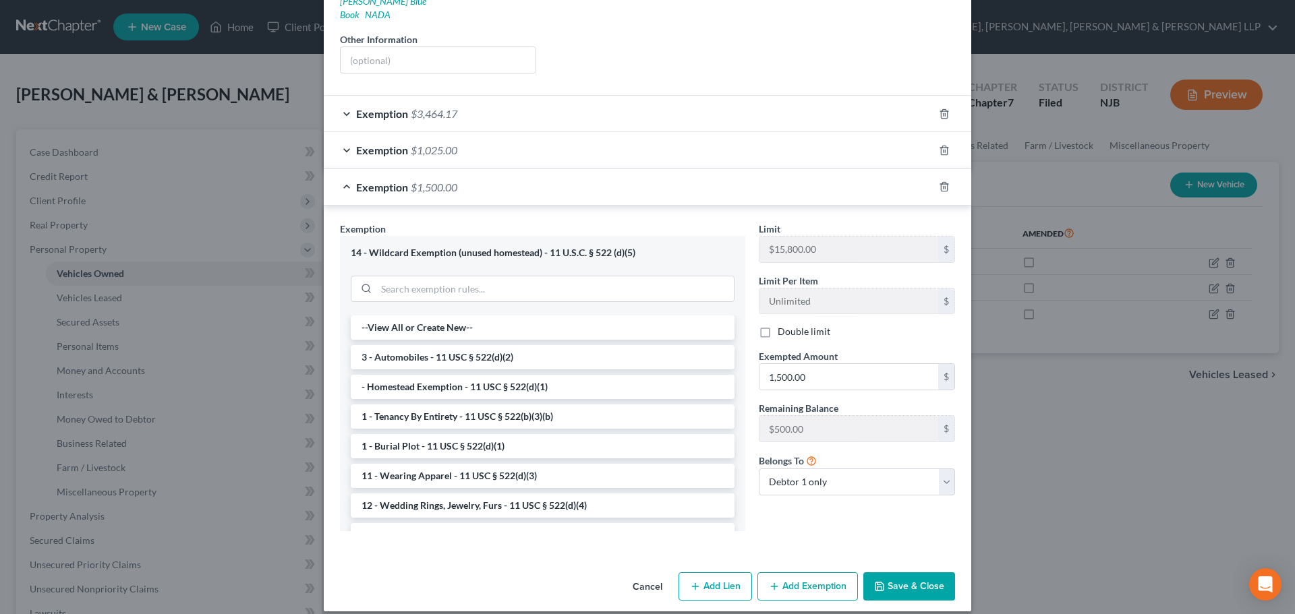
click at [876, 572] on button "Save & Close" at bounding box center [909, 586] width 92 height 28
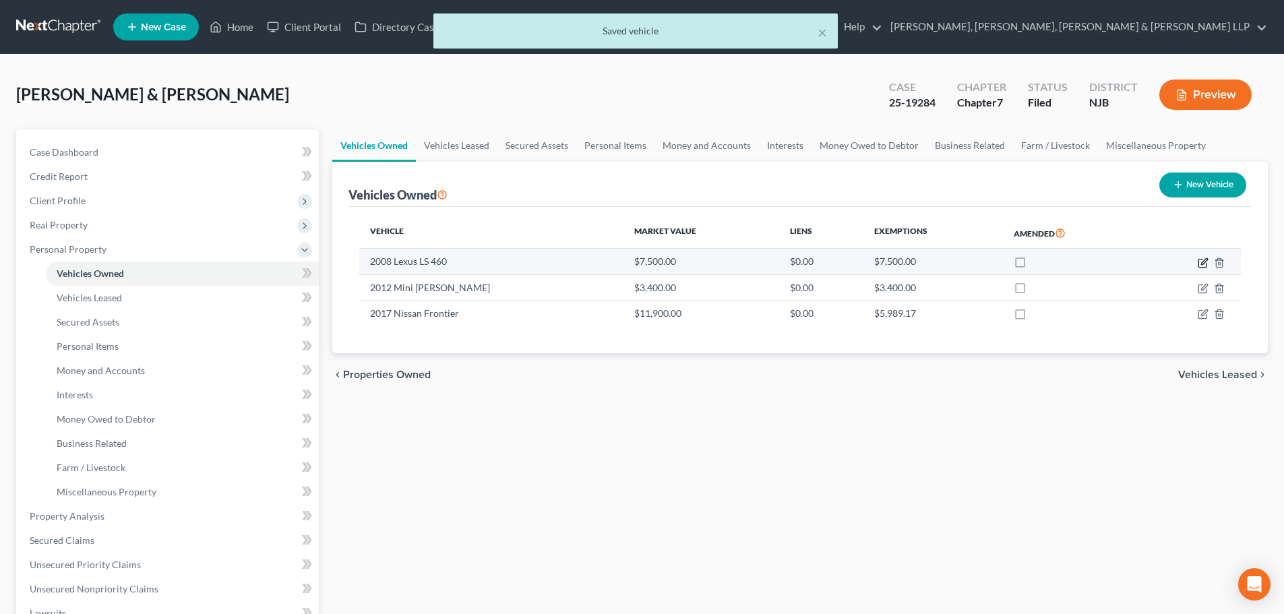
click at [1206, 261] on icon "button" at bounding box center [1203, 263] width 11 height 11
select select "0"
select select "18"
select select "2"
select select "0"
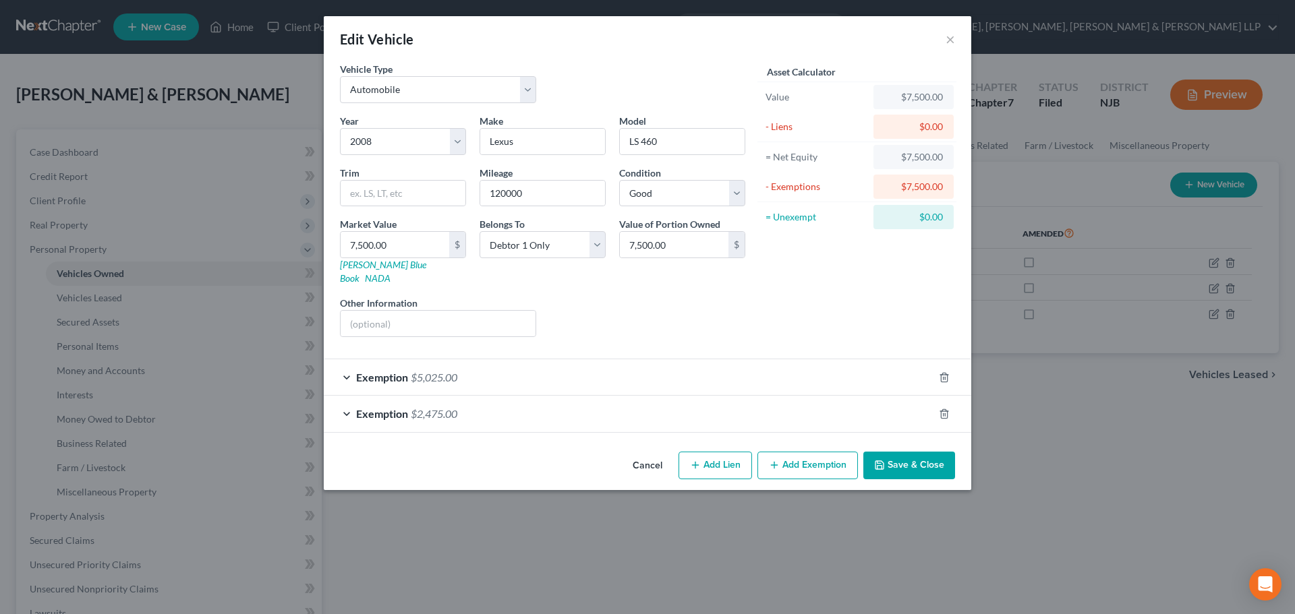
click at [908, 452] on button "Save & Close" at bounding box center [909, 466] width 92 height 28
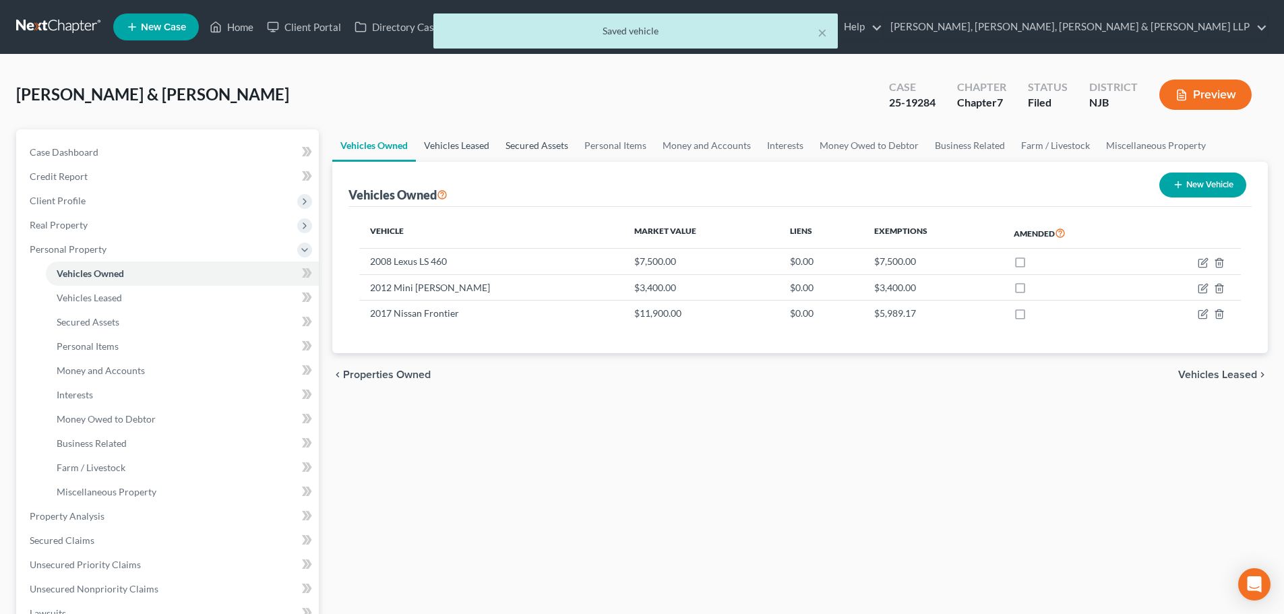
drag, startPoint x: 460, startPoint y: 148, endPoint x: 508, endPoint y: 144, distance: 48.7
click at [460, 148] on link "Vehicles Leased" at bounding box center [457, 145] width 82 height 32
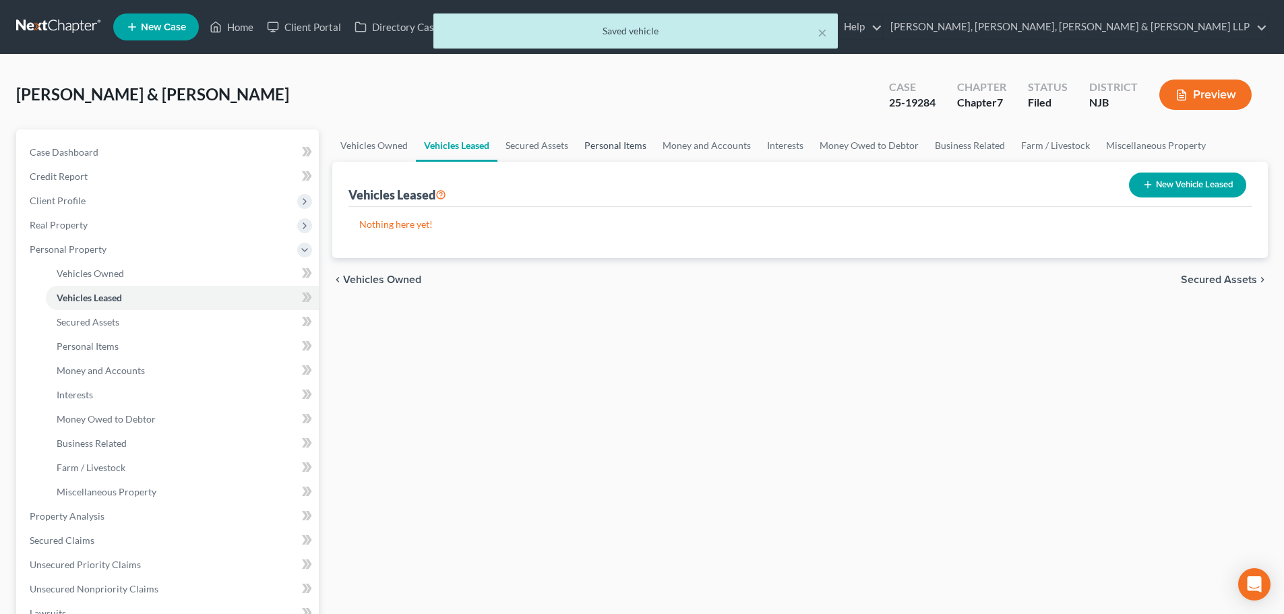
click at [631, 145] on link "Personal Items" at bounding box center [615, 145] width 78 height 32
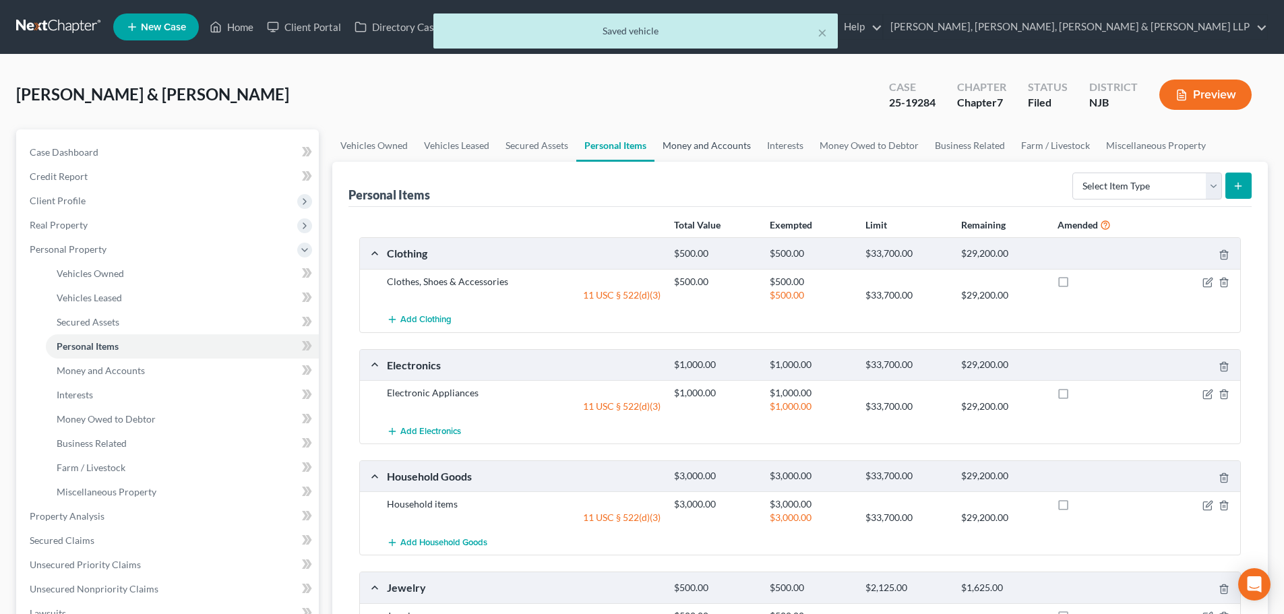
click at [681, 148] on link "Money and Accounts" at bounding box center [707, 145] width 105 height 32
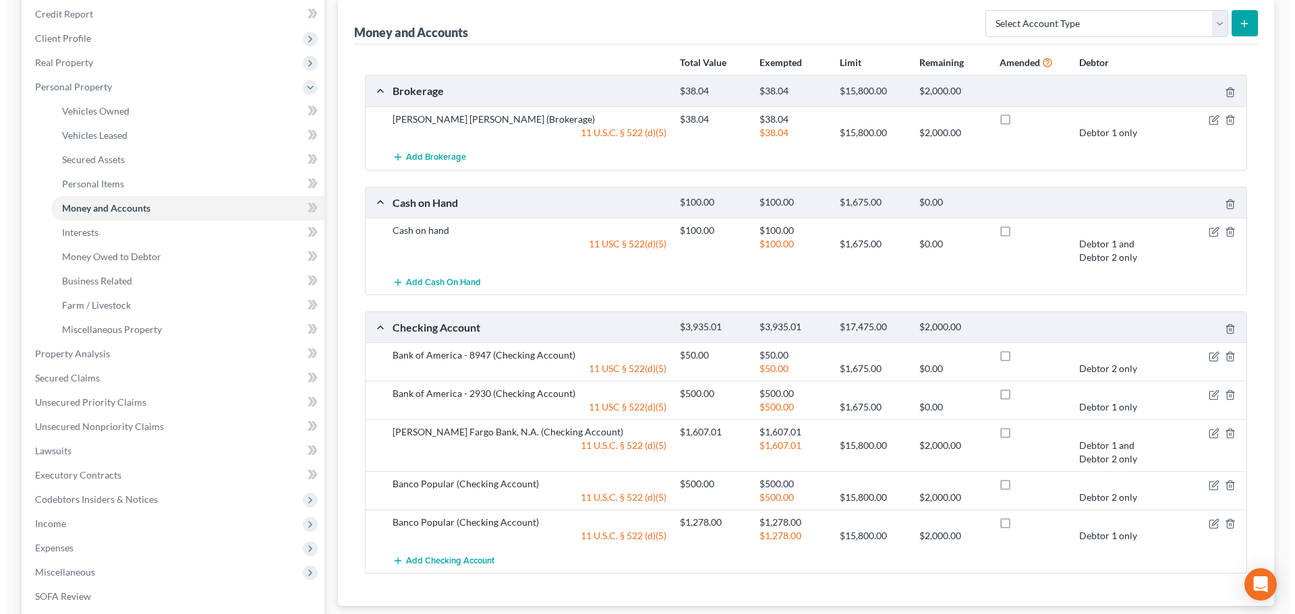
scroll to position [202, 0]
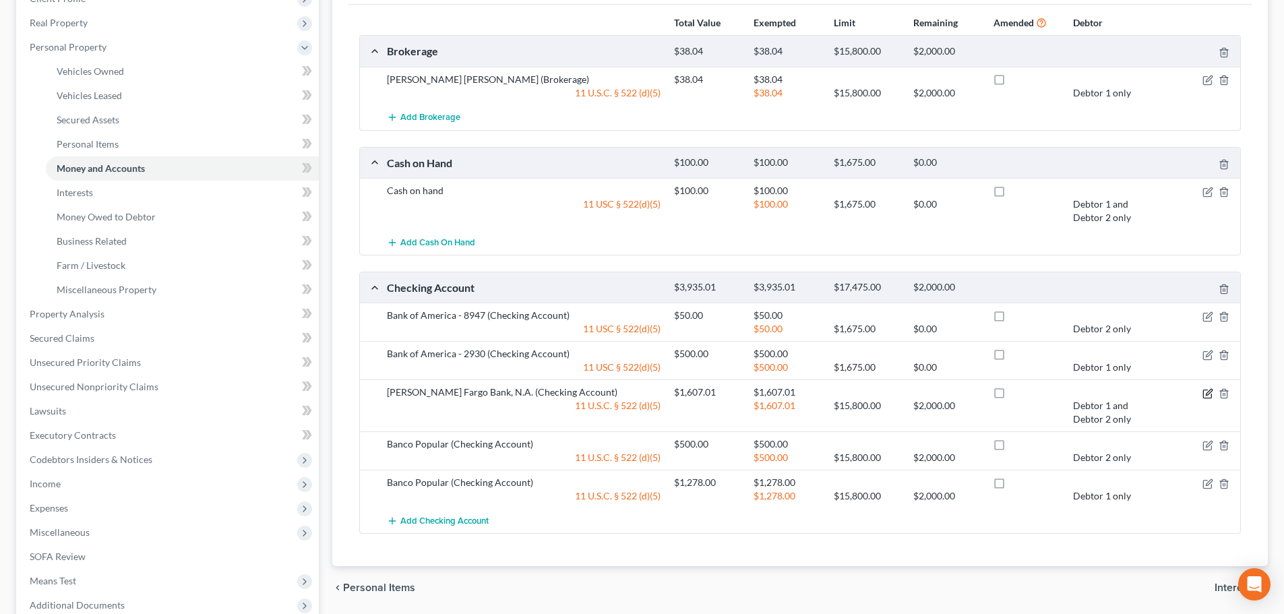
click at [1206, 393] on icon "button" at bounding box center [1208, 393] width 11 height 11
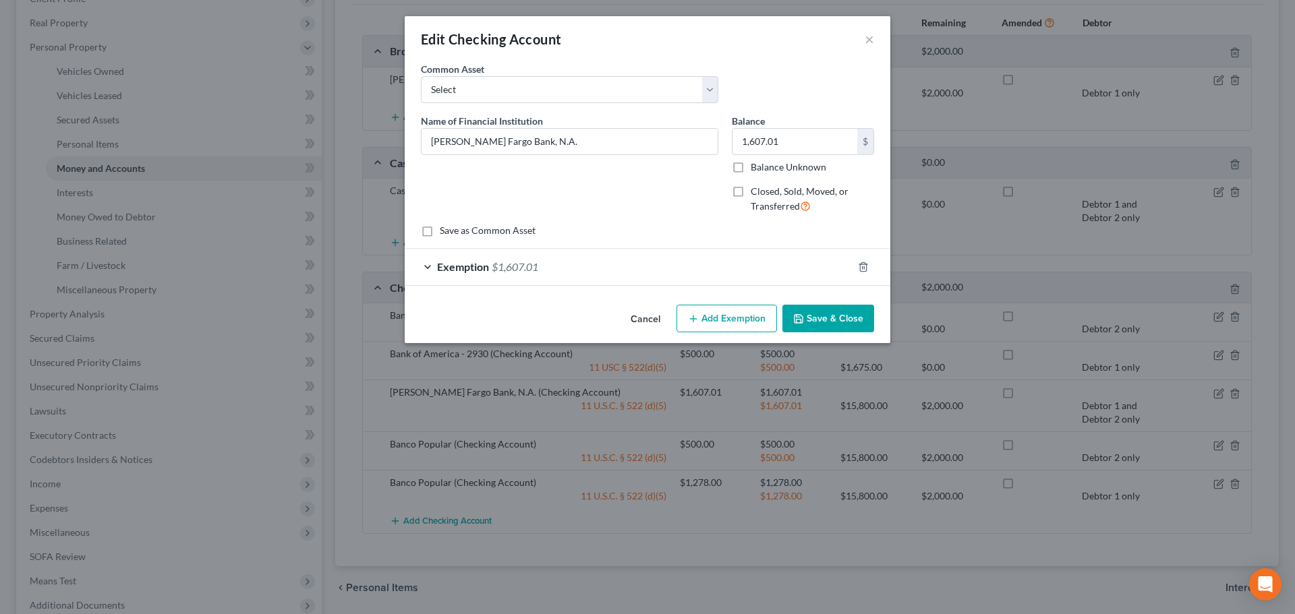
click at [802, 260] on div "Exemption $1,607.01" at bounding box center [629, 267] width 448 height 36
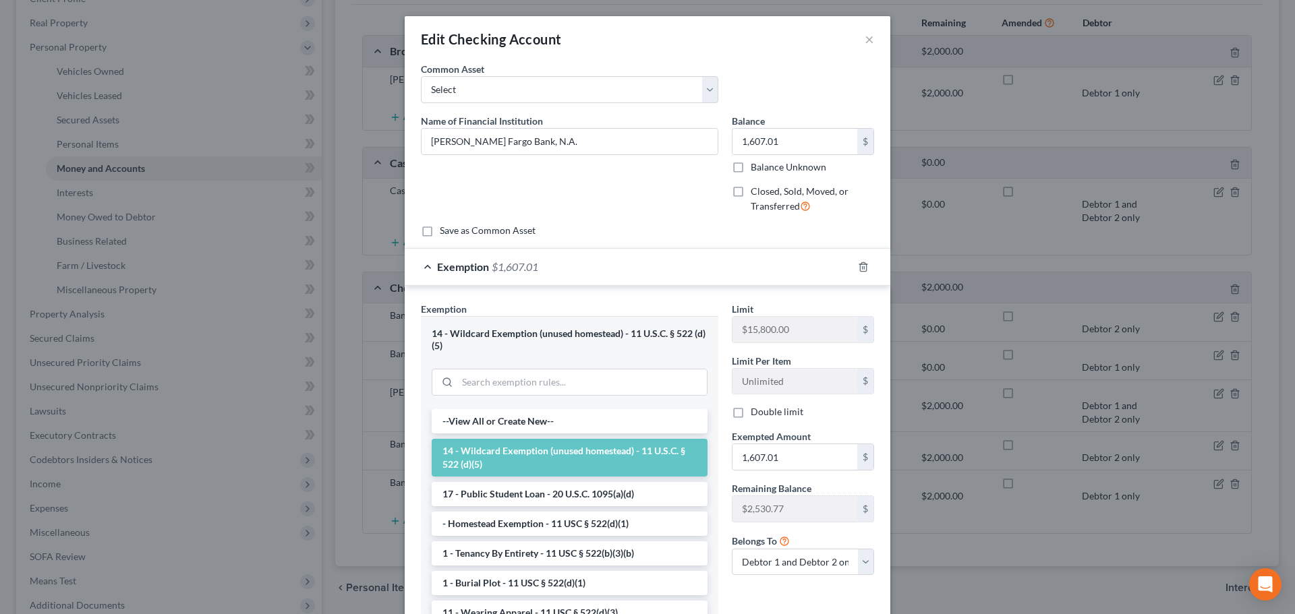
click at [783, 415] on label "Double limit" at bounding box center [776, 411] width 53 height 13
click at [765, 414] on input "Double limit" at bounding box center [760, 409] width 9 height 9
checkbox input "true"
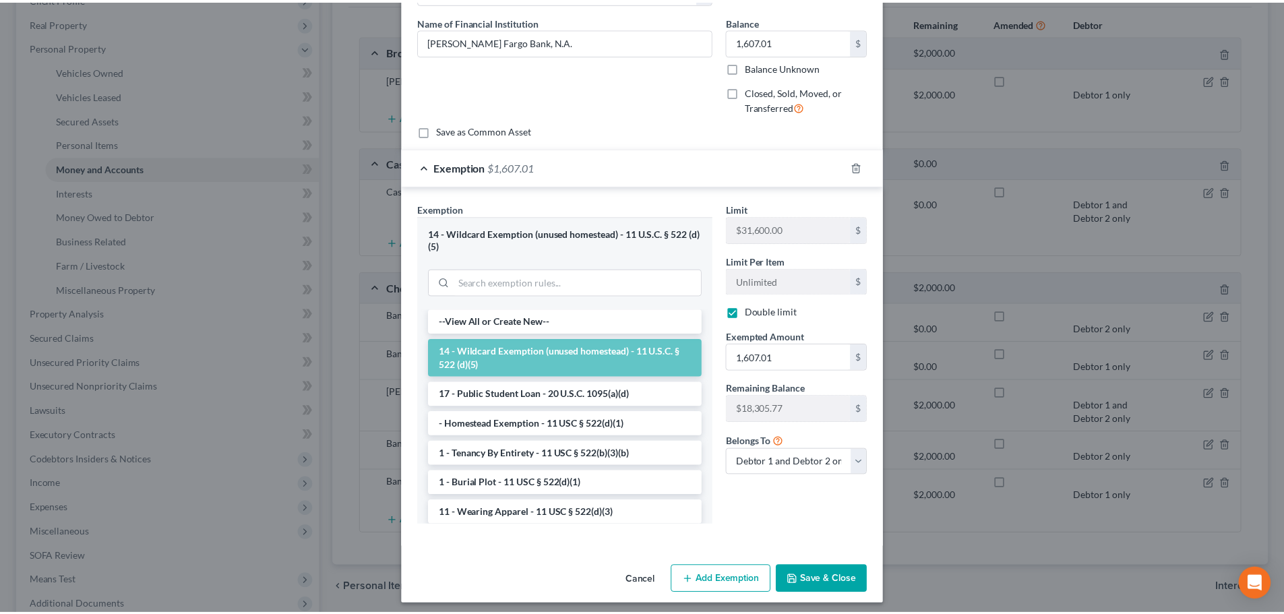
scroll to position [107, 0]
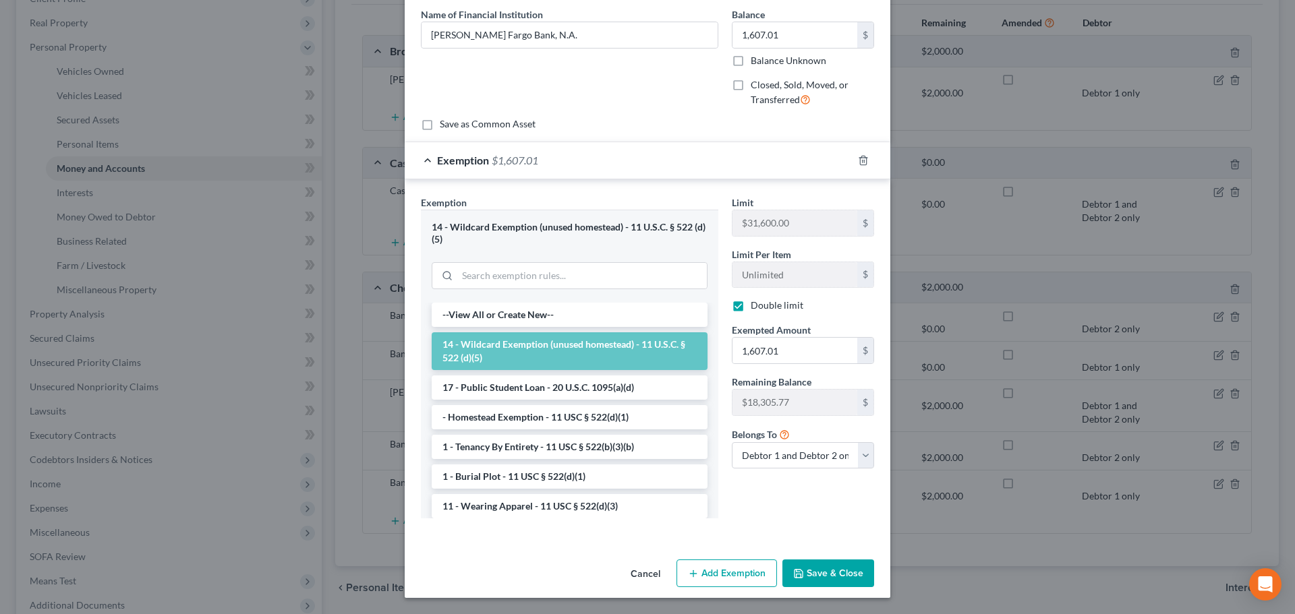
click at [826, 591] on div "Cancel Add Exemption Save & Close" at bounding box center [647, 576] width 485 height 44
click at [836, 568] on button "Save & Close" at bounding box center [828, 574] width 92 height 28
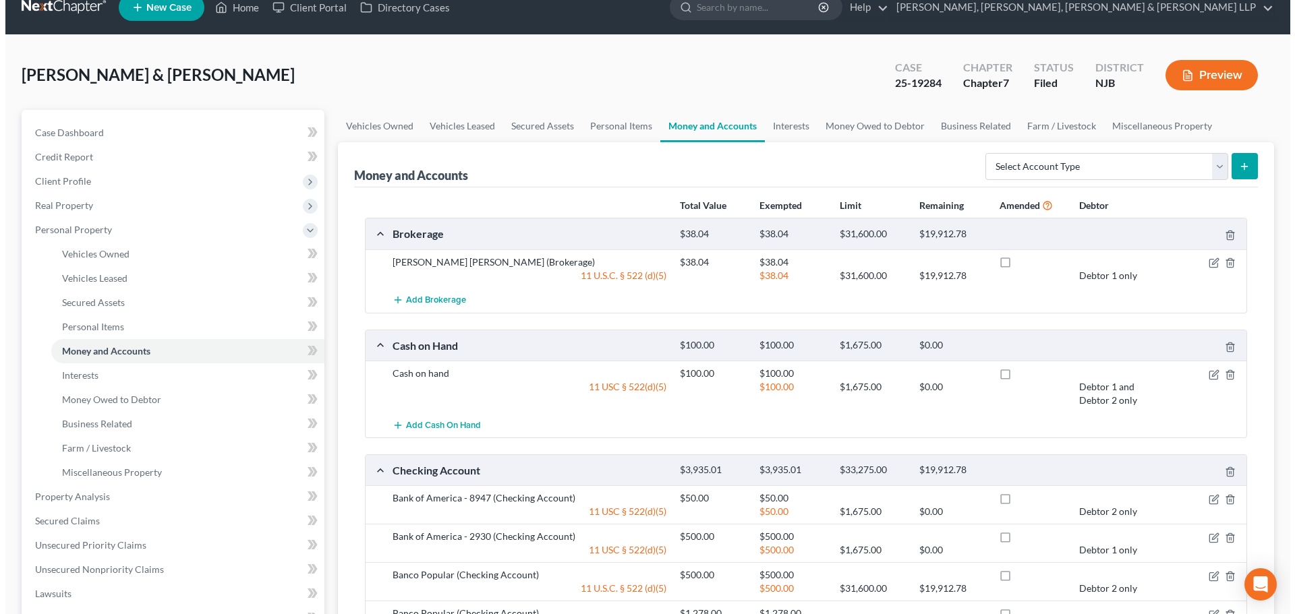
scroll to position [0, 0]
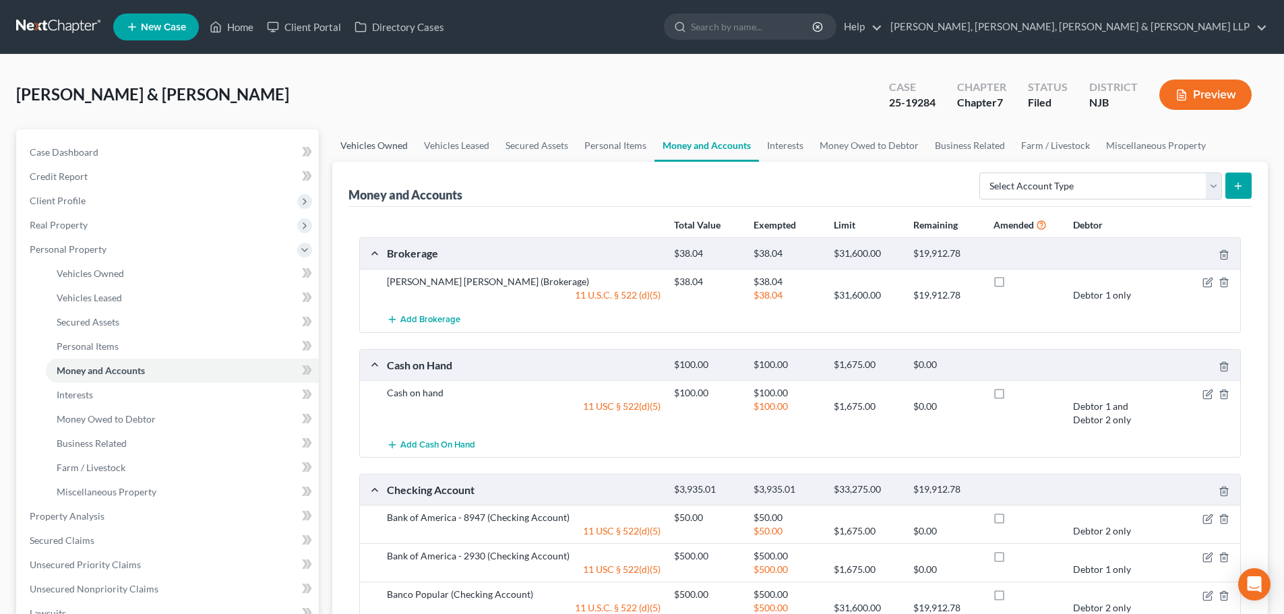
click at [374, 146] on link "Vehicles Owned" at bounding box center [374, 145] width 84 height 32
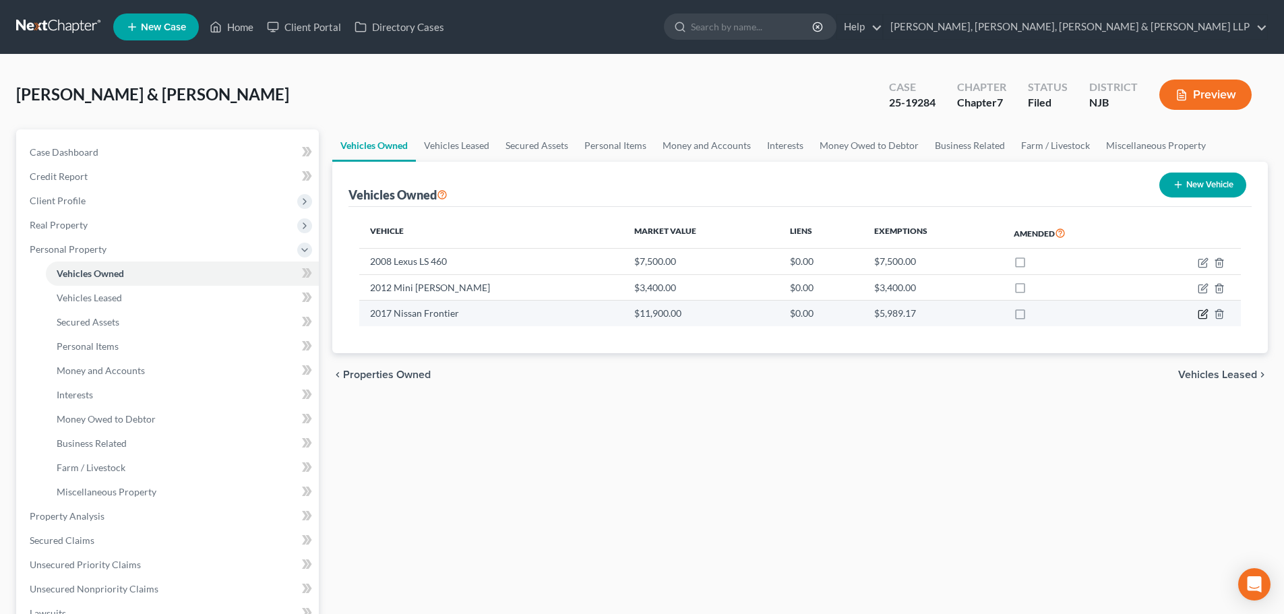
click at [1199, 315] on icon "button" at bounding box center [1203, 315] width 8 height 8
select select "0"
select select "9"
select select "2"
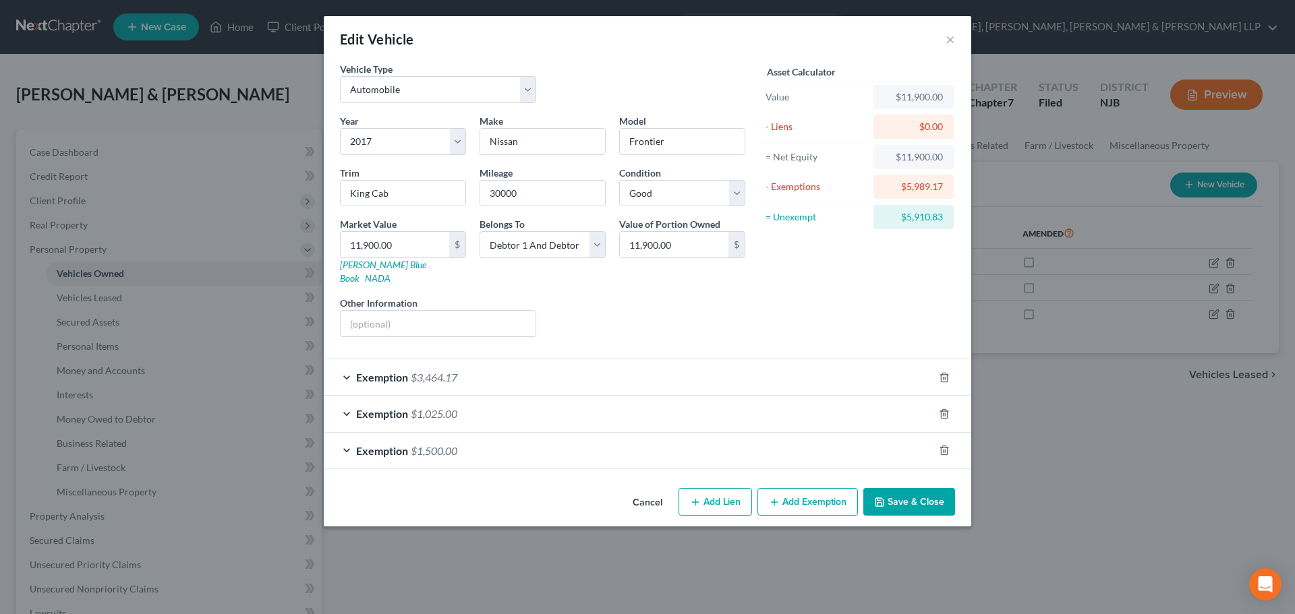
click at [576, 436] on div "Exemption $1,500.00" at bounding box center [629, 451] width 610 height 36
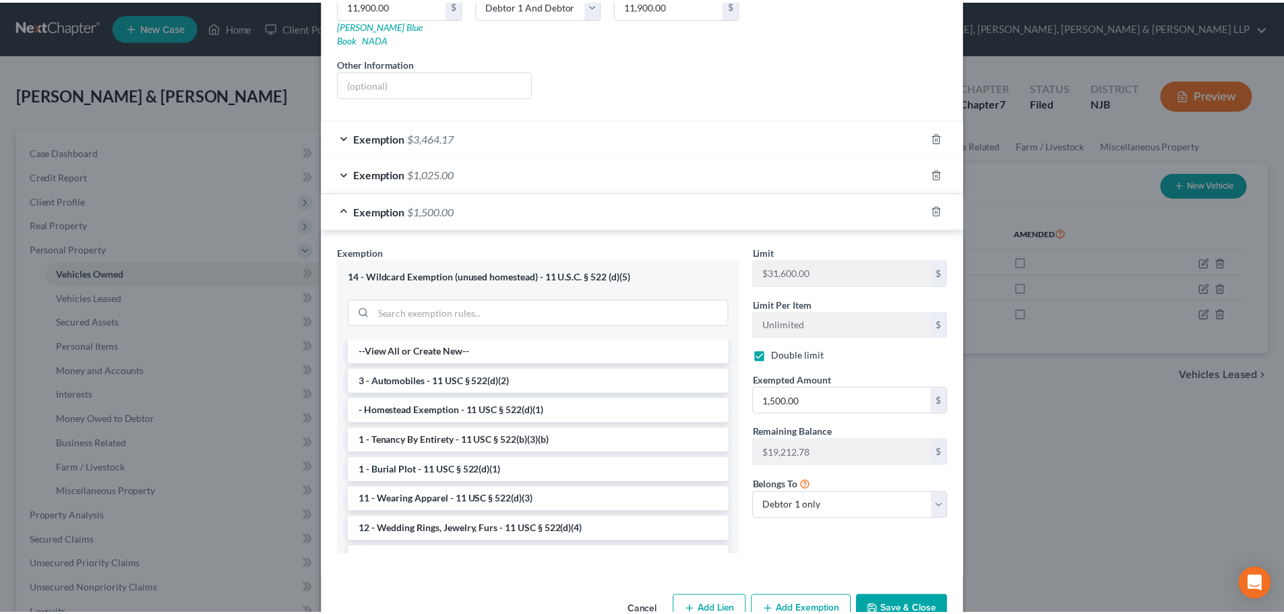
scroll to position [264, 0]
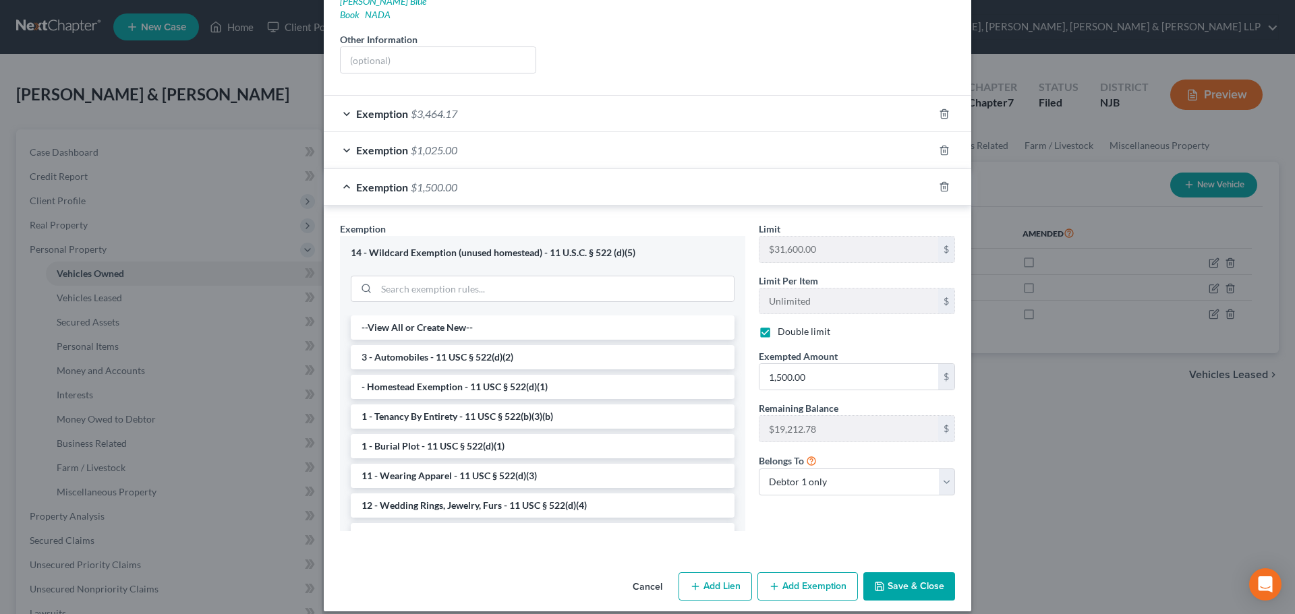
click at [780, 325] on label "Double limit" at bounding box center [803, 331] width 53 height 13
click at [783, 325] on input "Double limit" at bounding box center [787, 329] width 9 height 9
checkbox input "false"
click at [890, 572] on button "Save & Close" at bounding box center [909, 586] width 92 height 28
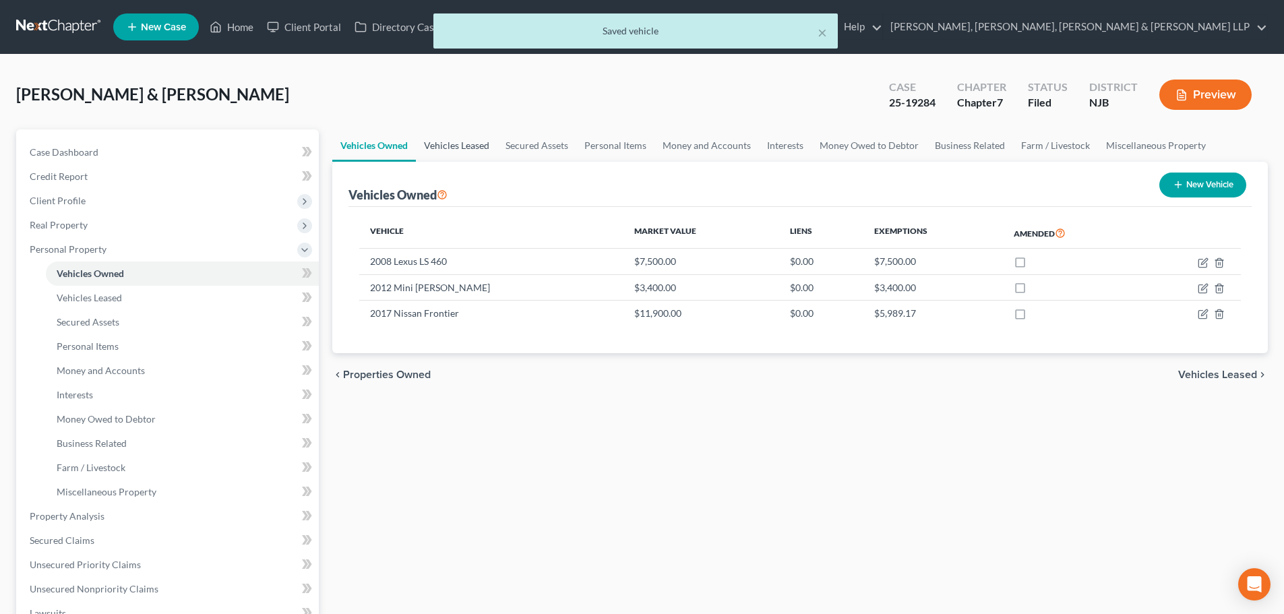
drag, startPoint x: 461, startPoint y: 149, endPoint x: 469, endPoint y: 147, distance: 7.7
click at [461, 149] on link "Vehicles Leased" at bounding box center [457, 145] width 82 height 32
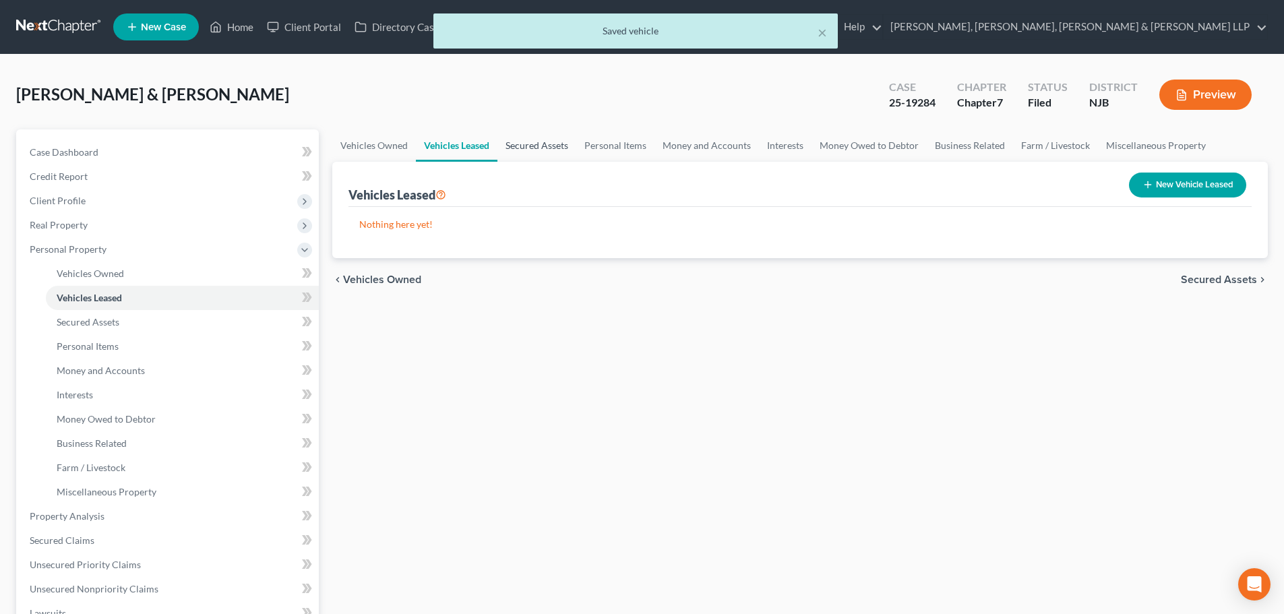
click at [536, 144] on link "Secured Assets" at bounding box center [537, 145] width 79 height 32
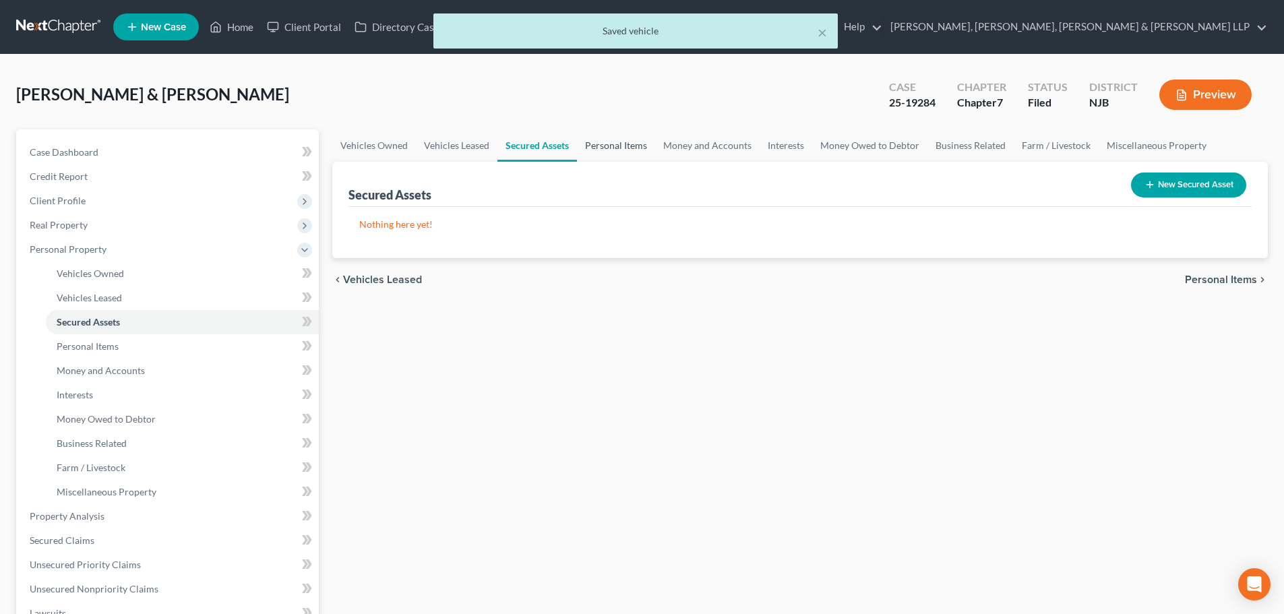
click at [605, 151] on link "Personal Items" at bounding box center [616, 145] width 78 height 32
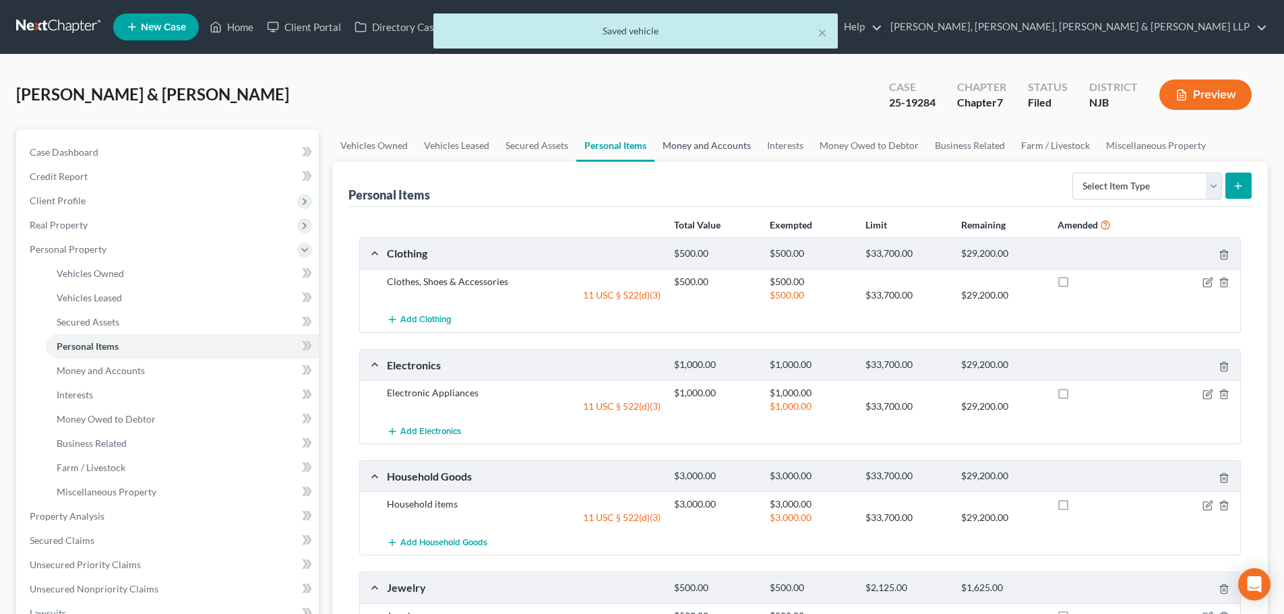
click at [678, 148] on link "Money and Accounts" at bounding box center [707, 145] width 105 height 32
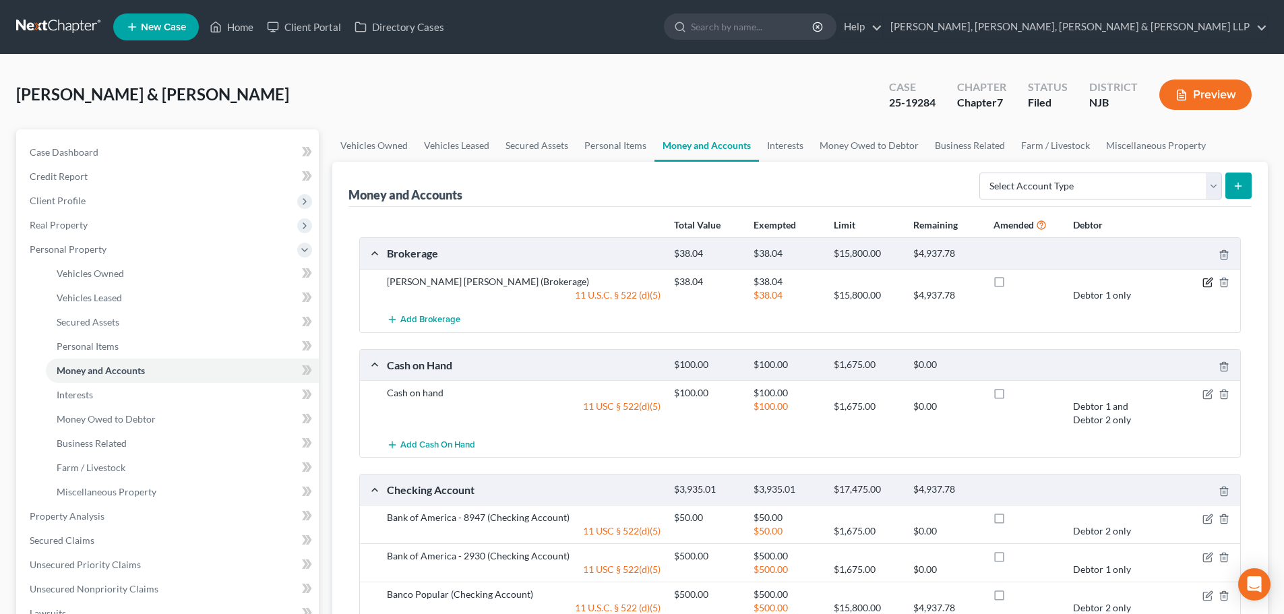
click at [1212, 281] on icon "button" at bounding box center [1209, 281] width 6 height 6
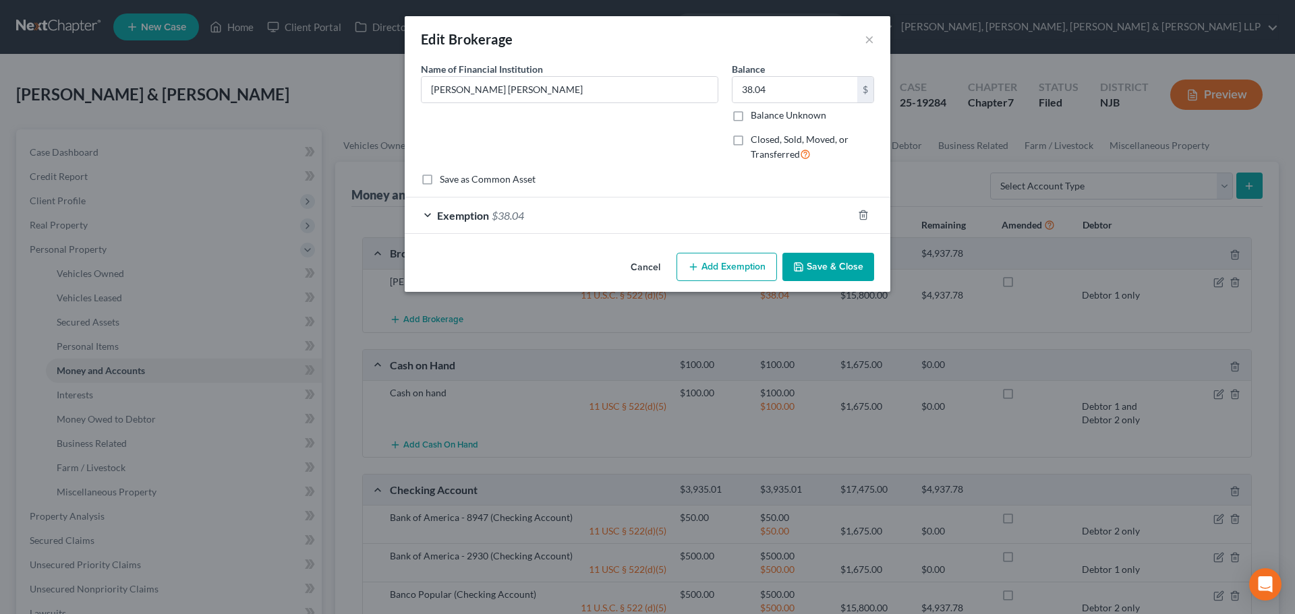
click at [707, 230] on div "Exemption $38.04" at bounding box center [629, 216] width 448 height 36
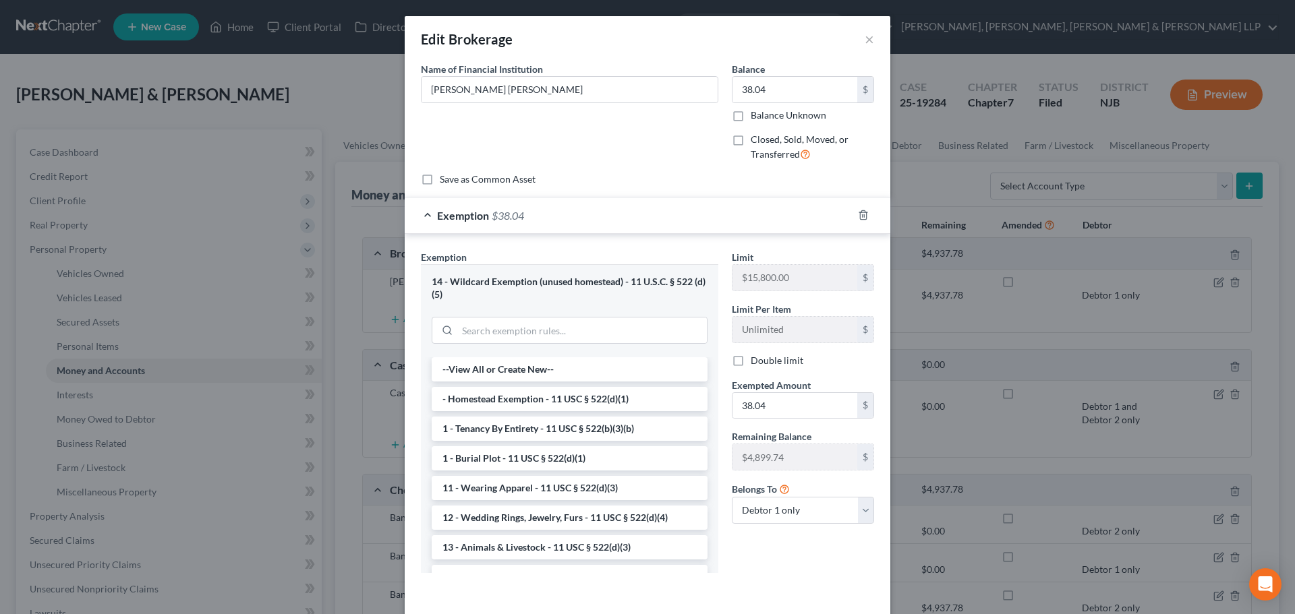
click at [707, 230] on div "Exemption $38.04" at bounding box center [629, 216] width 448 height 36
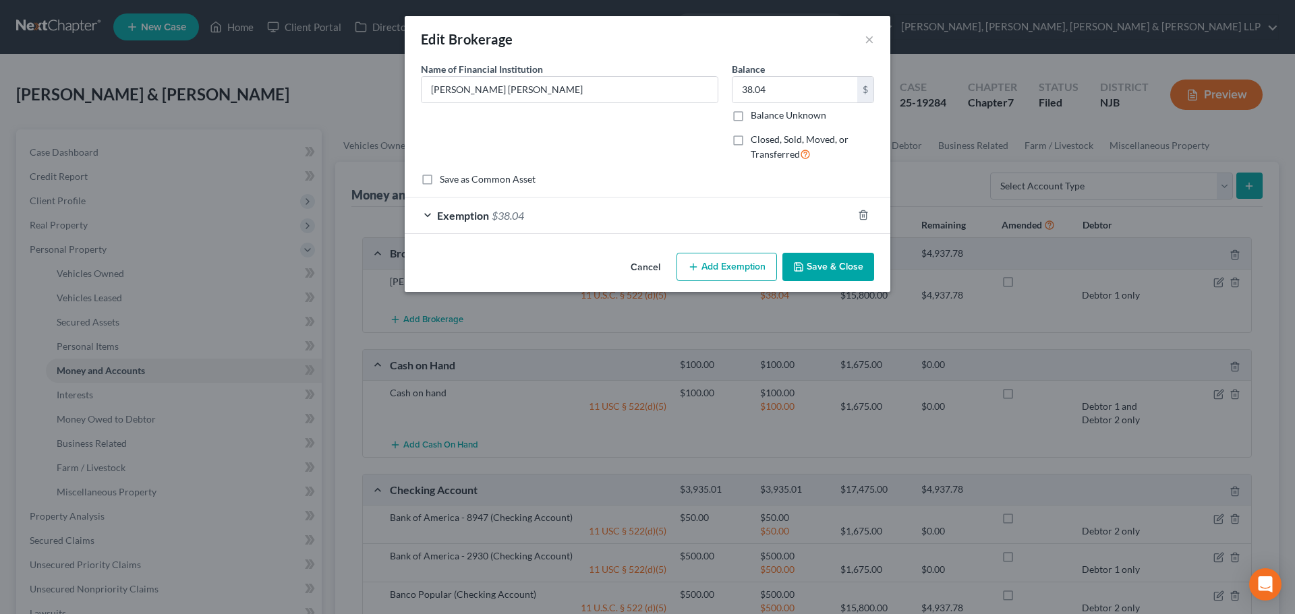
click at [806, 264] on button "Save & Close" at bounding box center [828, 267] width 92 height 28
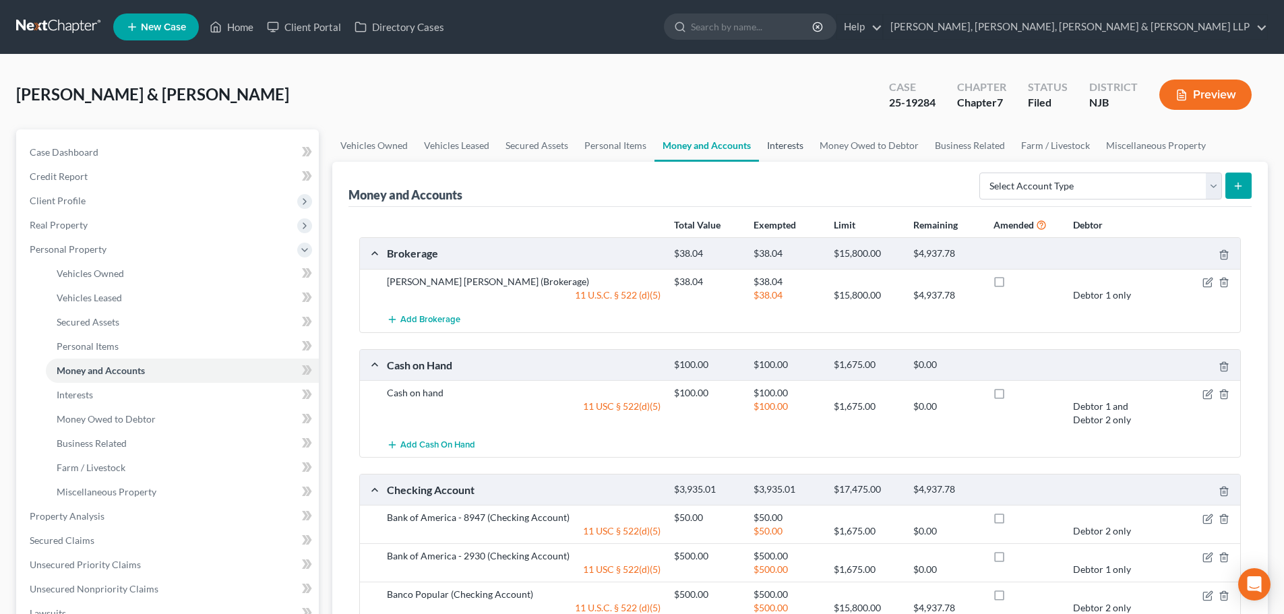
click at [790, 156] on link "Interests" at bounding box center [785, 145] width 53 height 32
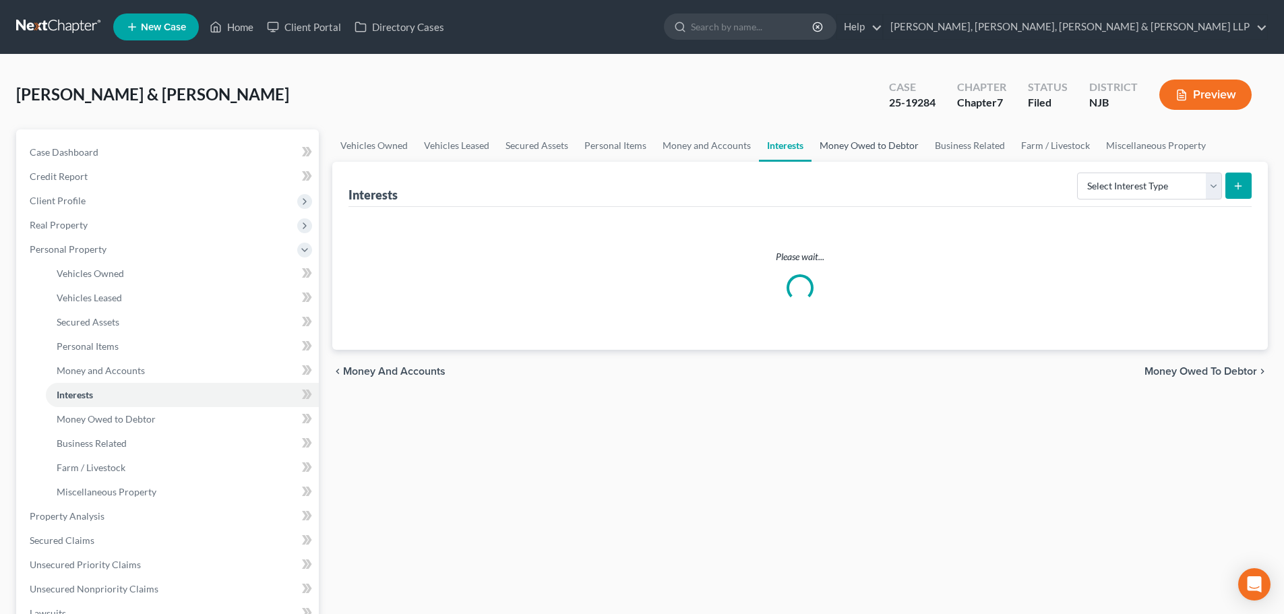
click at [823, 150] on link "Money Owed to Debtor" at bounding box center [869, 145] width 115 height 32
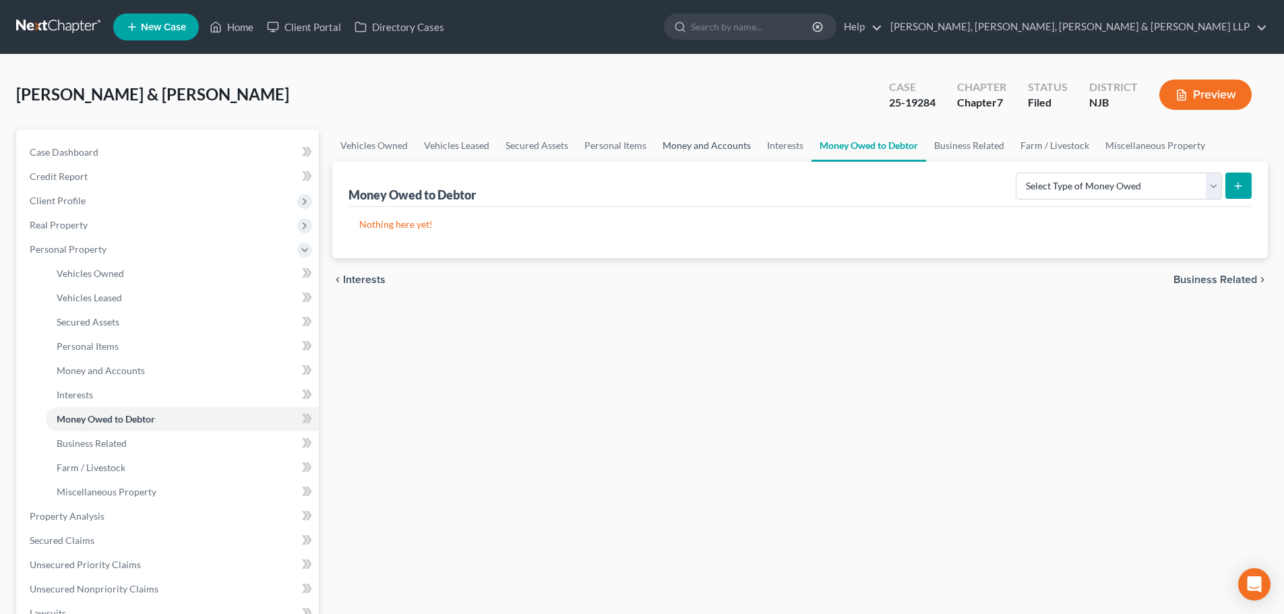
click at [723, 149] on link "Money and Accounts" at bounding box center [707, 145] width 105 height 32
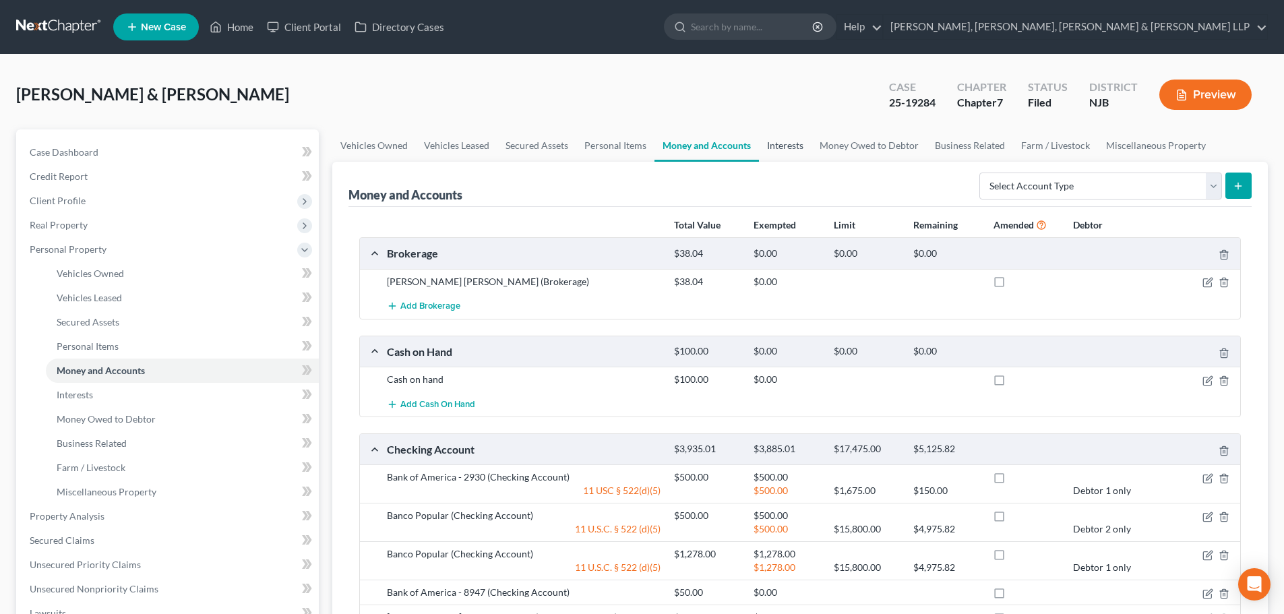
click at [765, 147] on link "Interests" at bounding box center [785, 145] width 53 height 32
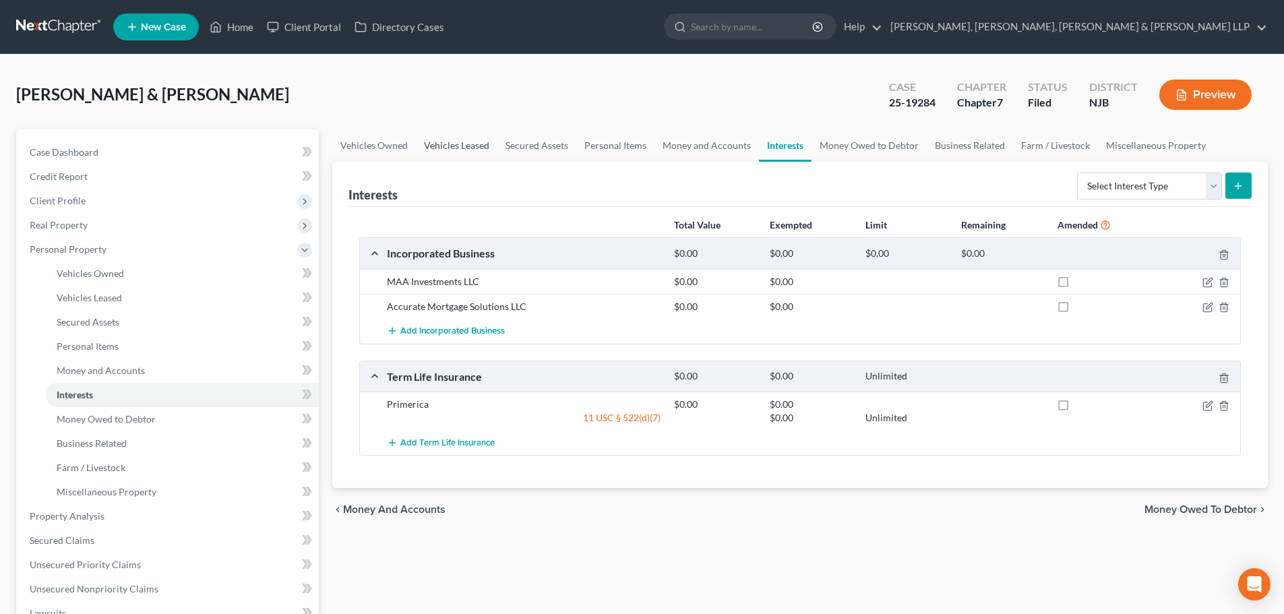
click at [448, 147] on link "Vehicles Leased" at bounding box center [457, 145] width 82 height 32
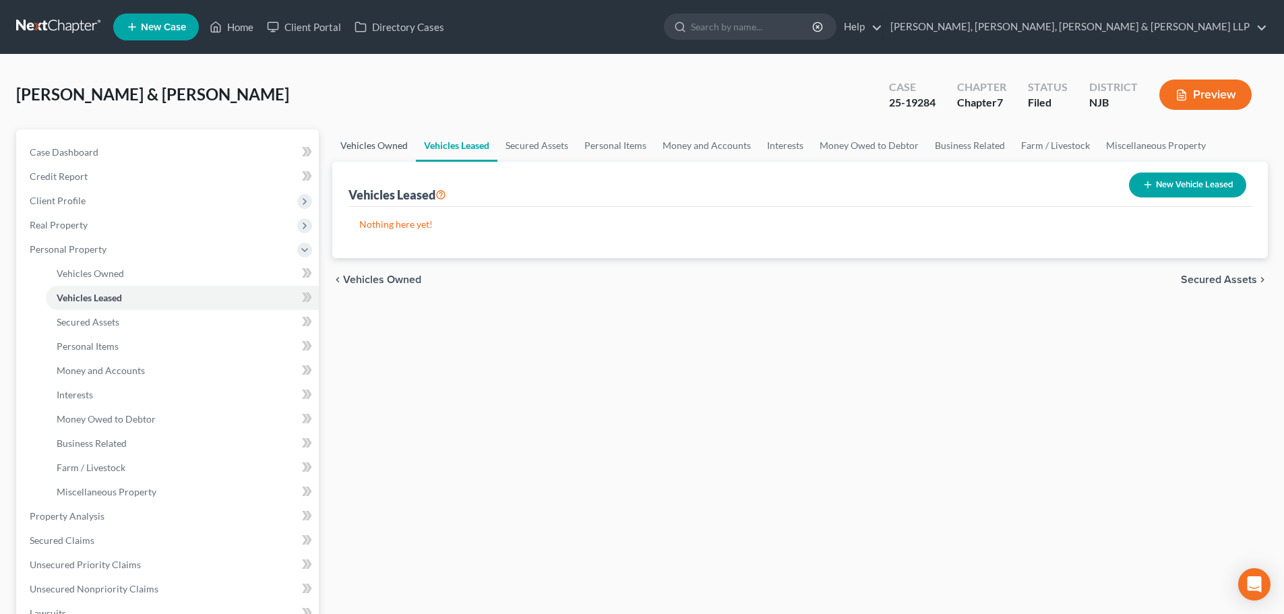
click at [384, 142] on link "Vehicles Owned" at bounding box center [374, 145] width 84 height 32
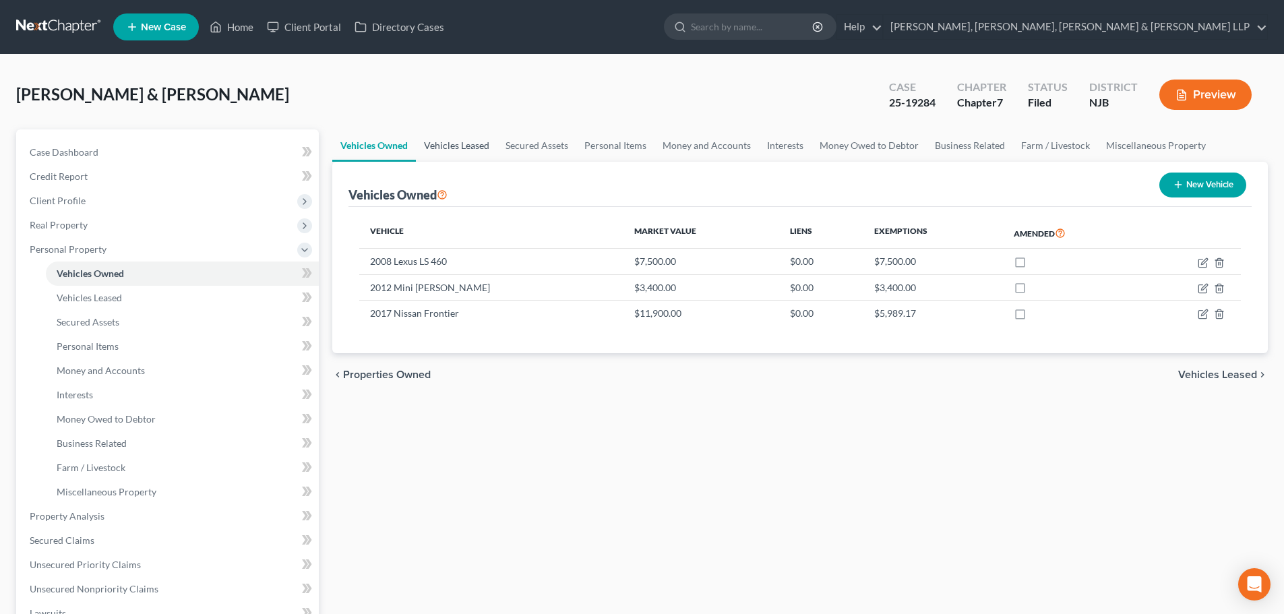
click at [475, 146] on link "Vehicles Leased" at bounding box center [457, 145] width 82 height 32
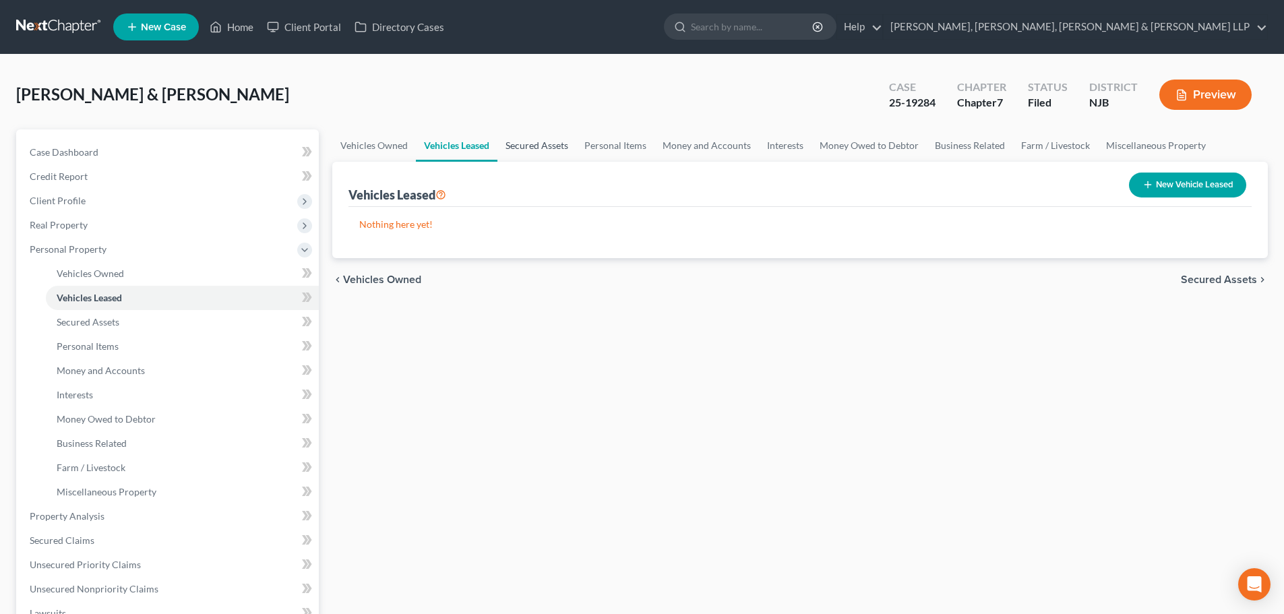
click at [559, 150] on link "Secured Assets" at bounding box center [537, 145] width 79 height 32
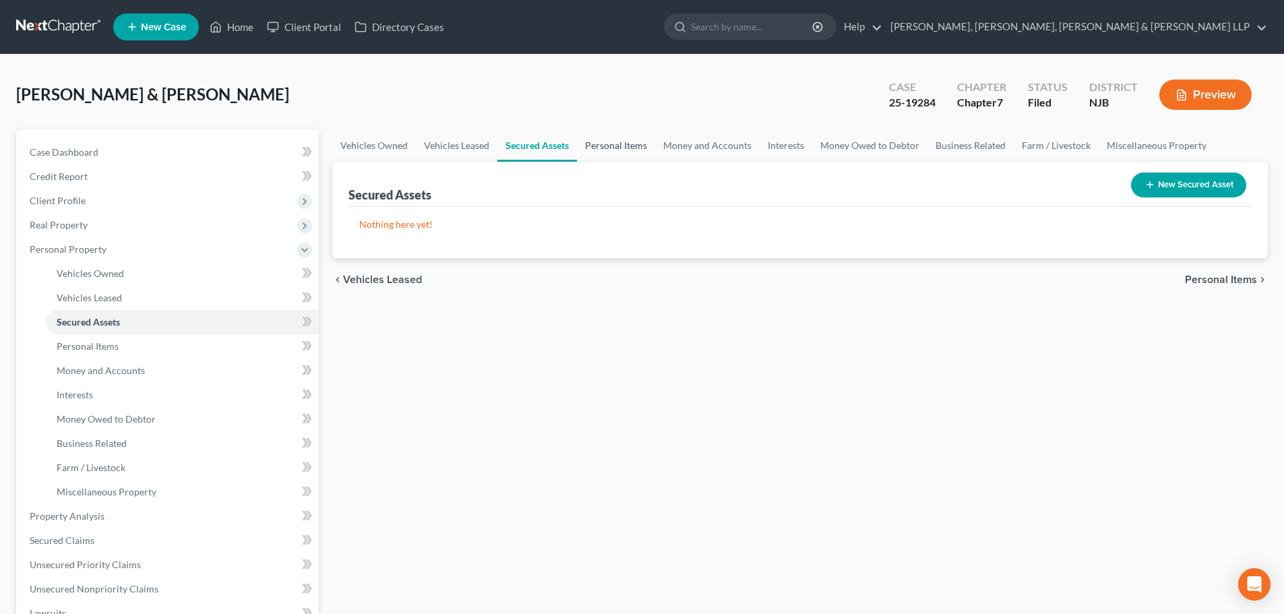
click at [607, 144] on link "Personal Items" at bounding box center [616, 145] width 78 height 32
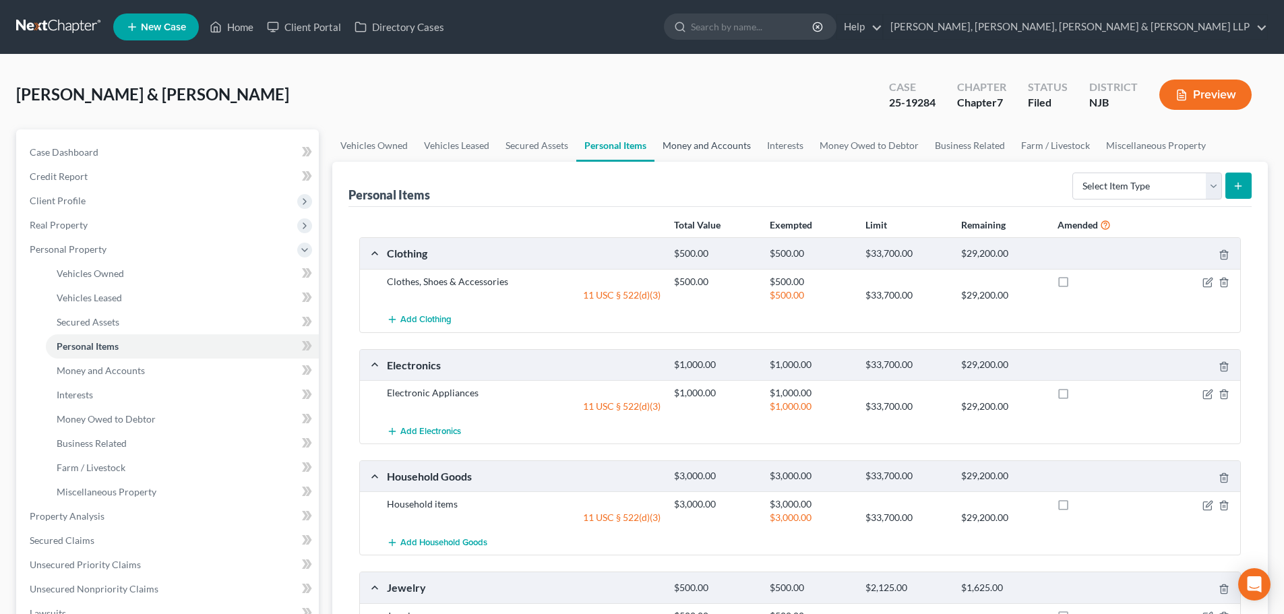
click at [693, 145] on link "Money and Accounts" at bounding box center [707, 145] width 105 height 32
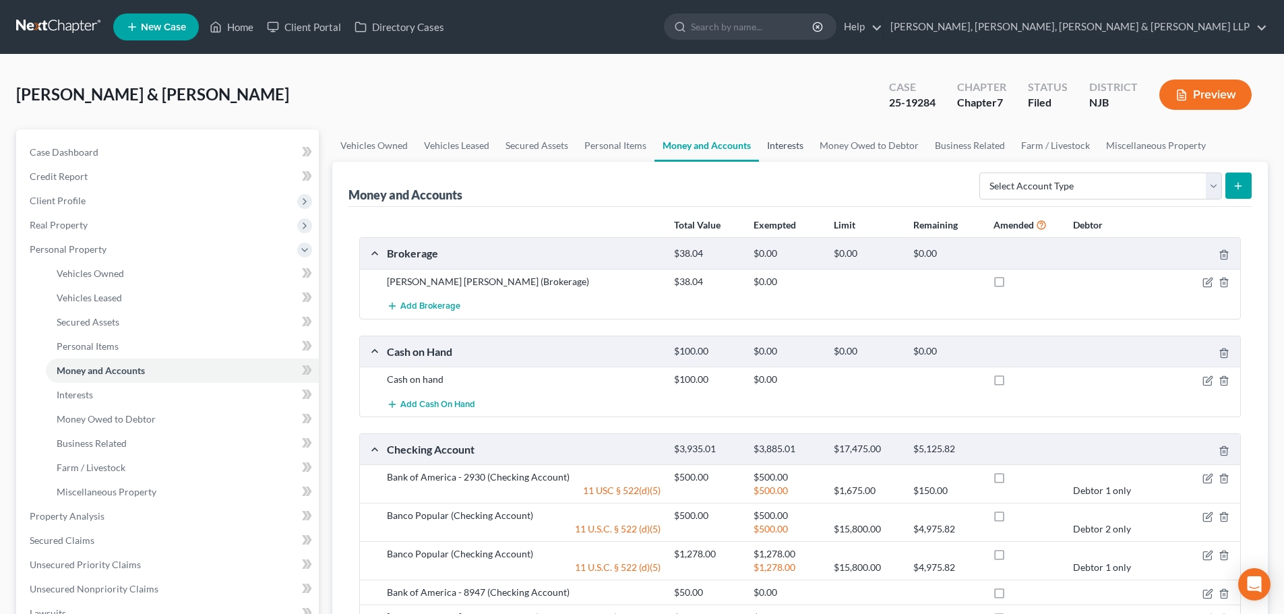
click at [795, 141] on link "Interests" at bounding box center [785, 145] width 53 height 32
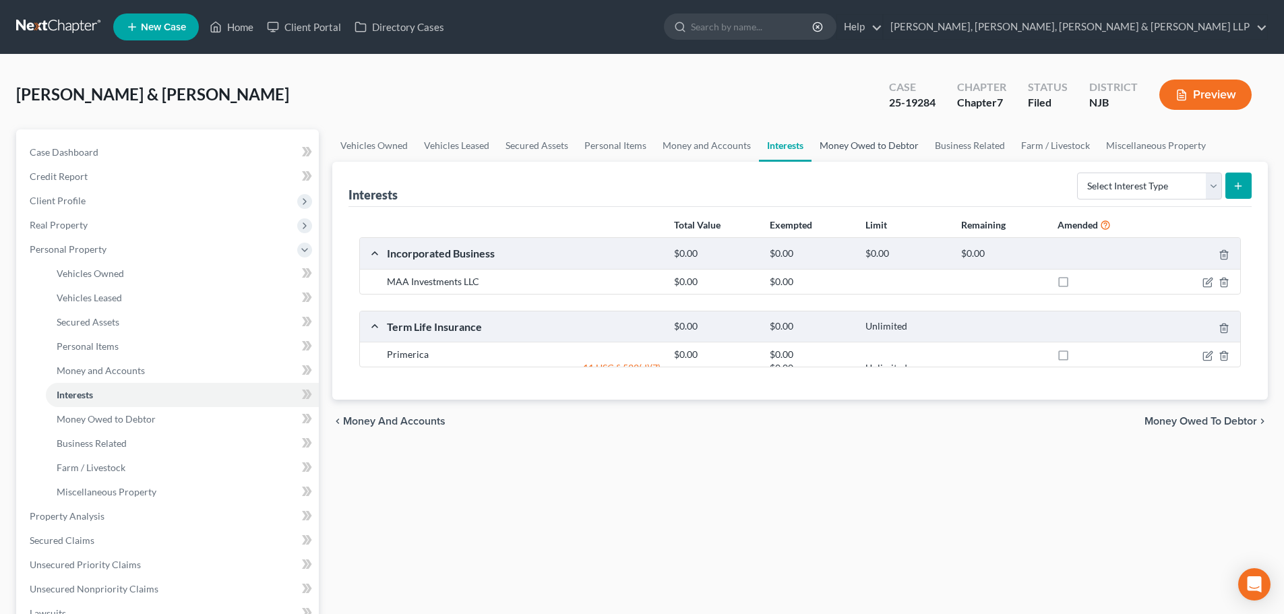
click at [847, 144] on link "Money Owed to Debtor" at bounding box center [869, 145] width 115 height 32
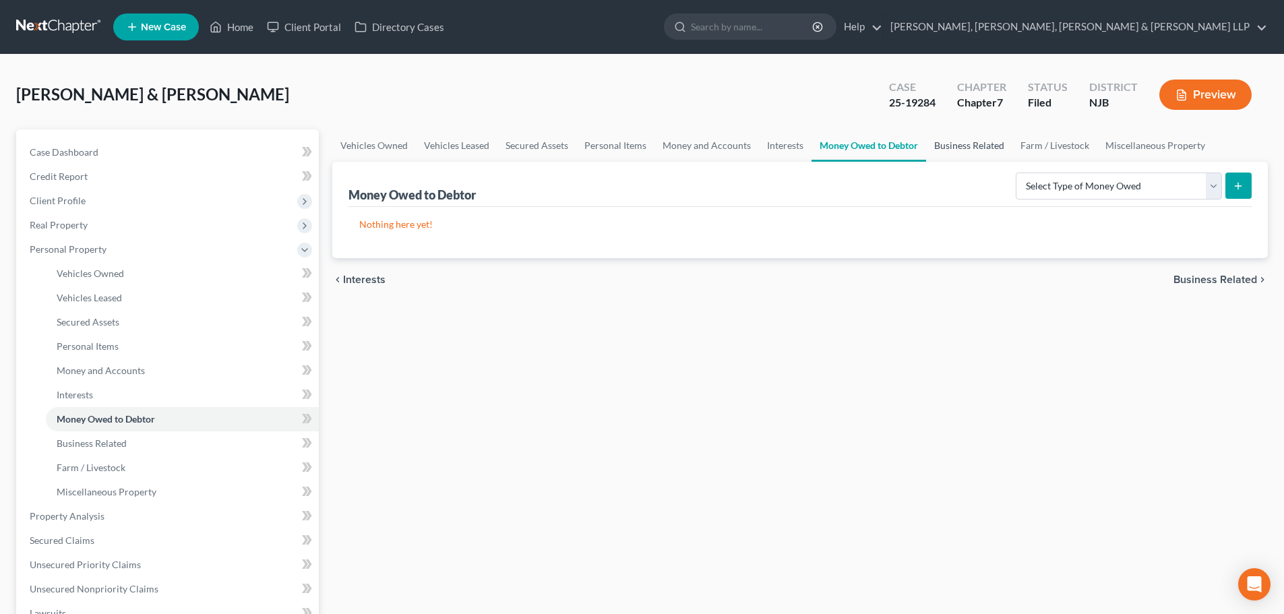
drag, startPoint x: 974, startPoint y: 147, endPoint x: 984, endPoint y: 144, distance: 10.5
click at [975, 146] on link "Business Related" at bounding box center [969, 145] width 86 height 32
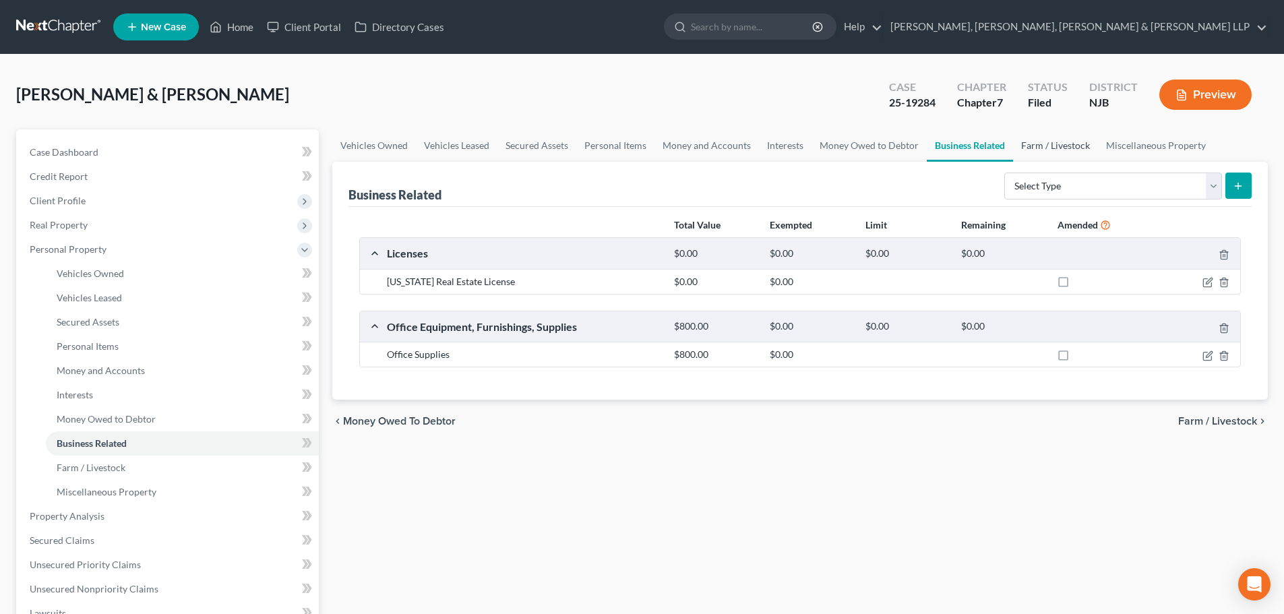
click at [1042, 147] on link "Farm / Livestock" at bounding box center [1055, 145] width 85 height 32
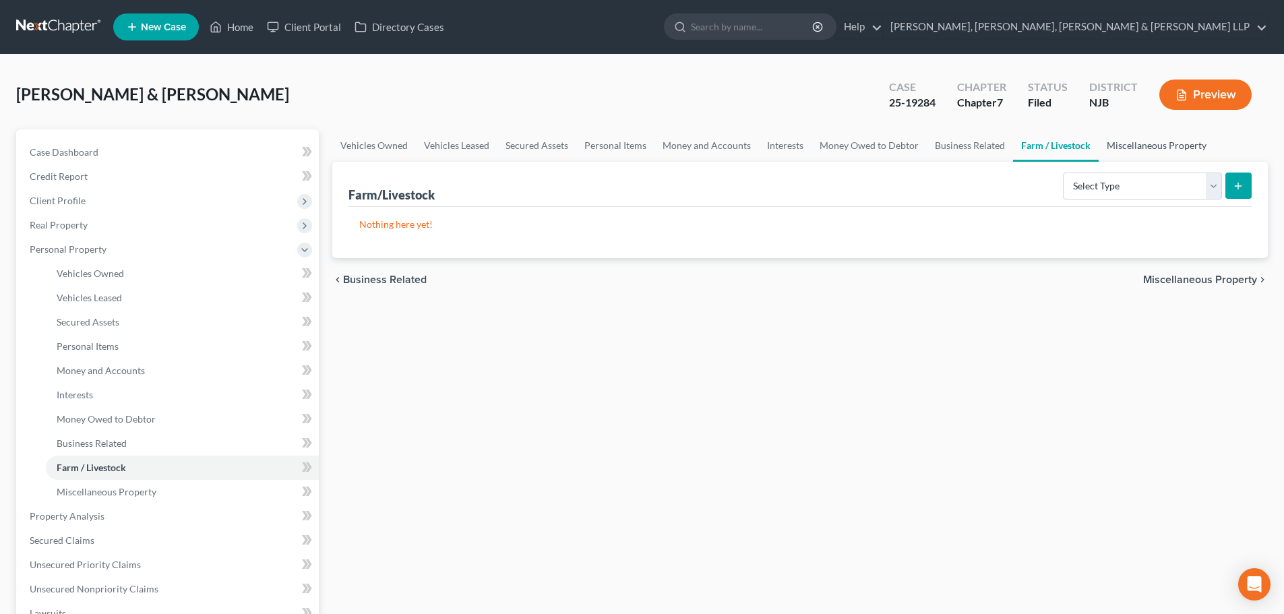
drag, startPoint x: 1111, startPoint y: 146, endPoint x: 1095, endPoint y: 146, distance: 16.2
click at [1112, 146] on link "Miscellaneous Property" at bounding box center [1157, 145] width 116 height 32
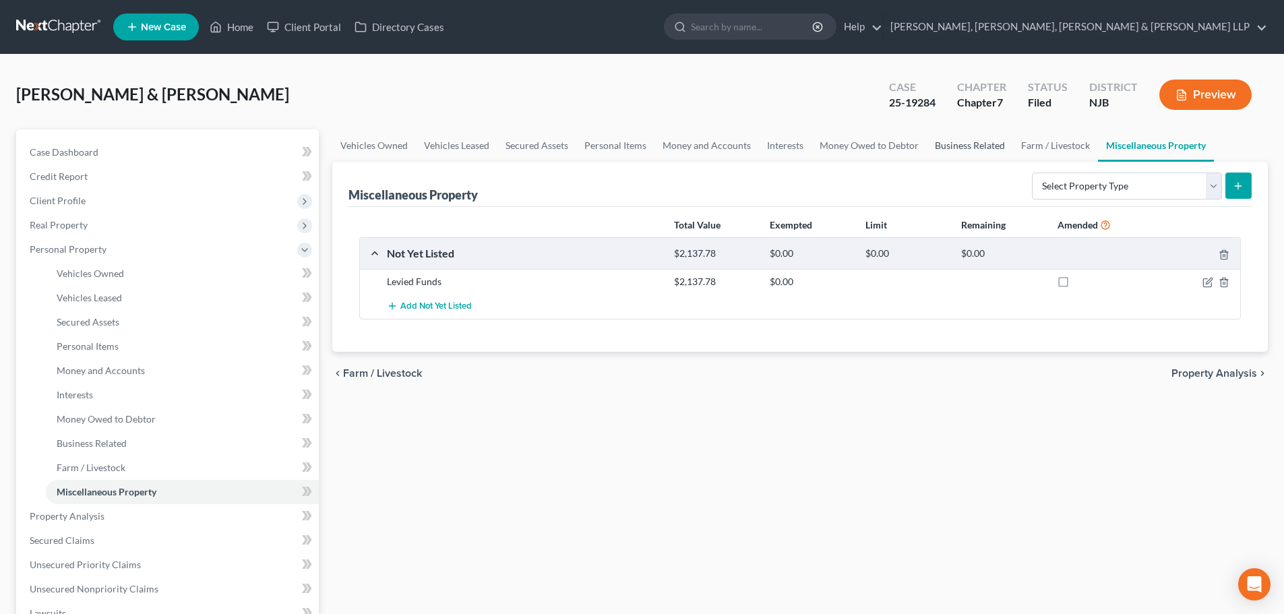
click at [964, 143] on link "Business Related" at bounding box center [970, 145] width 86 height 32
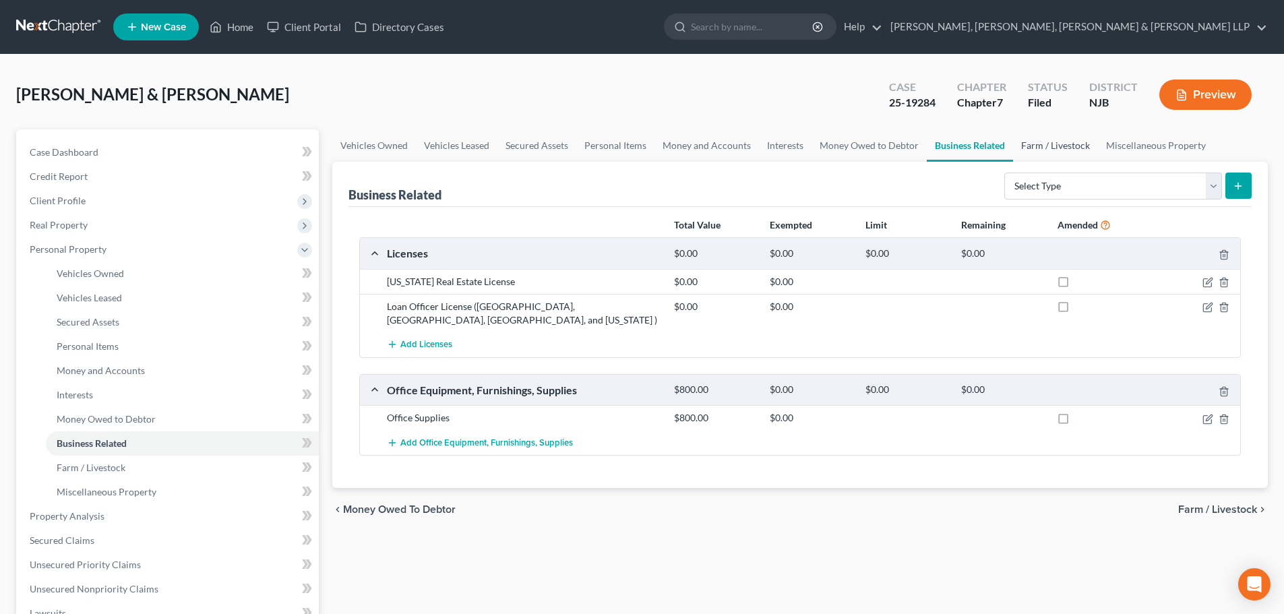
click at [1088, 142] on link "Farm / Livestock" at bounding box center [1055, 145] width 85 height 32
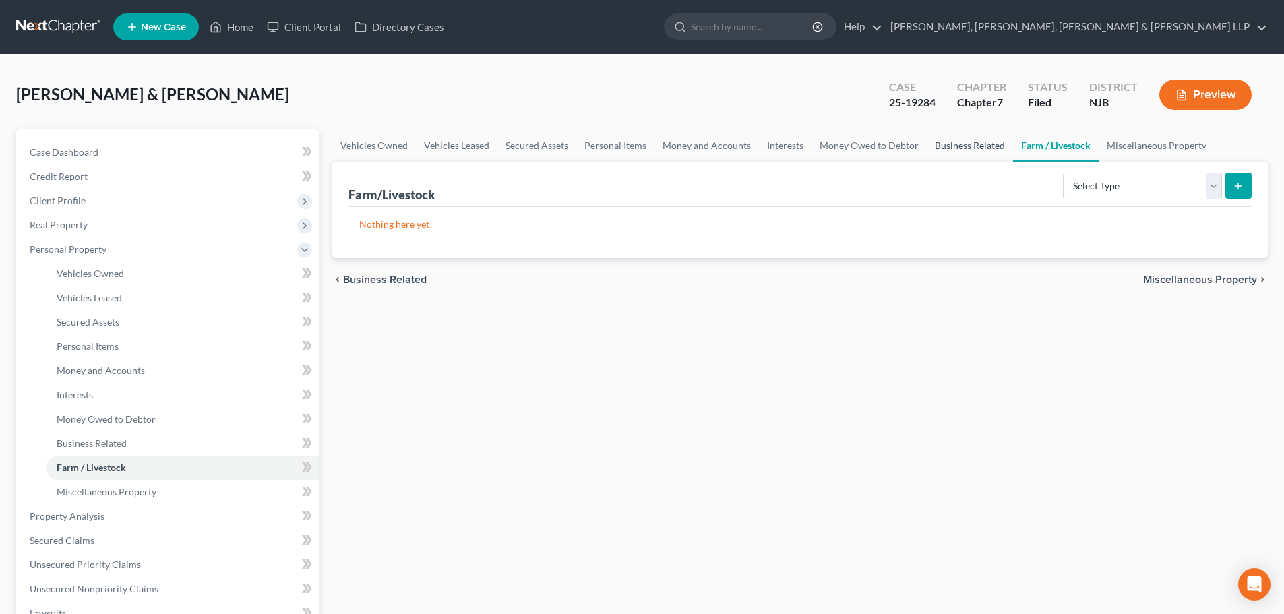
click at [989, 148] on link "Business Related" at bounding box center [970, 145] width 86 height 32
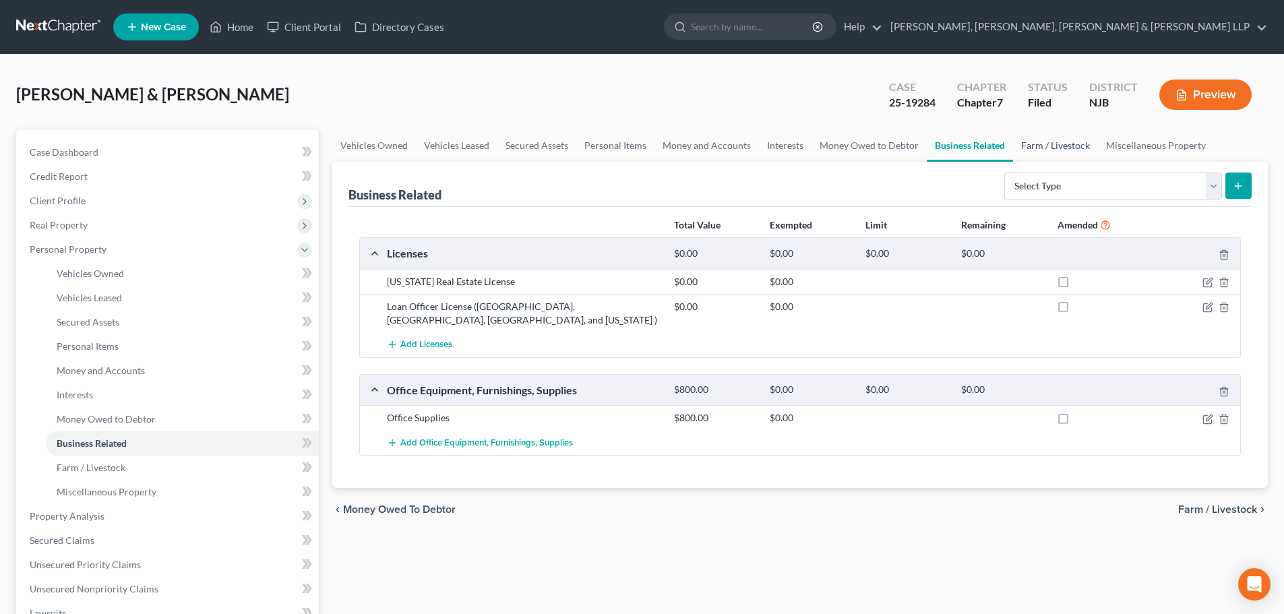
click at [1067, 146] on link "Farm / Livestock" at bounding box center [1055, 145] width 85 height 32
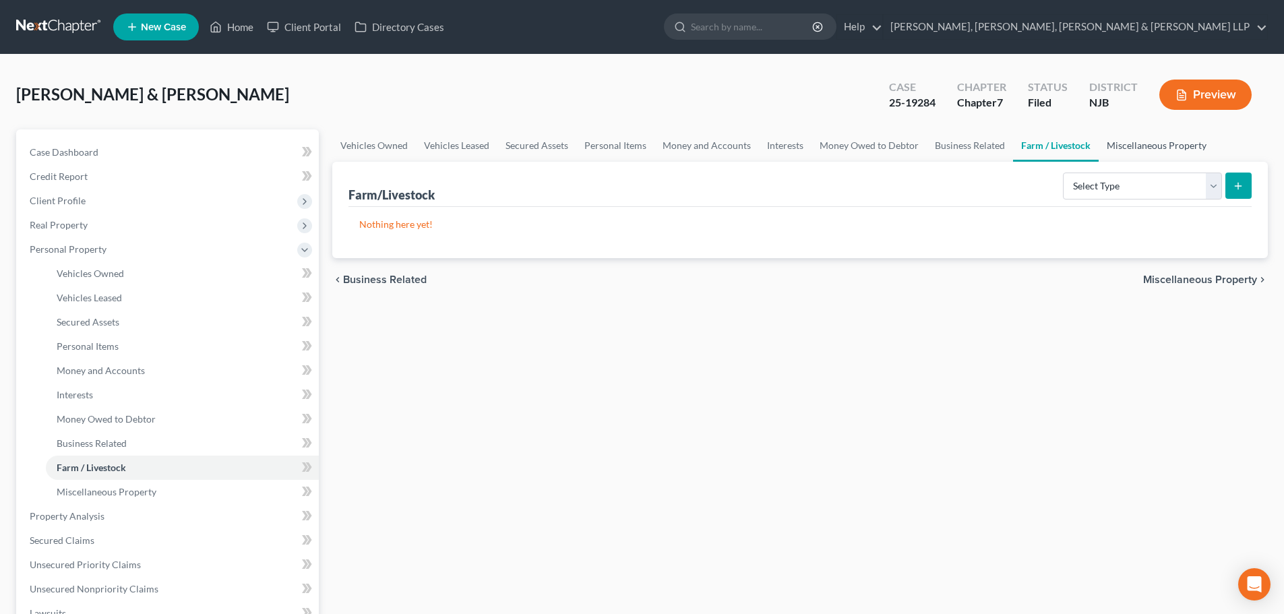
click at [1137, 144] on link "Miscellaneous Property" at bounding box center [1157, 145] width 116 height 32
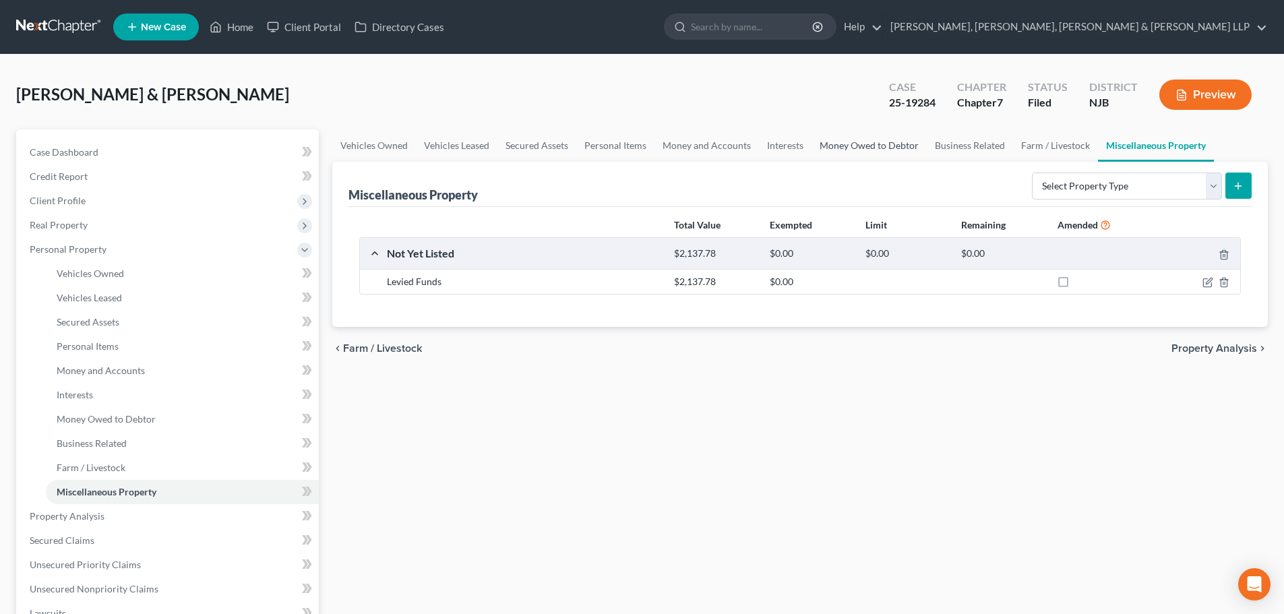
click at [902, 141] on link "Money Owed to Debtor" at bounding box center [869, 145] width 115 height 32
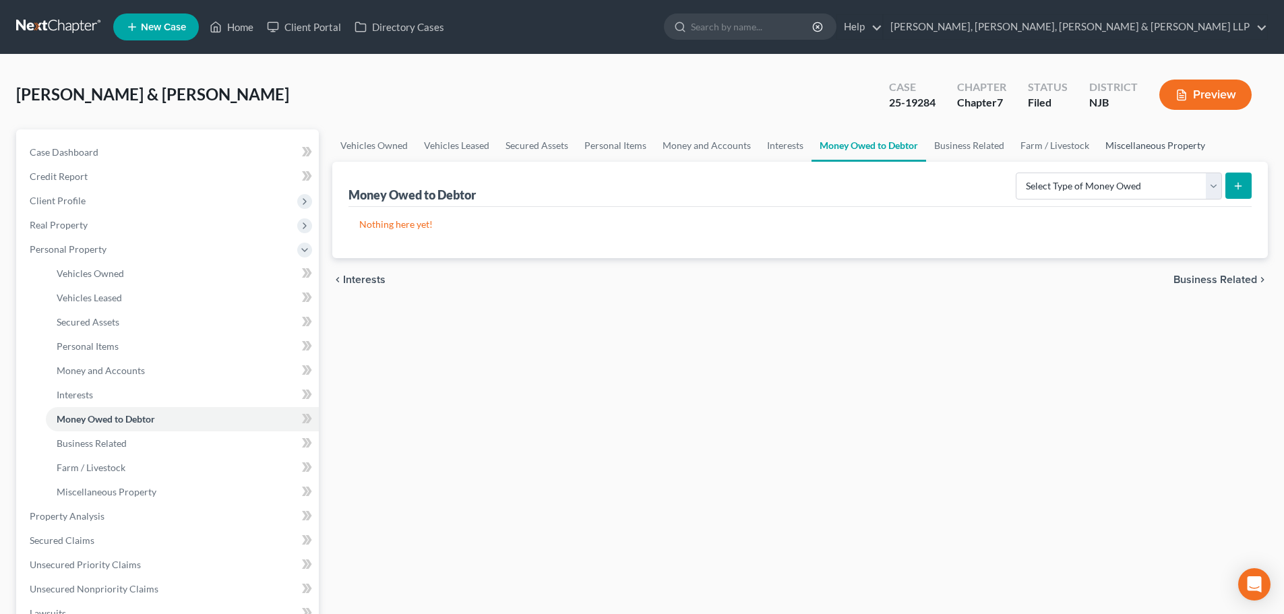
click at [1169, 142] on link "Miscellaneous Property" at bounding box center [1156, 145] width 116 height 32
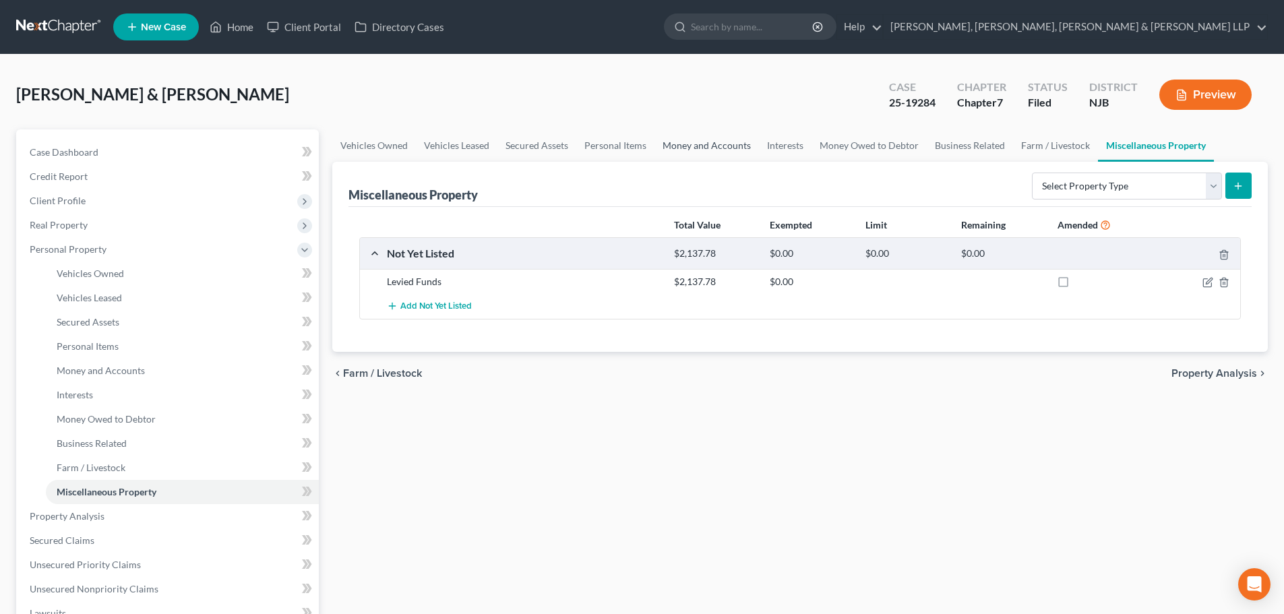
click at [721, 143] on link "Money and Accounts" at bounding box center [707, 145] width 105 height 32
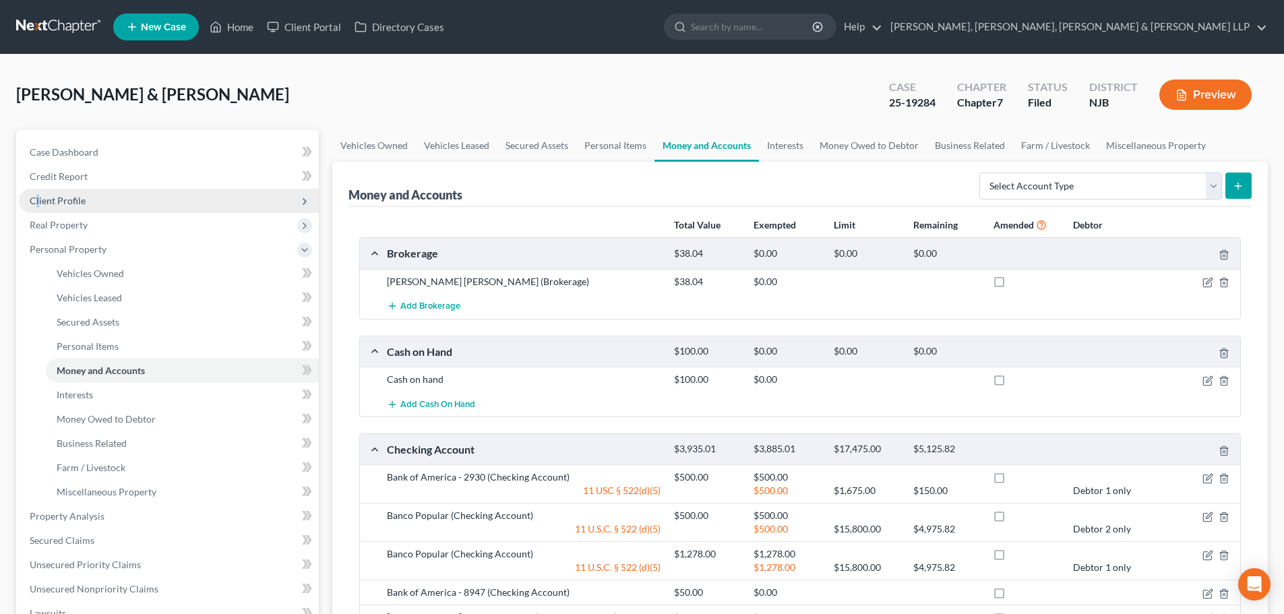
click at [38, 206] on span "Client Profile" at bounding box center [169, 201] width 300 height 24
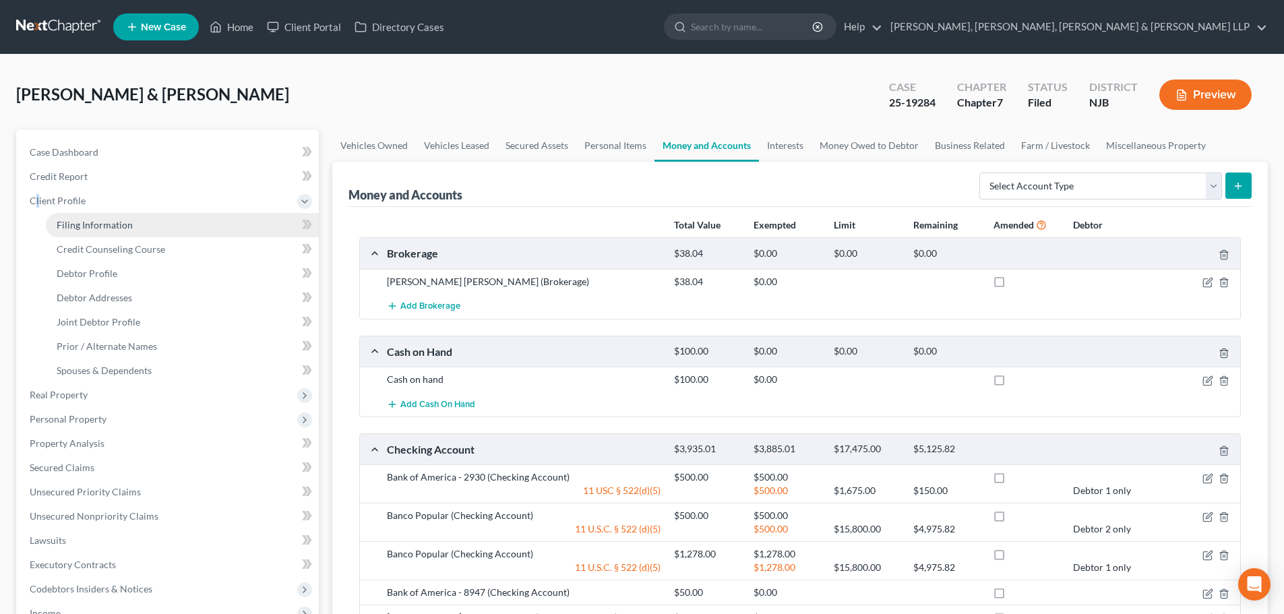
drag, startPoint x: 86, startPoint y: 226, endPoint x: 96, endPoint y: 223, distance: 11.1
click at [86, 226] on span "Filing Information" at bounding box center [95, 224] width 76 height 11
select select "1"
select select "0"
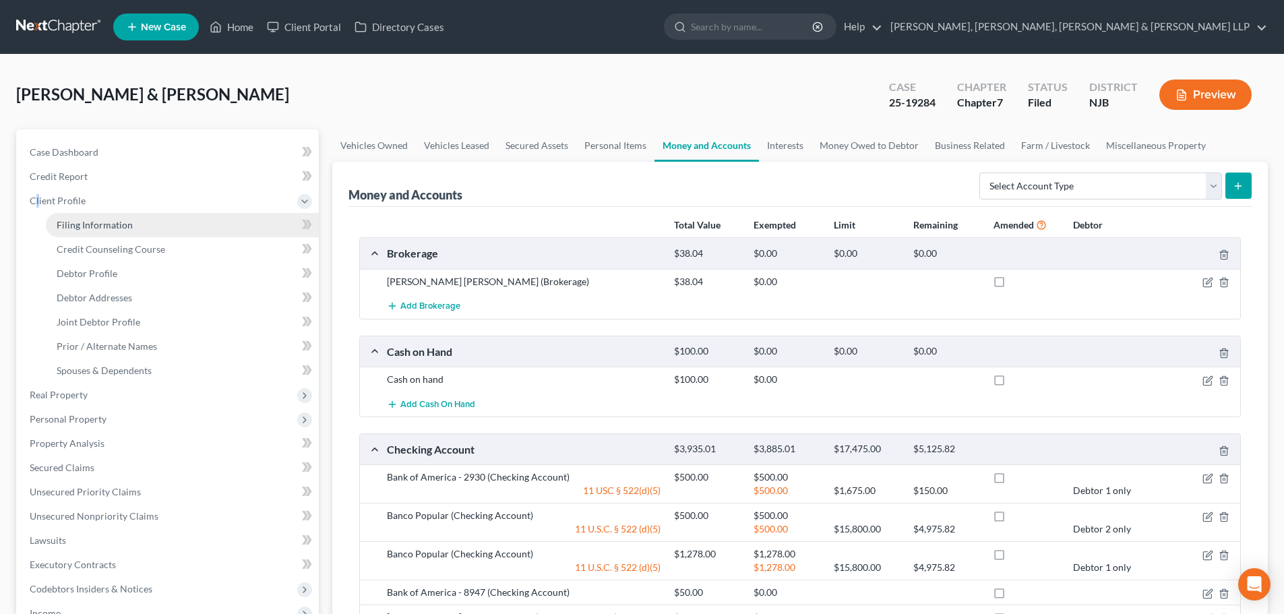
select select "51"
select select "8"
select select "0"
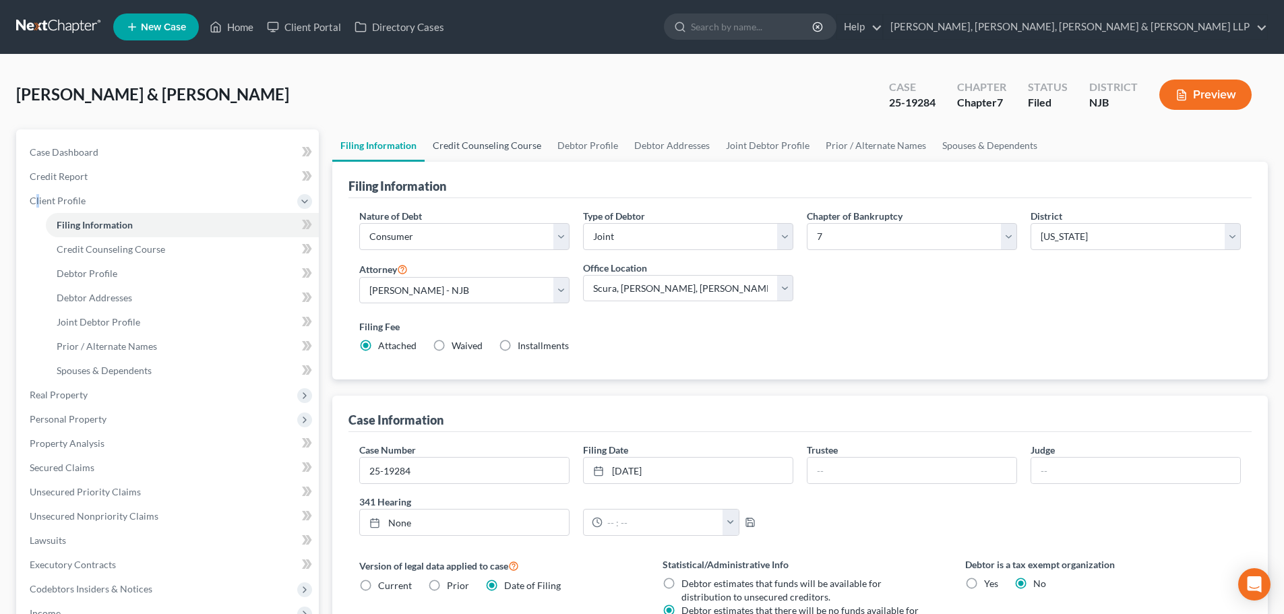
click at [471, 133] on link "Credit Counseling Course" at bounding box center [487, 145] width 125 height 32
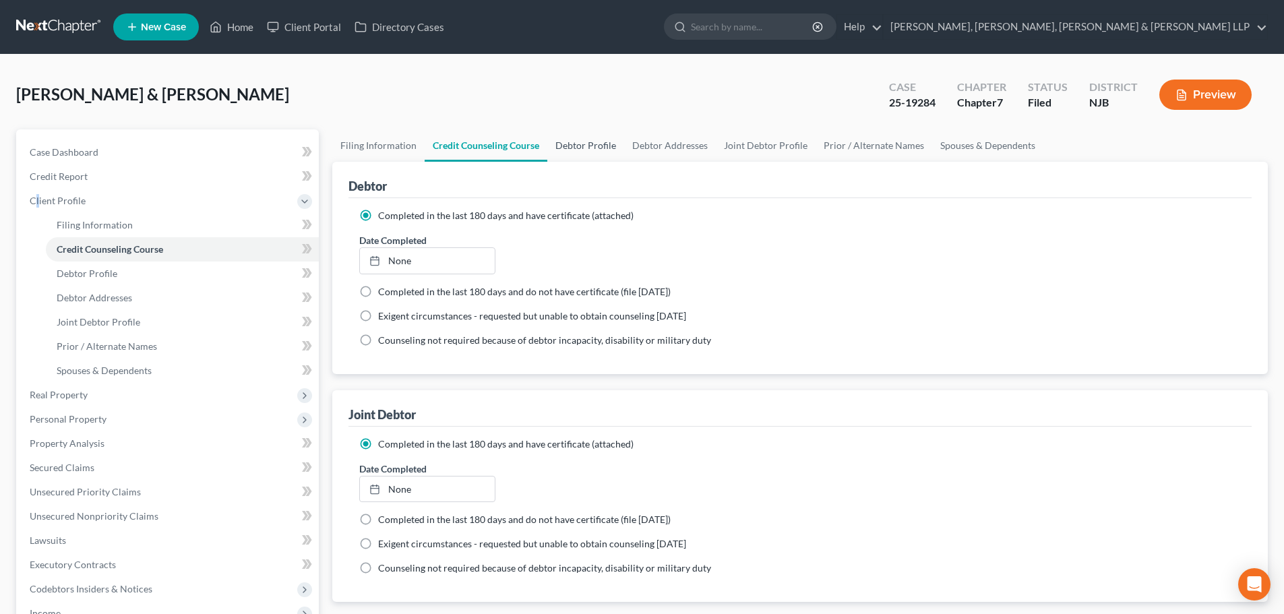
click at [549, 144] on link "Debtor Profile" at bounding box center [585, 145] width 77 height 32
select select "1"
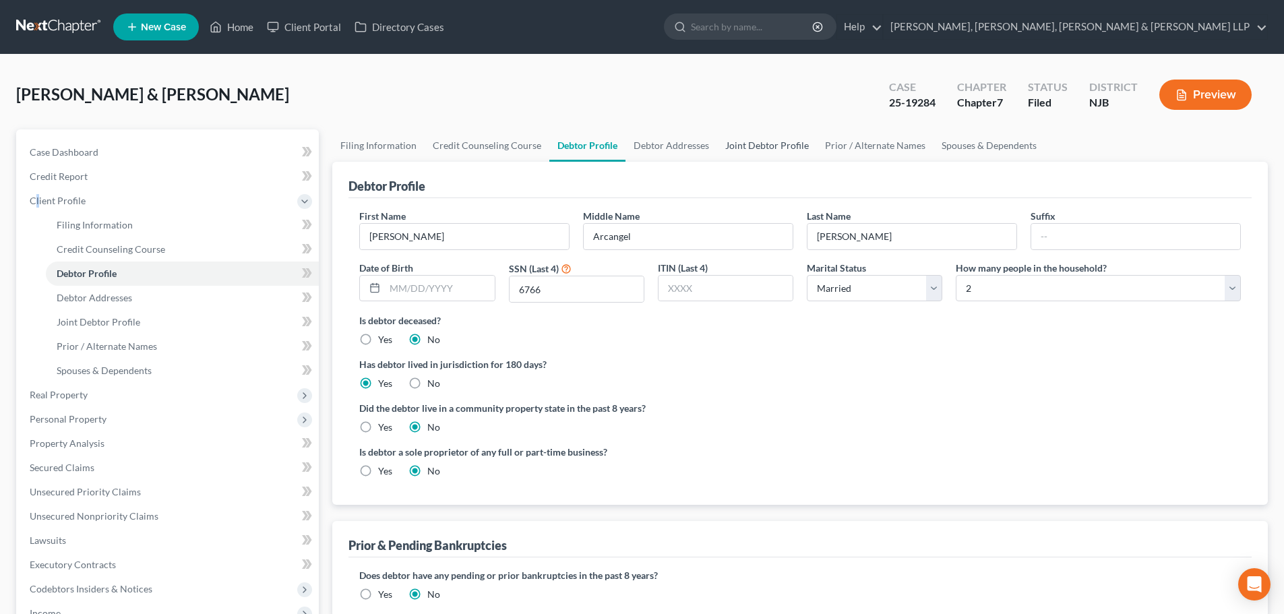
click at [739, 148] on link "Joint Debtor Profile" at bounding box center [767, 145] width 100 height 32
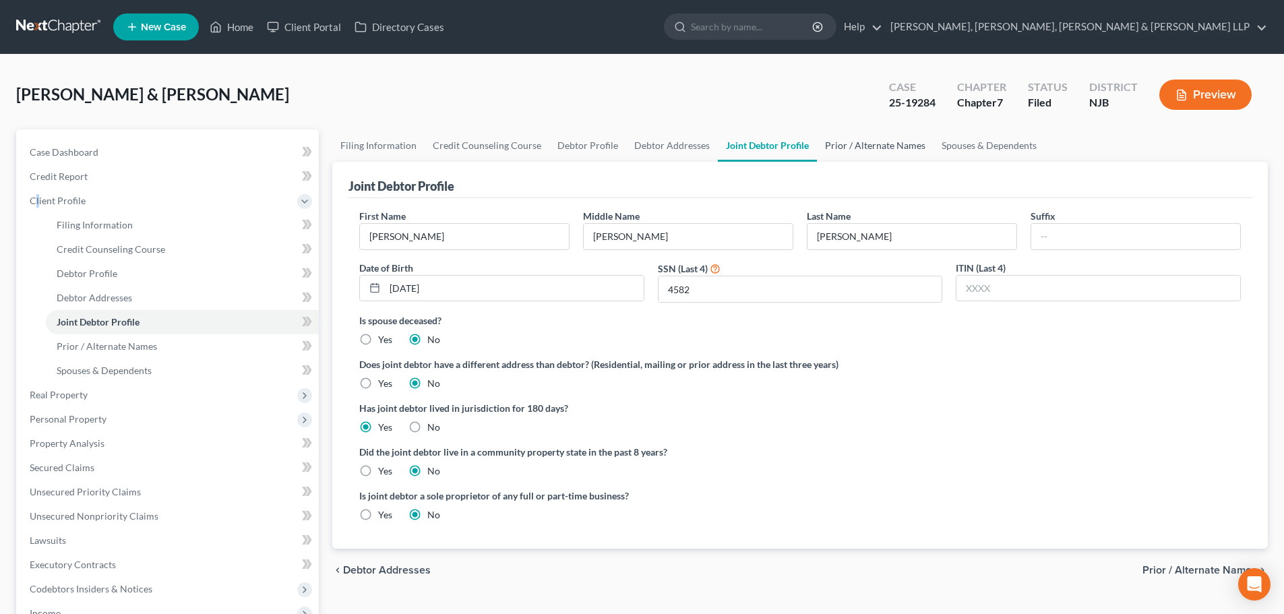
click at [829, 152] on link "Prior / Alternate Names" at bounding box center [875, 145] width 117 height 32
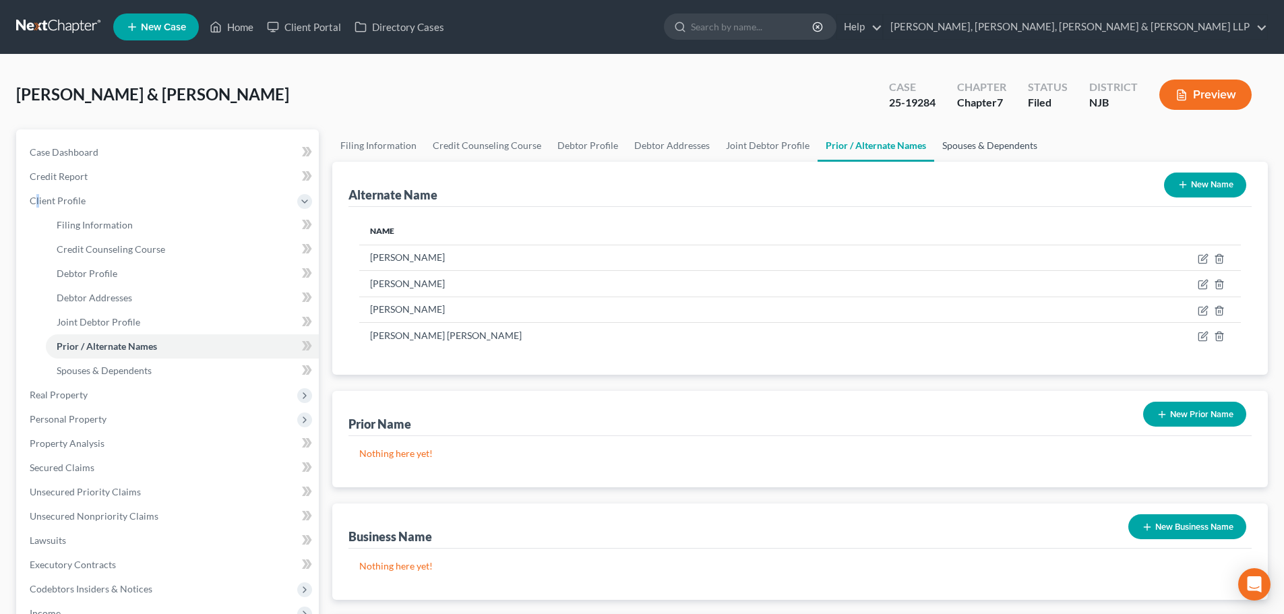
click at [945, 144] on link "Spouses & Dependents" at bounding box center [989, 145] width 111 height 32
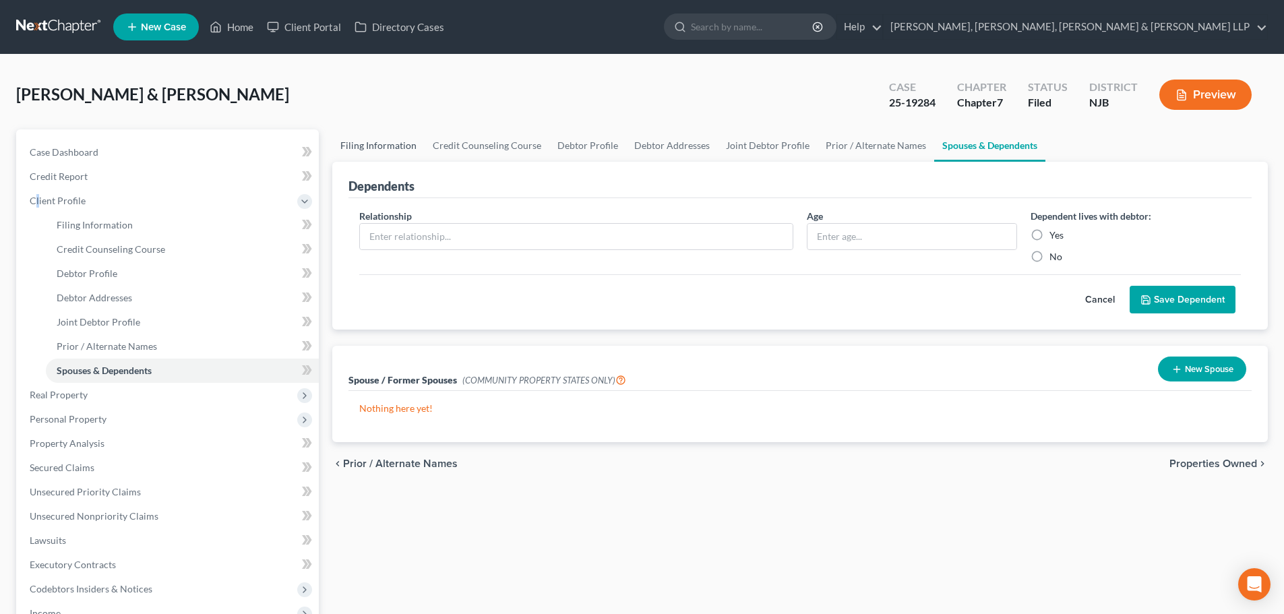
click at [385, 141] on link "Filing Information" at bounding box center [378, 145] width 92 height 32
select select "1"
select select "0"
select select "51"
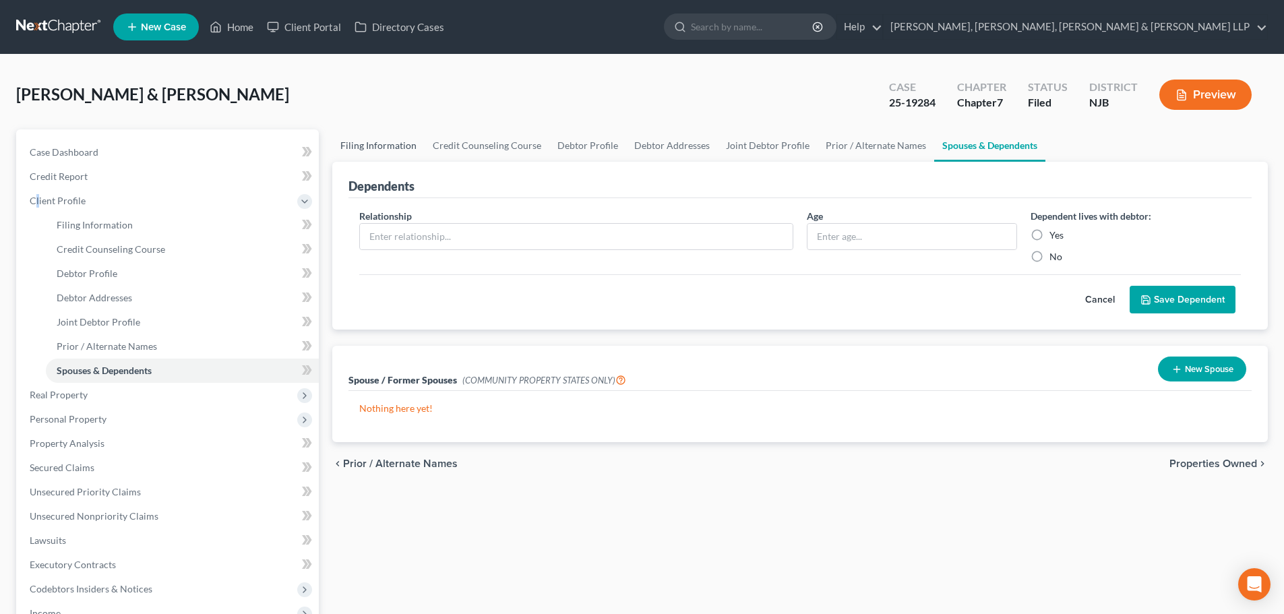
select select "8"
select select "0"
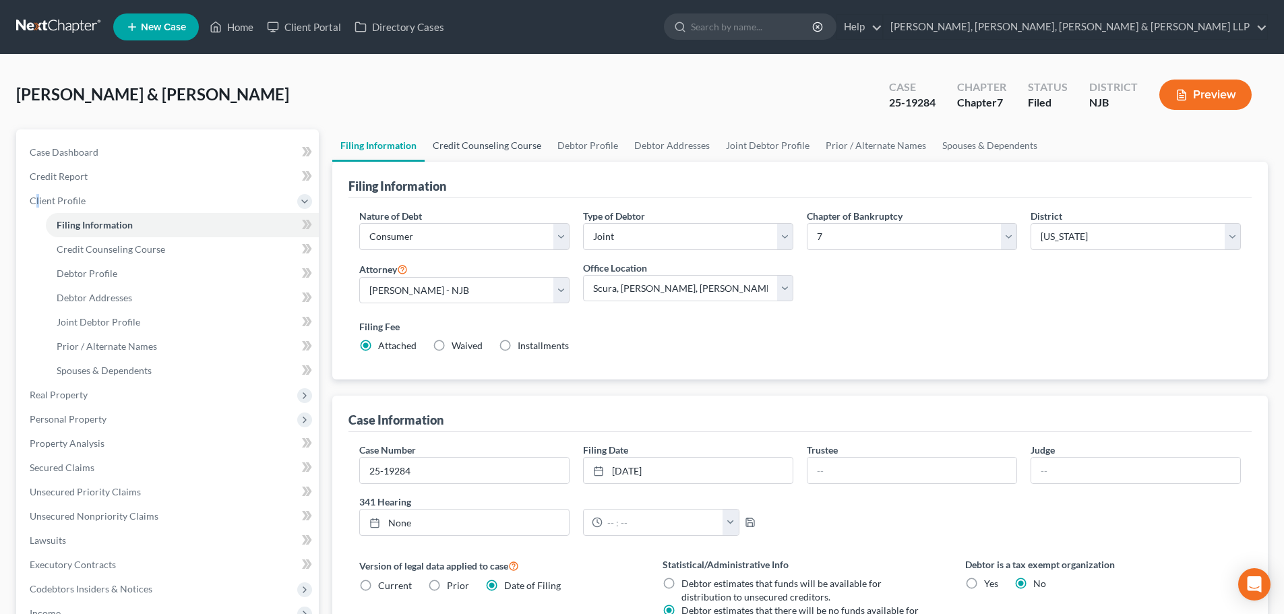
drag, startPoint x: 518, startPoint y: 136, endPoint x: 541, endPoint y: 133, distance: 23.7
click at [518, 135] on link "Credit Counseling Course" at bounding box center [487, 145] width 125 height 32
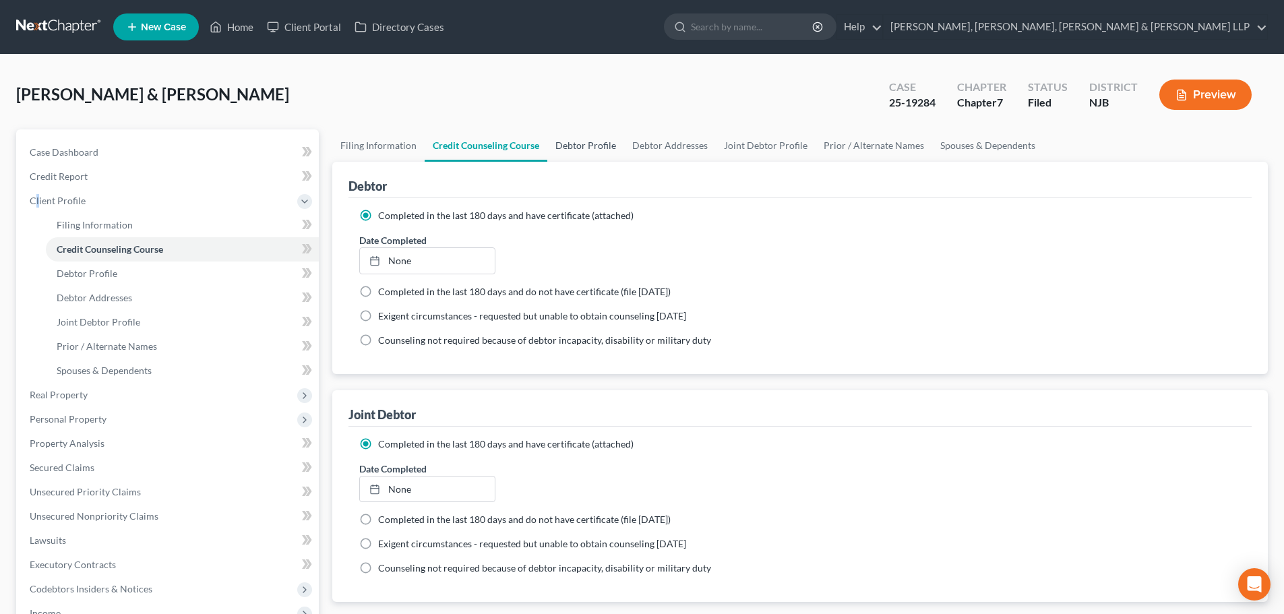
click at [586, 143] on link "Debtor Profile" at bounding box center [585, 145] width 77 height 32
select select "1"
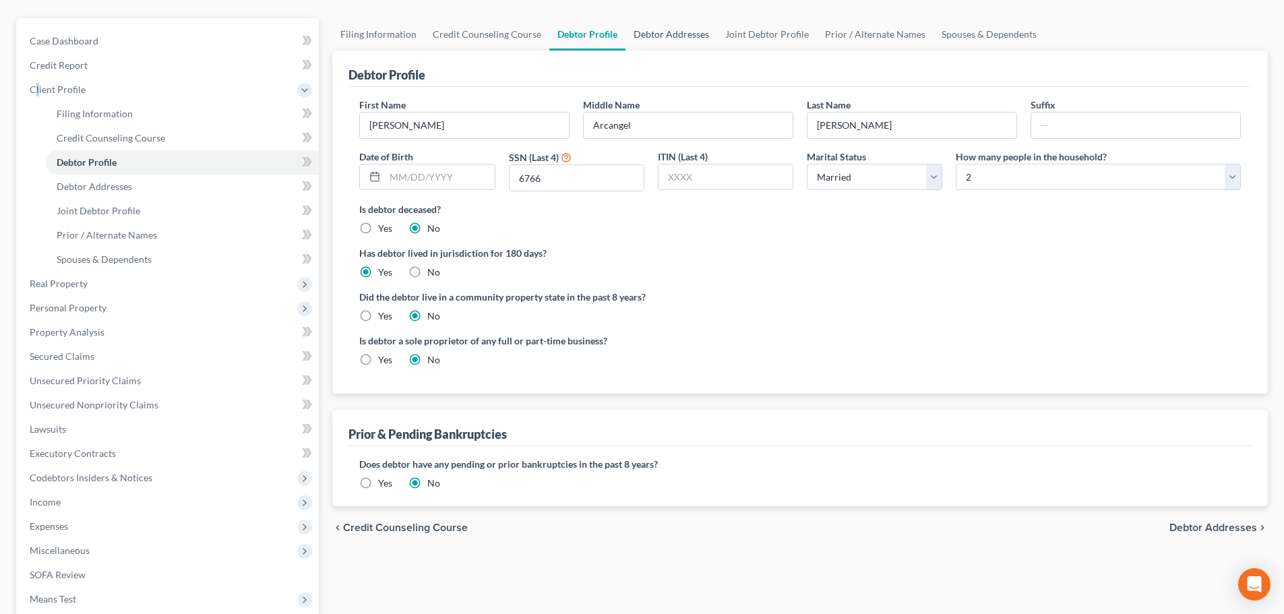
scroll to position [135, 0]
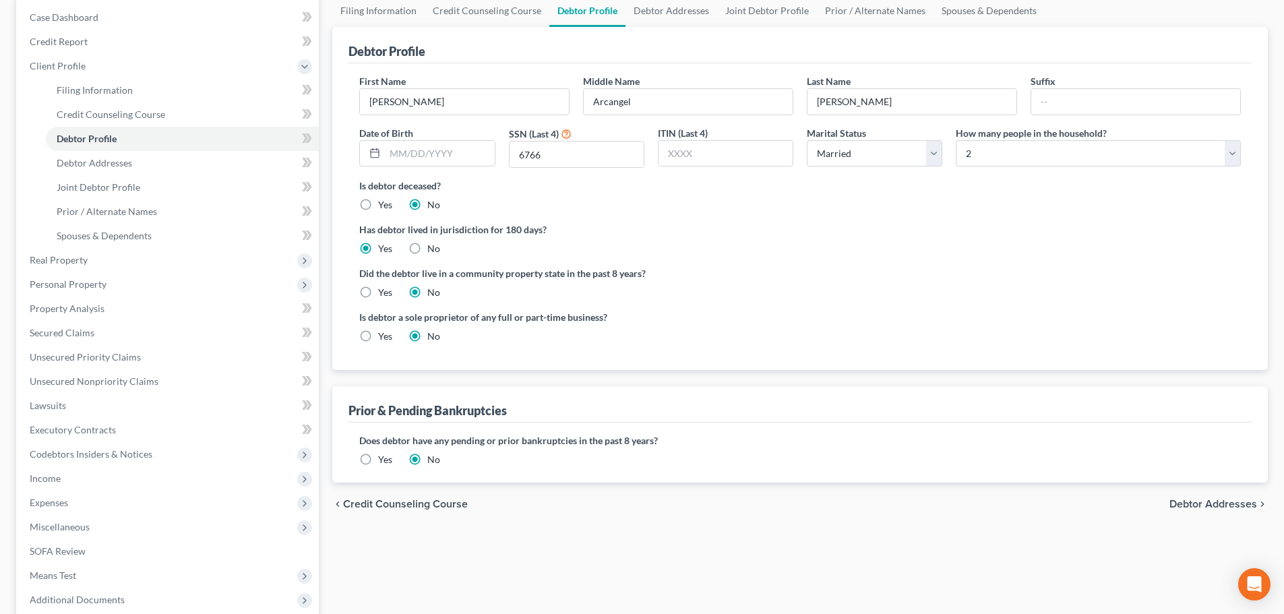
click at [437, 244] on label "No" at bounding box center [433, 248] width 13 height 13
click at [437, 244] on input "No" at bounding box center [437, 246] width 9 height 9
radio input "true"
radio input "false"
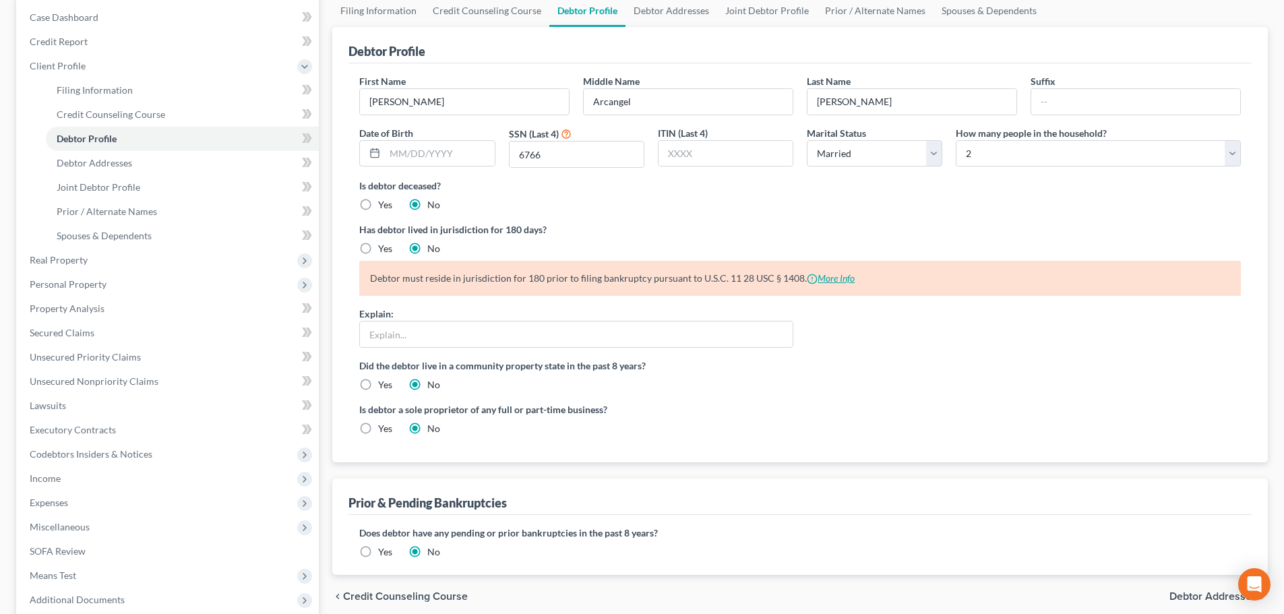
click at [825, 280] on link "More Info" at bounding box center [831, 277] width 48 height 11
